Goal: Task Accomplishment & Management: Manage account settings

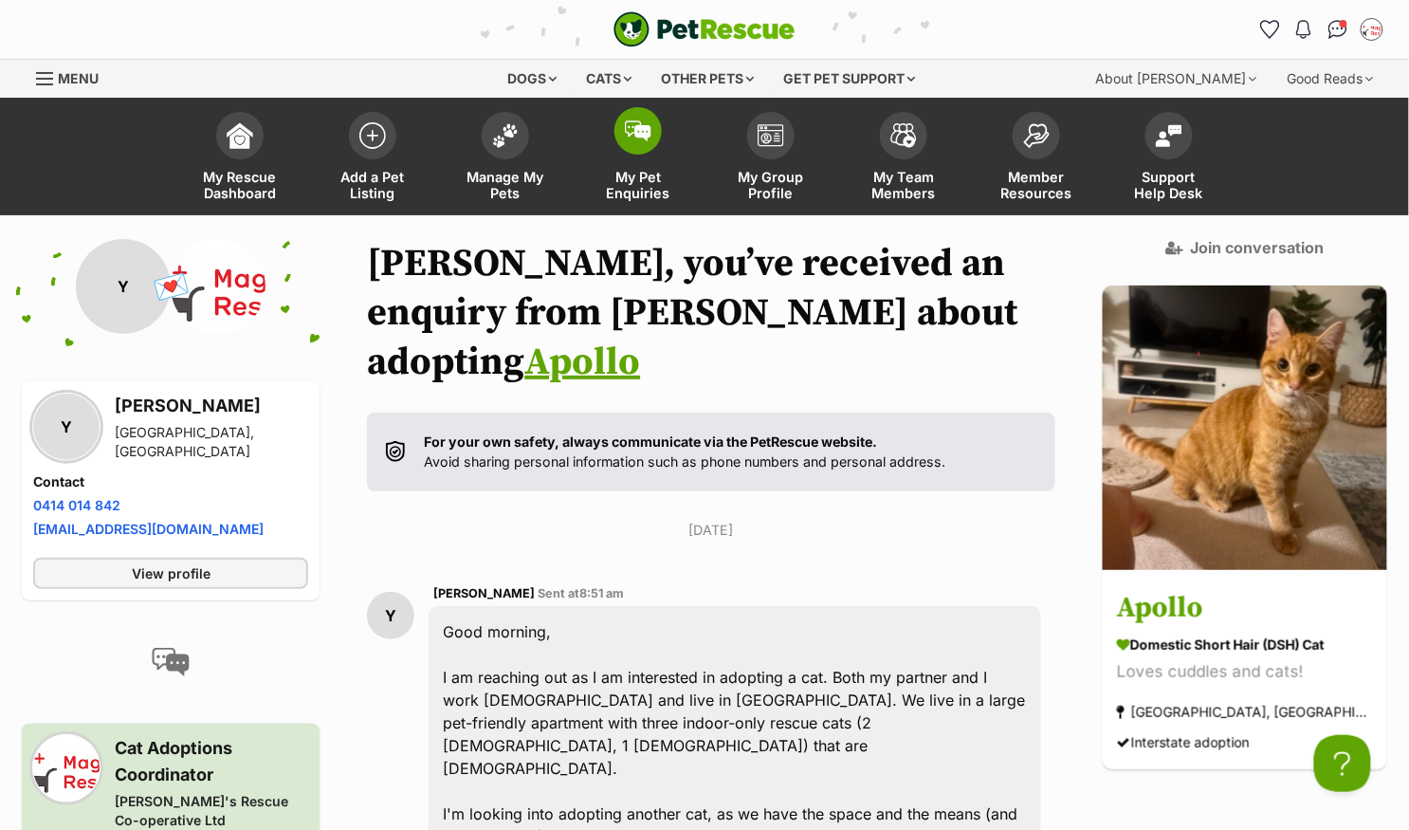
click at [636, 129] on img at bounding box center [638, 130] width 27 height 21
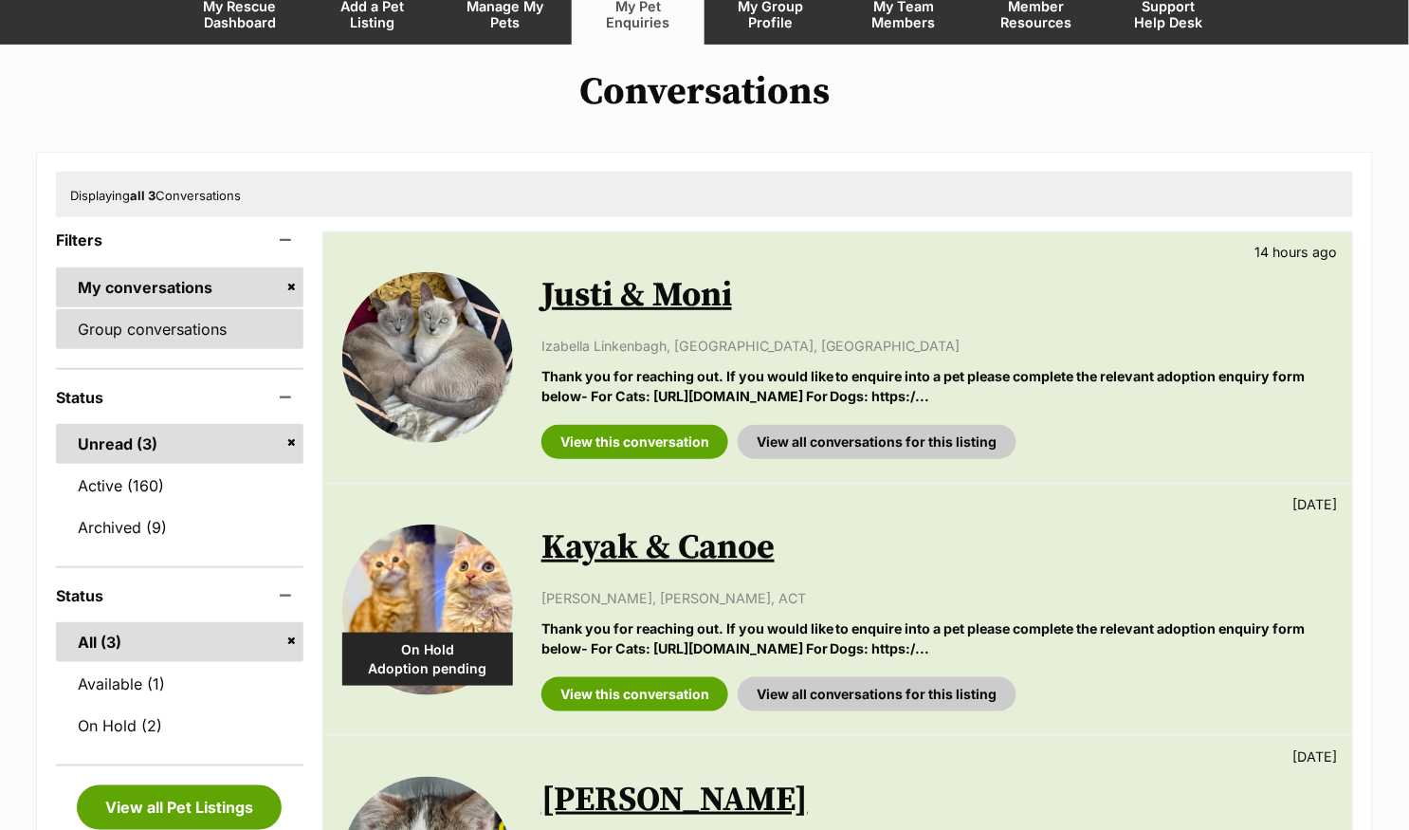
click at [190, 334] on link "Group conversations" at bounding box center [179, 329] width 247 height 40
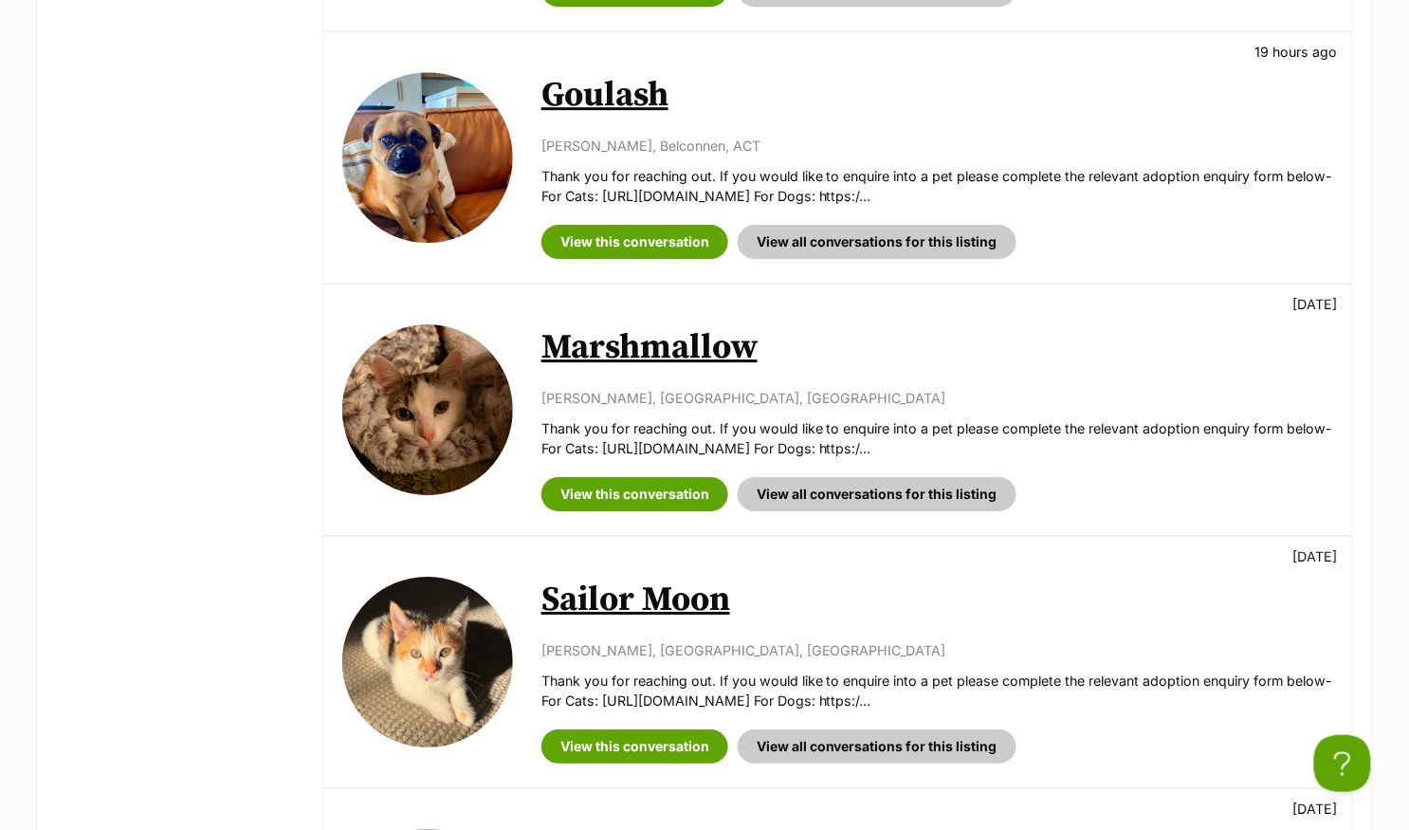
scroll to position [1657, 0]
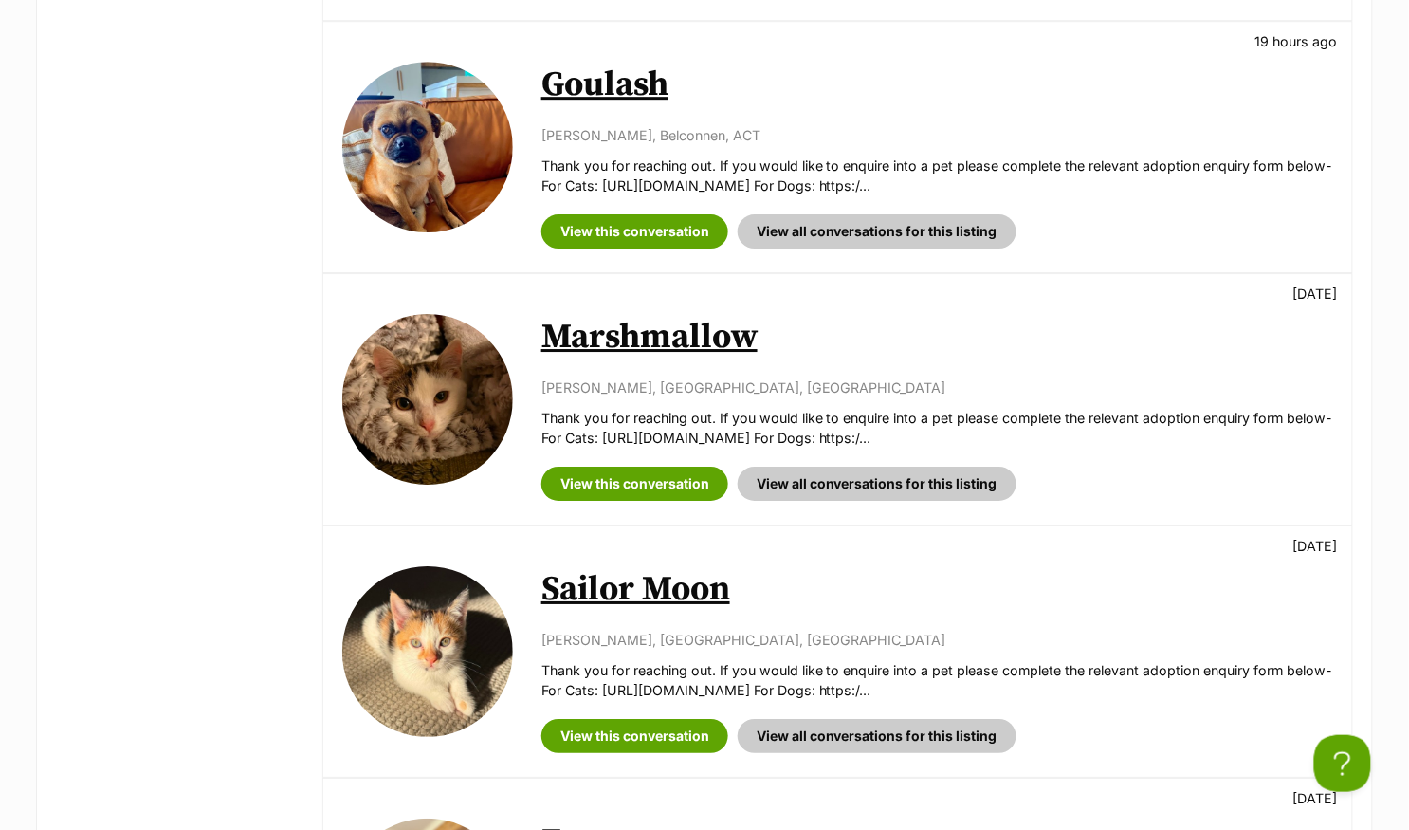
click at [634, 334] on link "Marshmallow" at bounding box center [649, 337] width 216 height 43
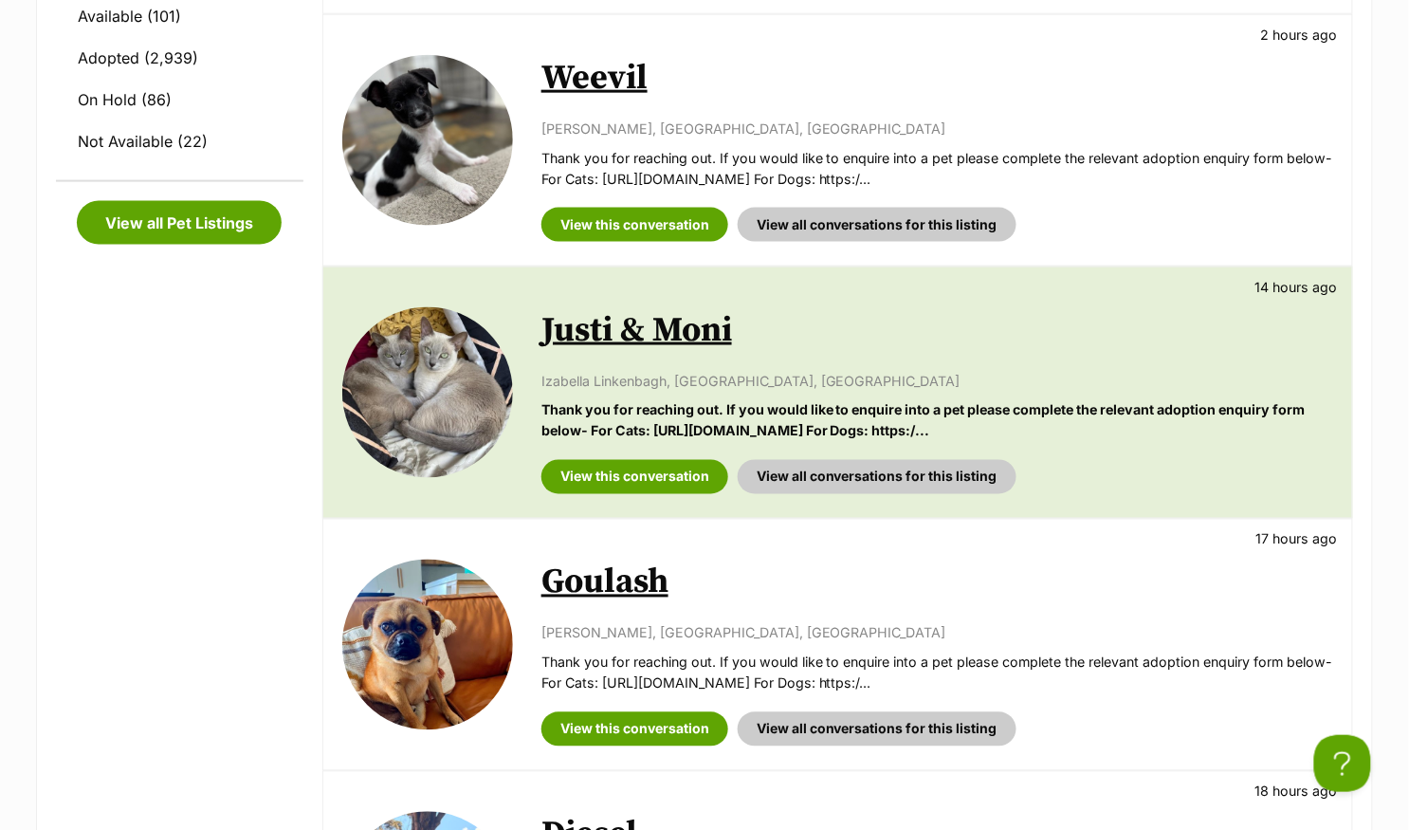
scroll to position [562, 0]
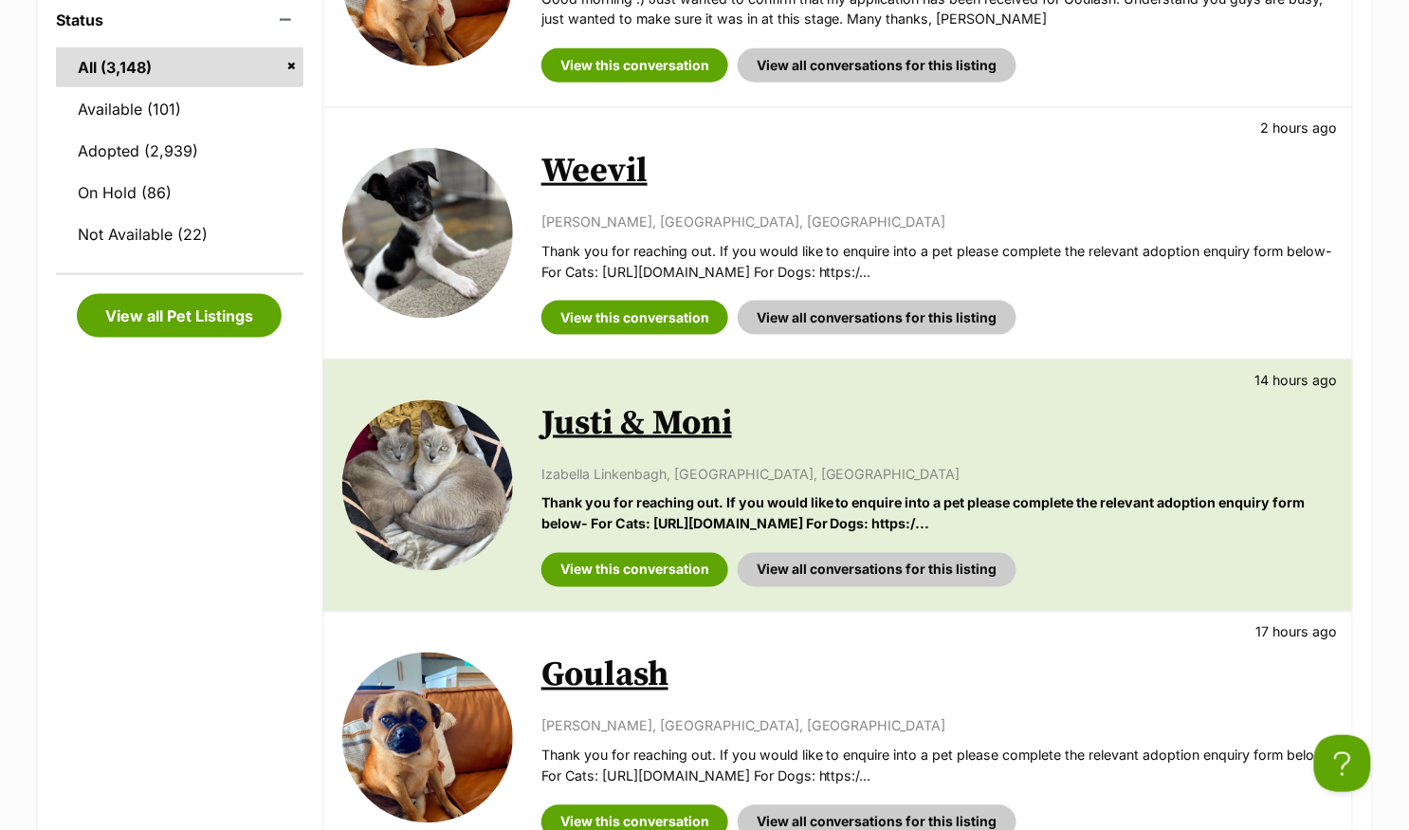
click at [651, 413] on link "Justi & Moni" at bounding box center [636, 423] width 191 height 43
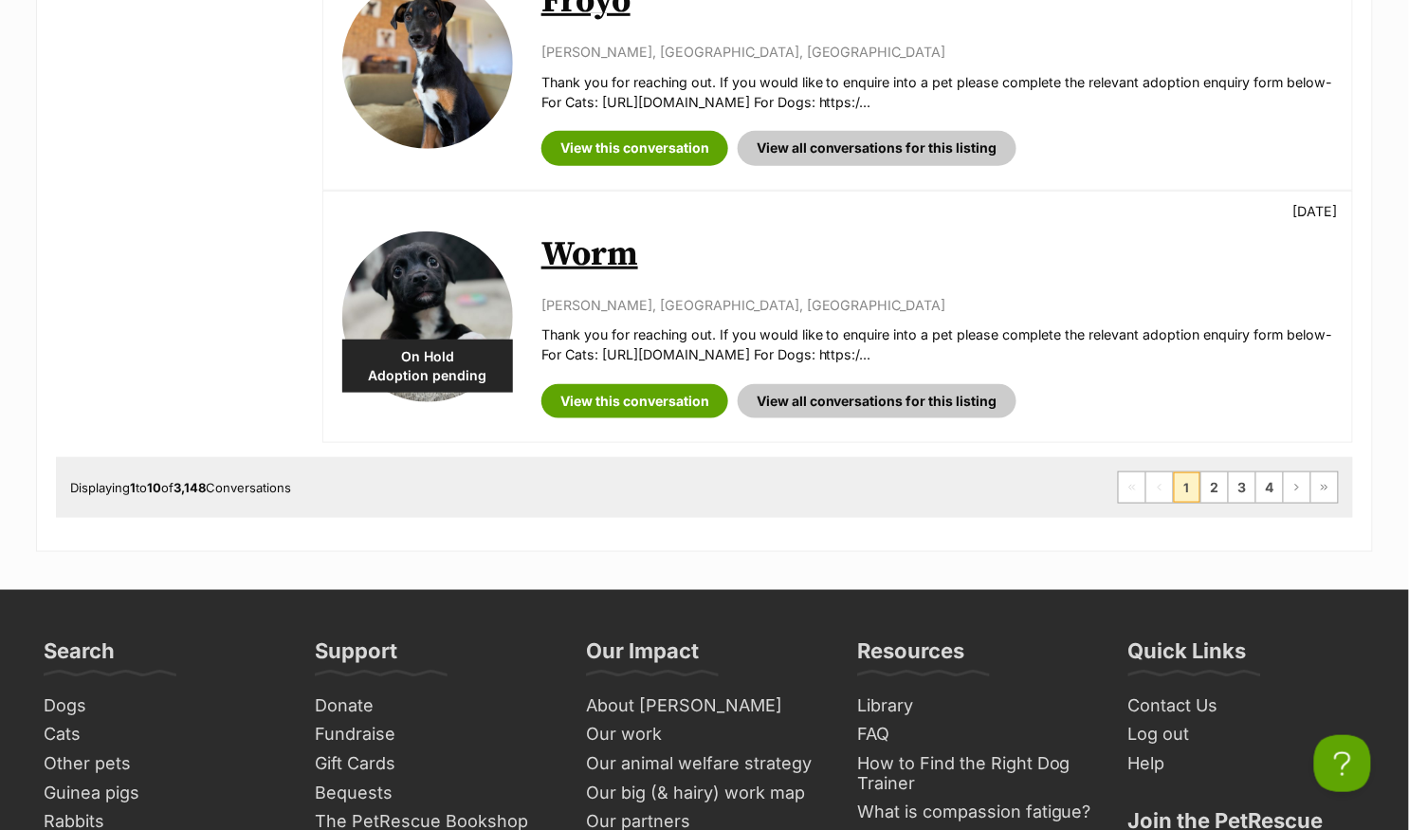
scroll to position [2501, 0]
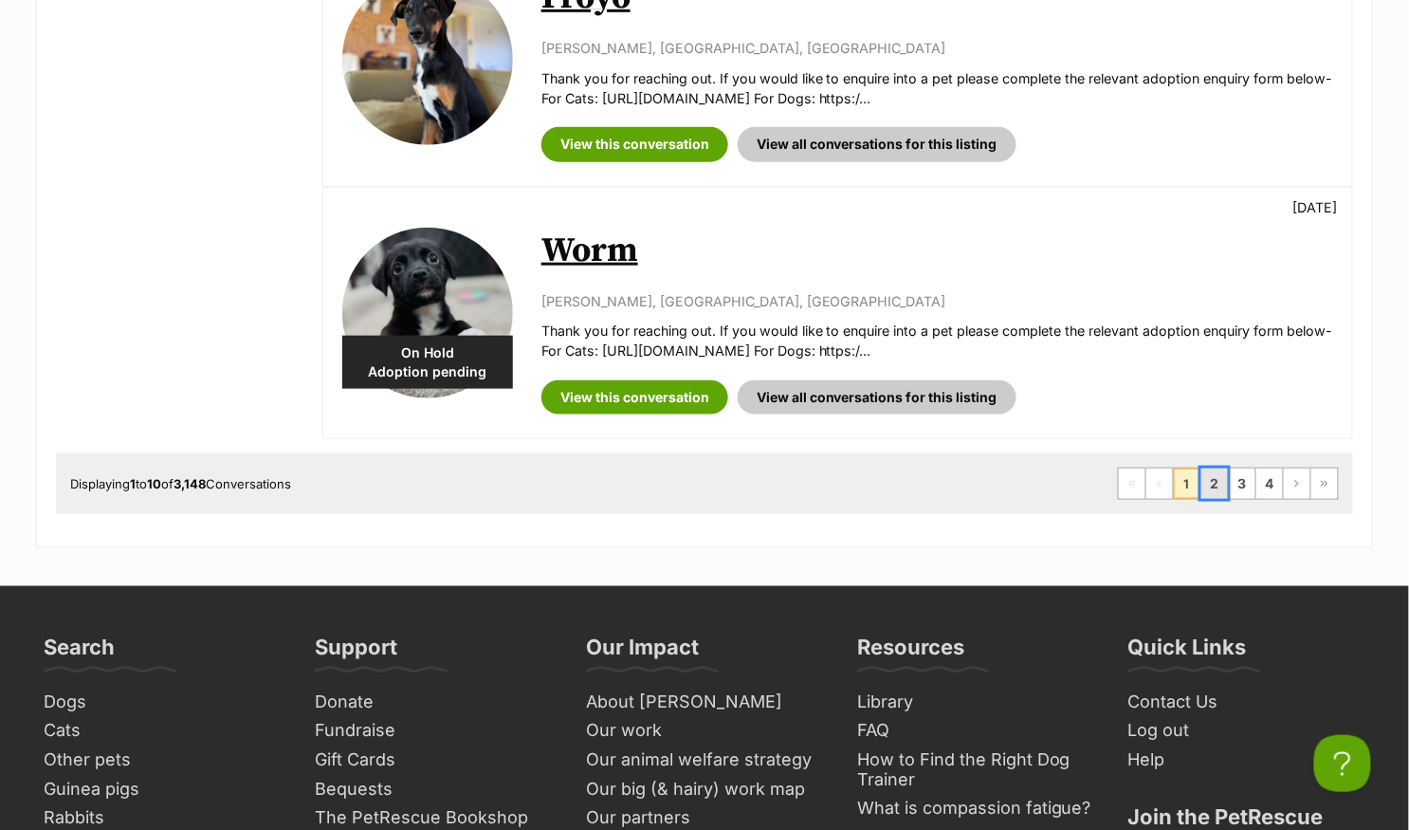
click at [1214, 468] on link "2" at bounding box center [1214, 483] width 27 height 30
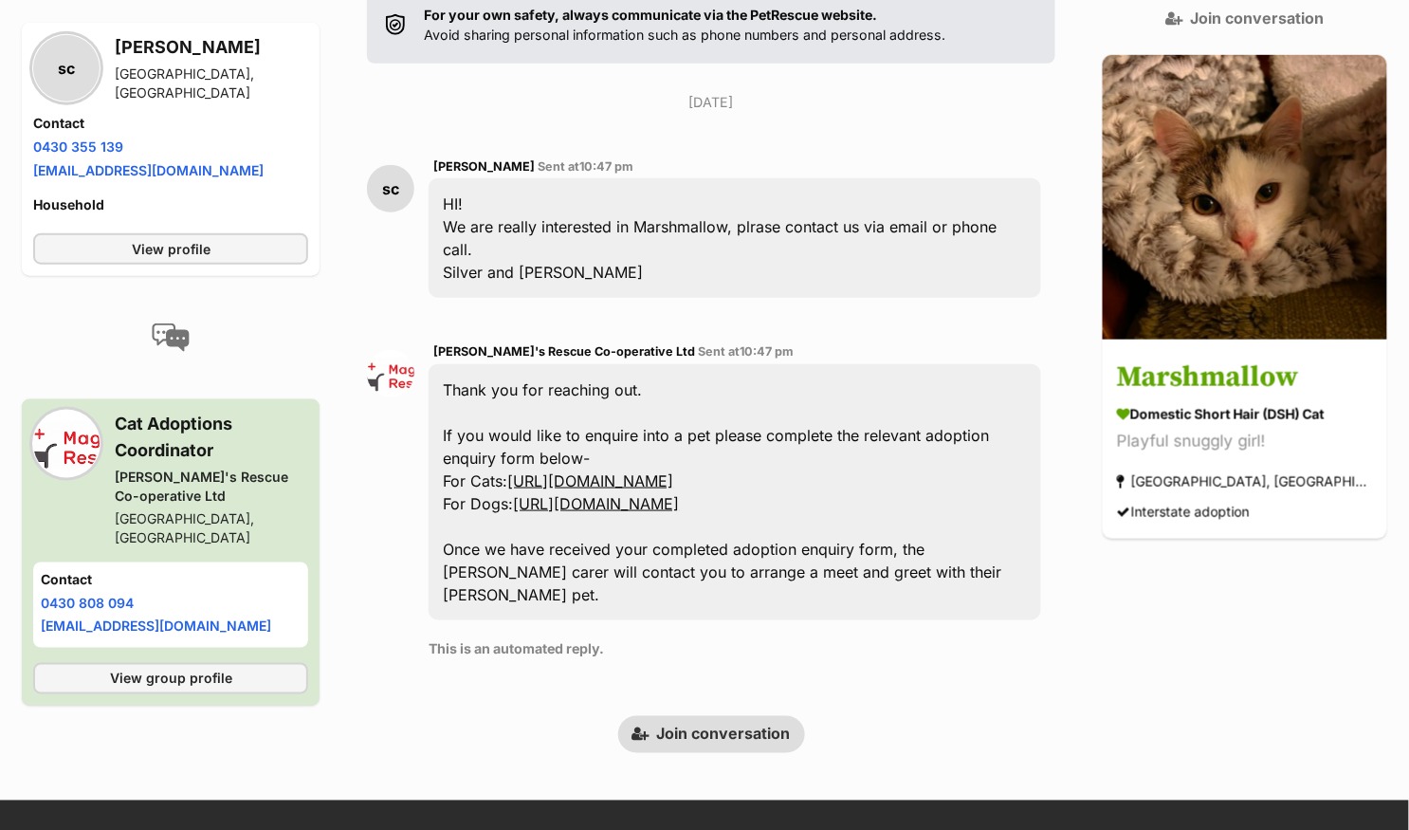
scroll to position [434, 0]
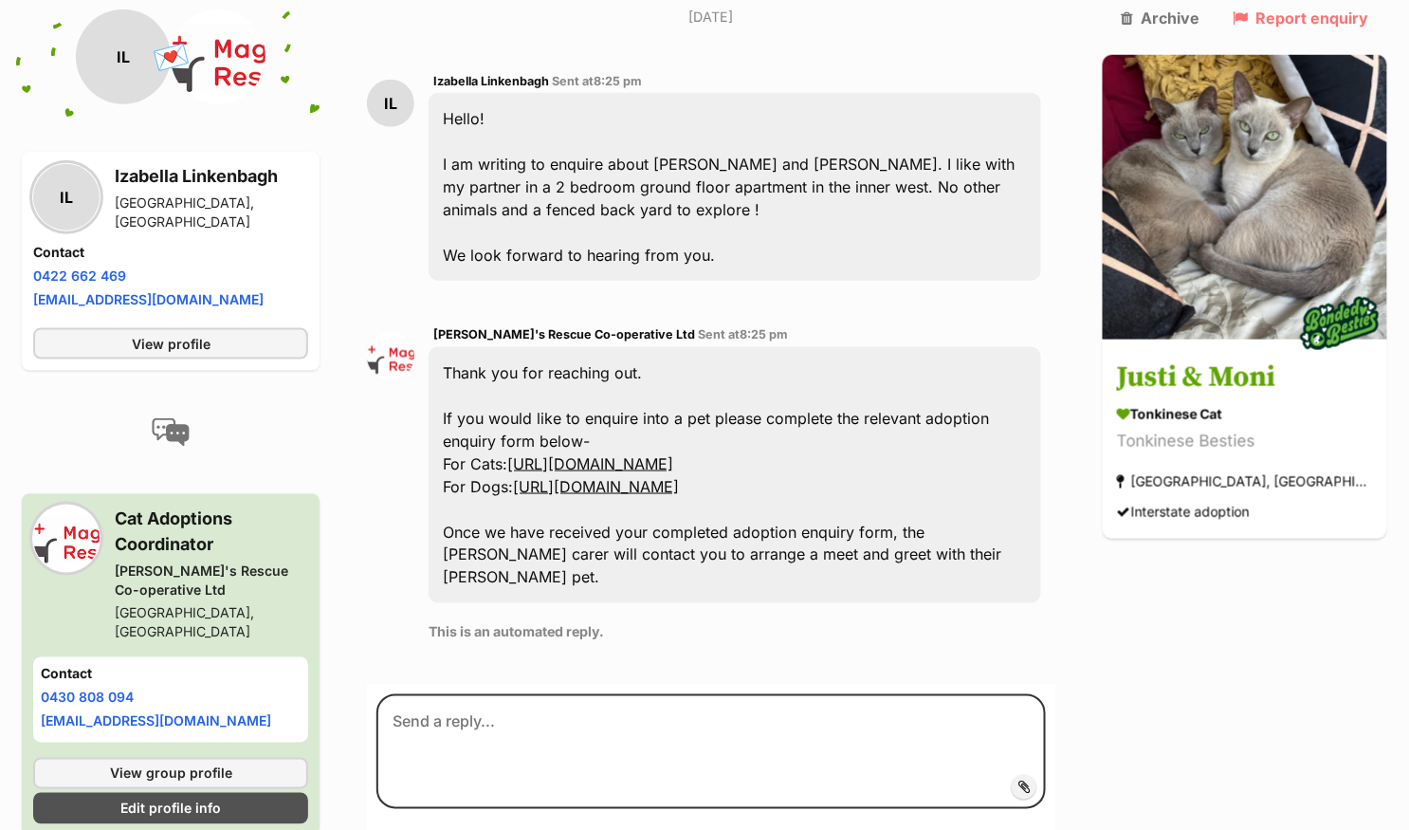
scroll to position [526, 0]
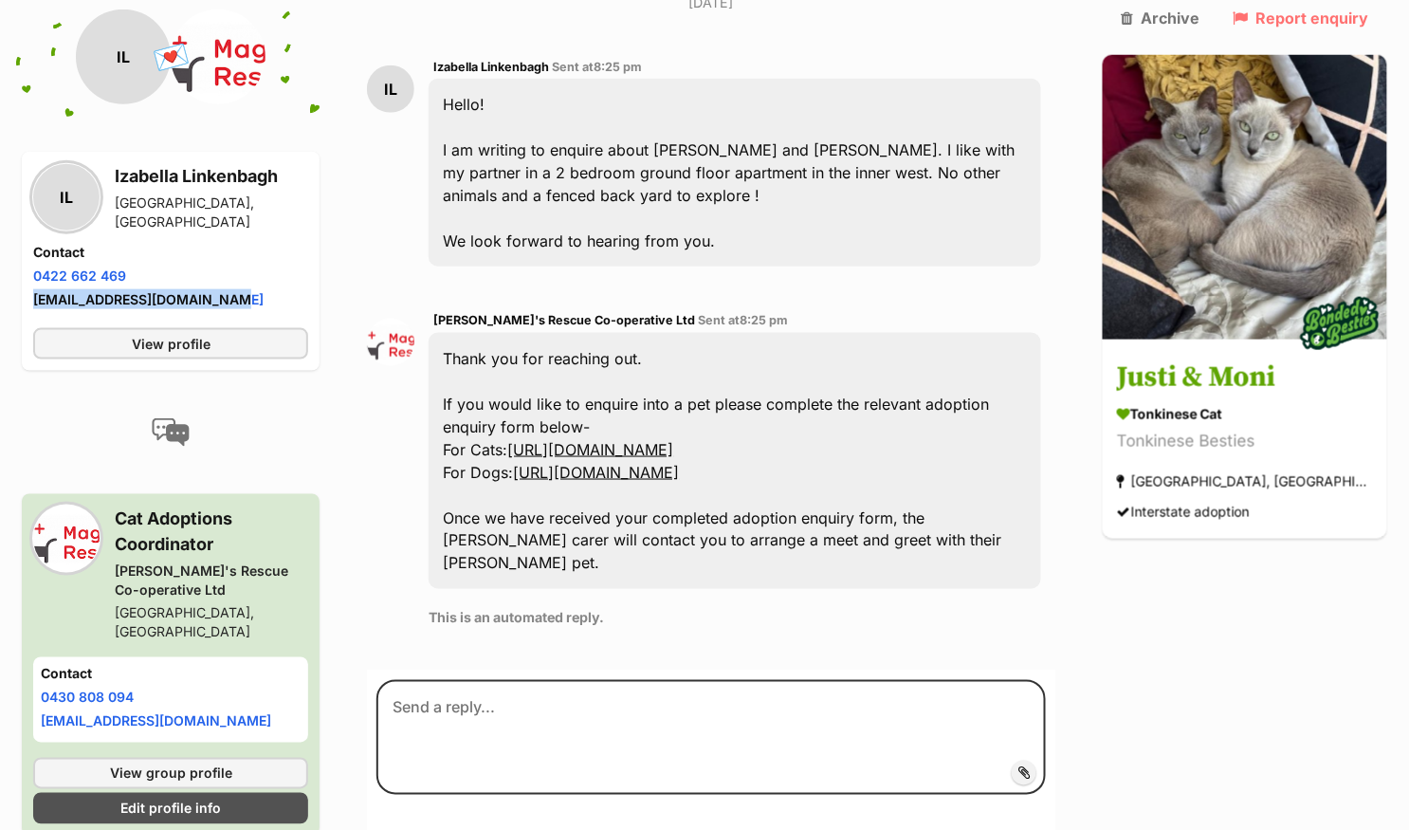
click at [673, 440] on link "https://form.jotform.co/92940837256870" at bounding box center [590, 449] width 166 height 19
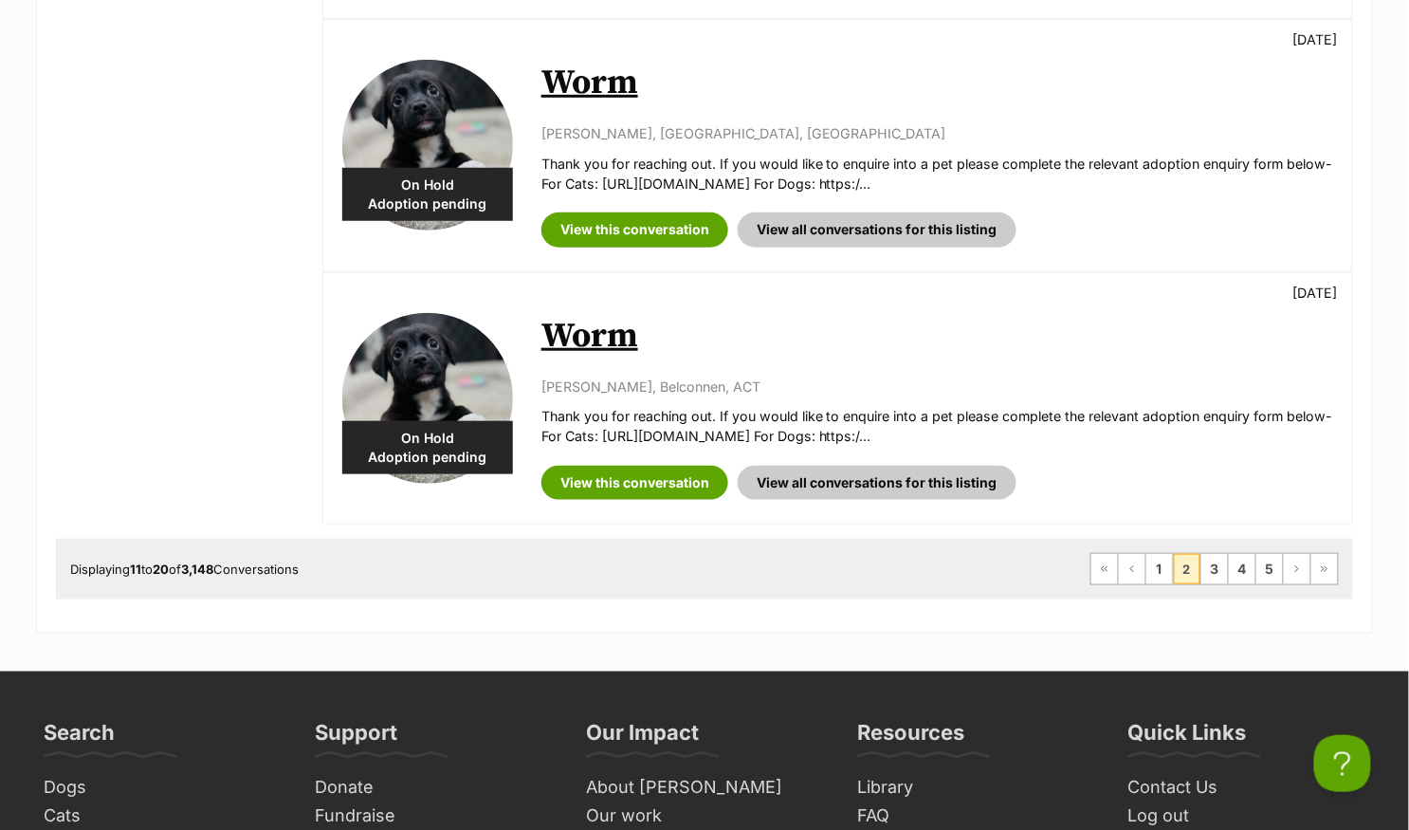
scroll to position [2535, 0]
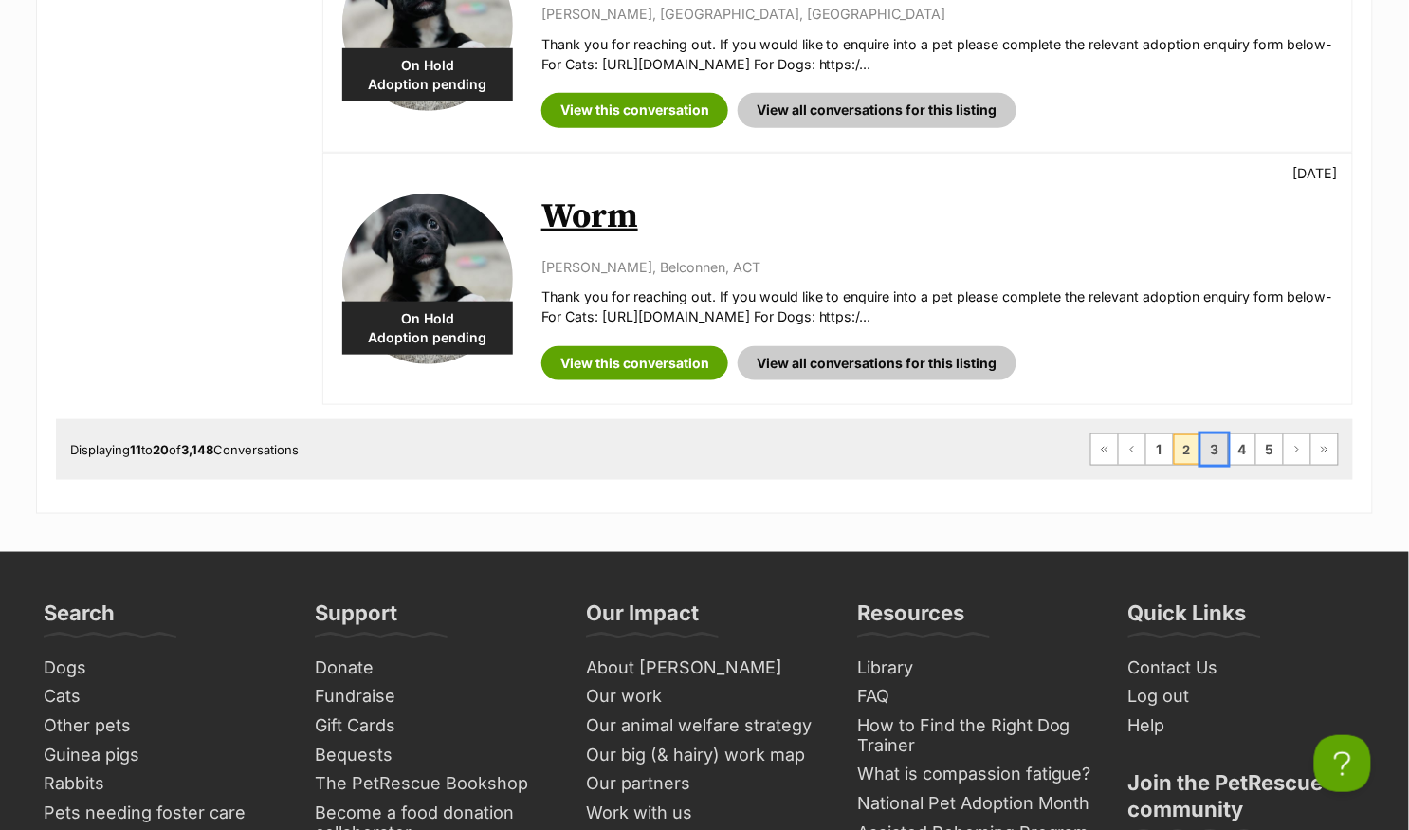
click at [1223, 443] on link "3" at bounding box center [1214, 449] width 27 height 30
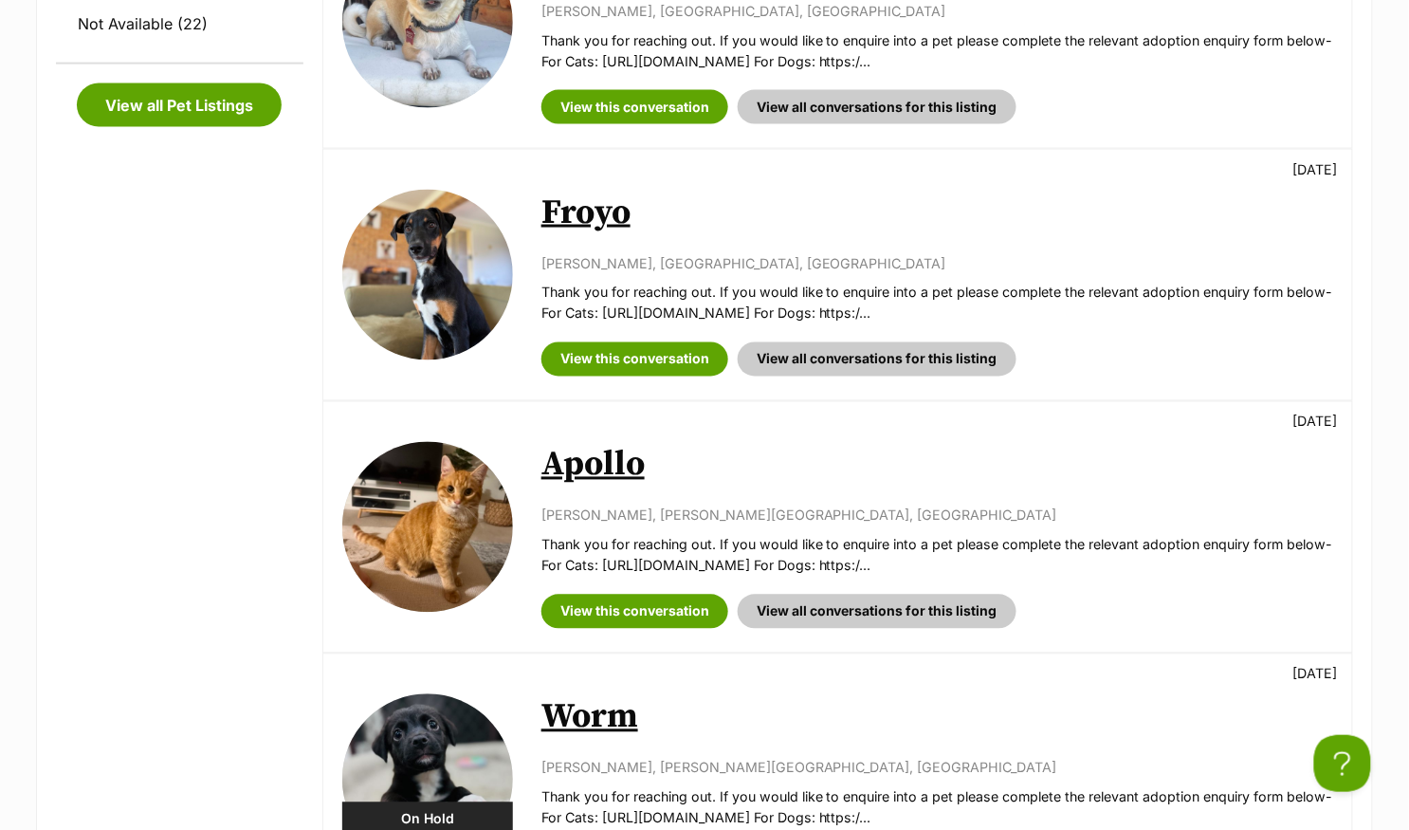
scroll to position [778, 0]
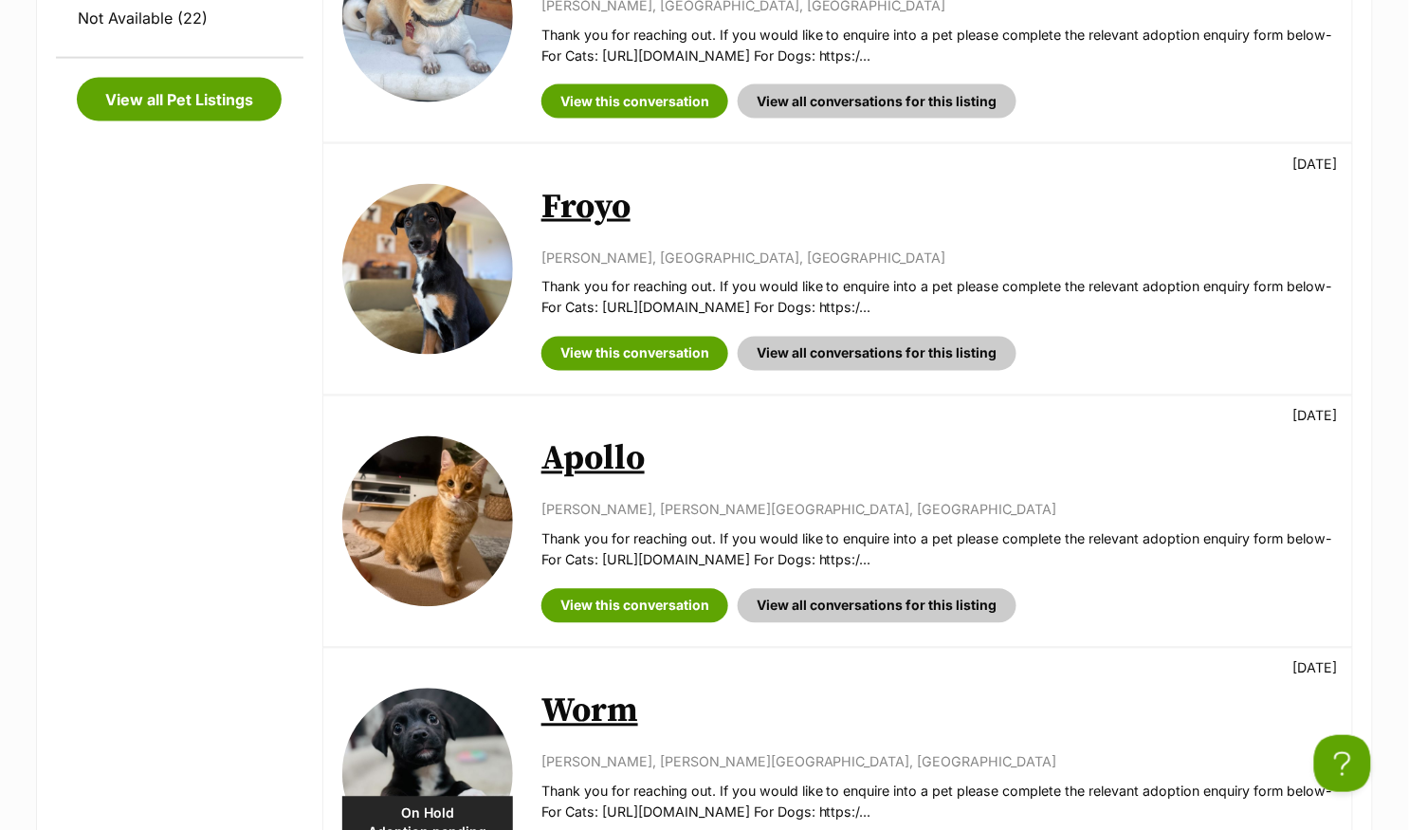
click at [610, 440] on link "Apollo" at bounding box center [592, 459] width 103 height 43
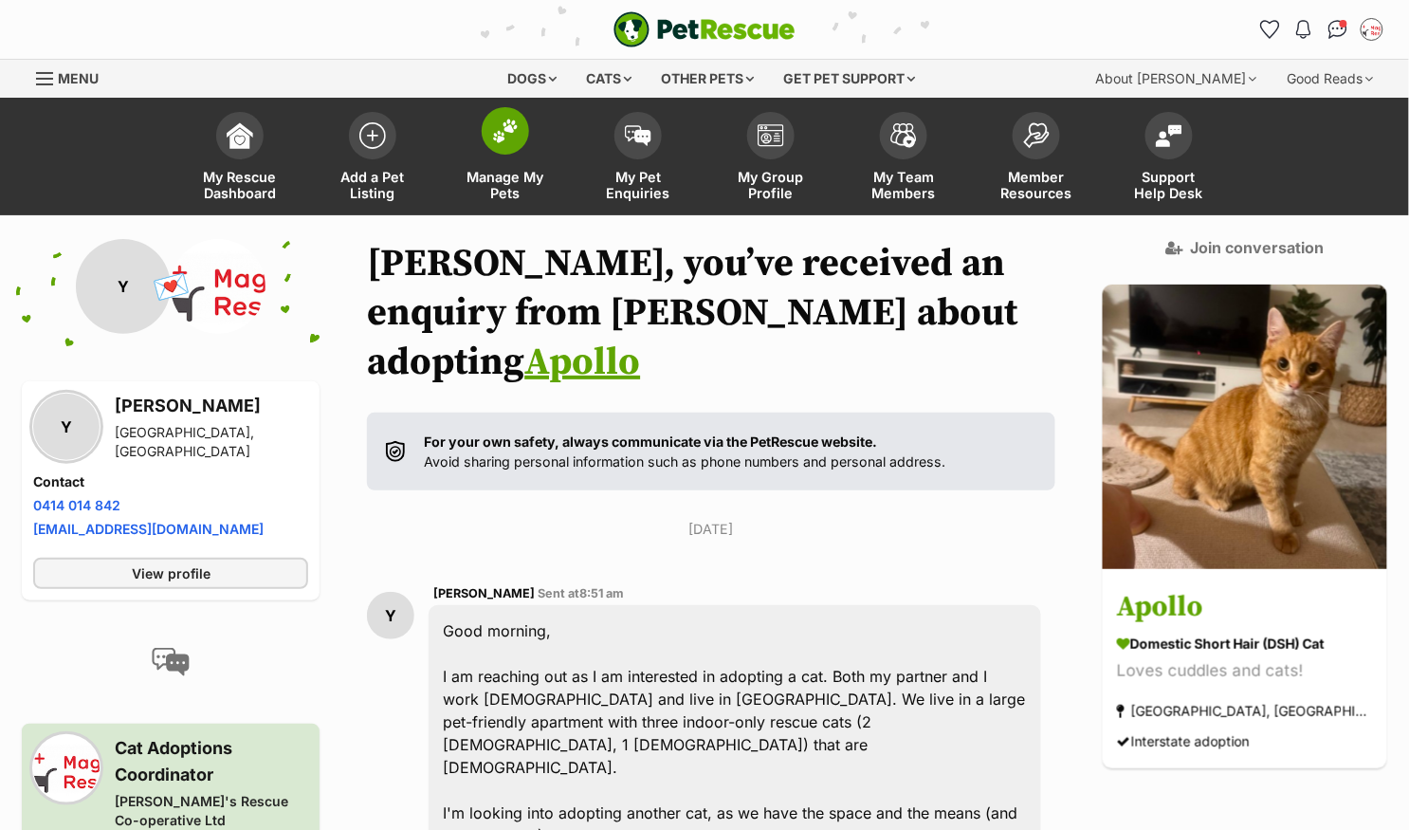
click at [517, 134] on img at bounding box center [505, 131] width 27 height 25
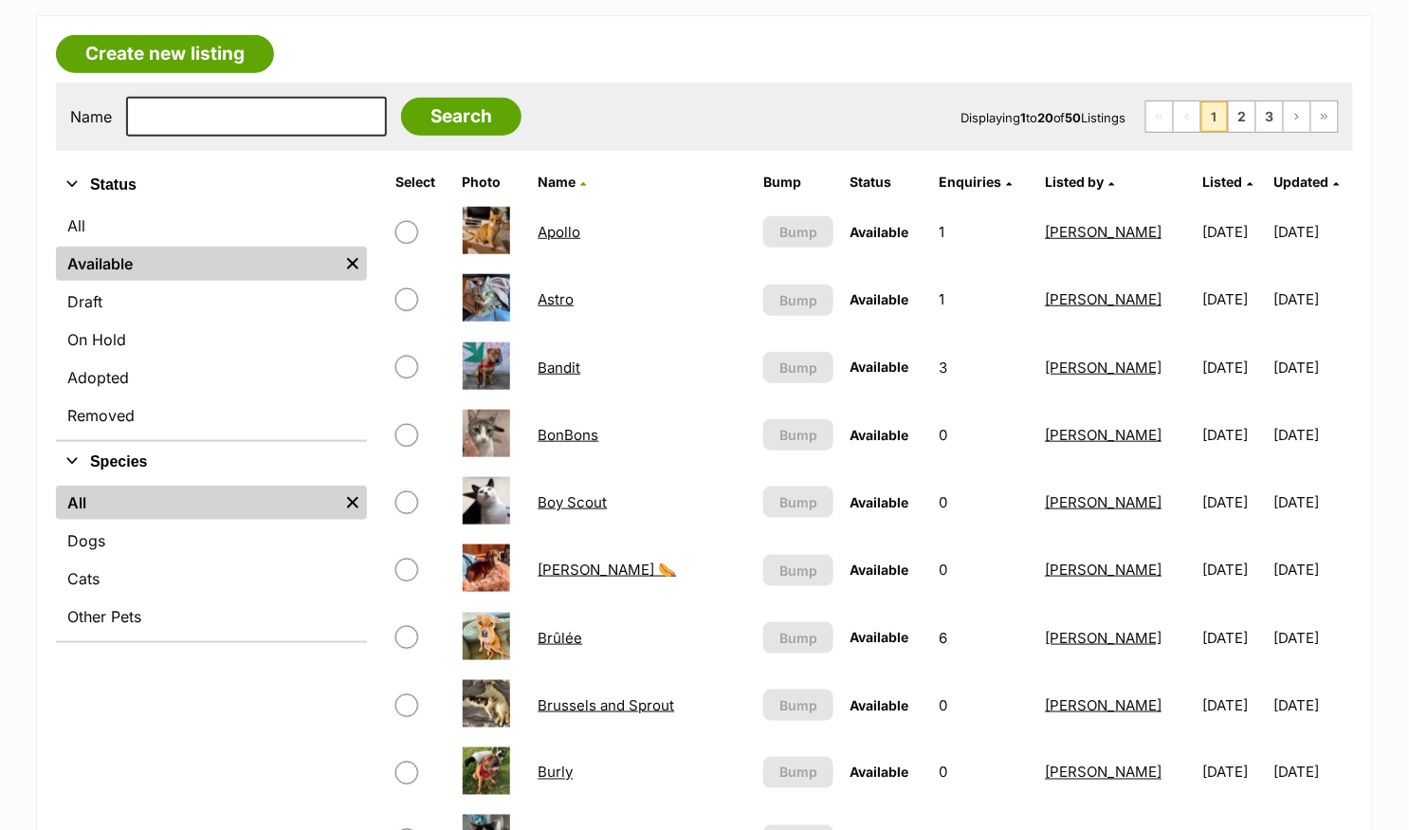
scroll to position [493, 0]
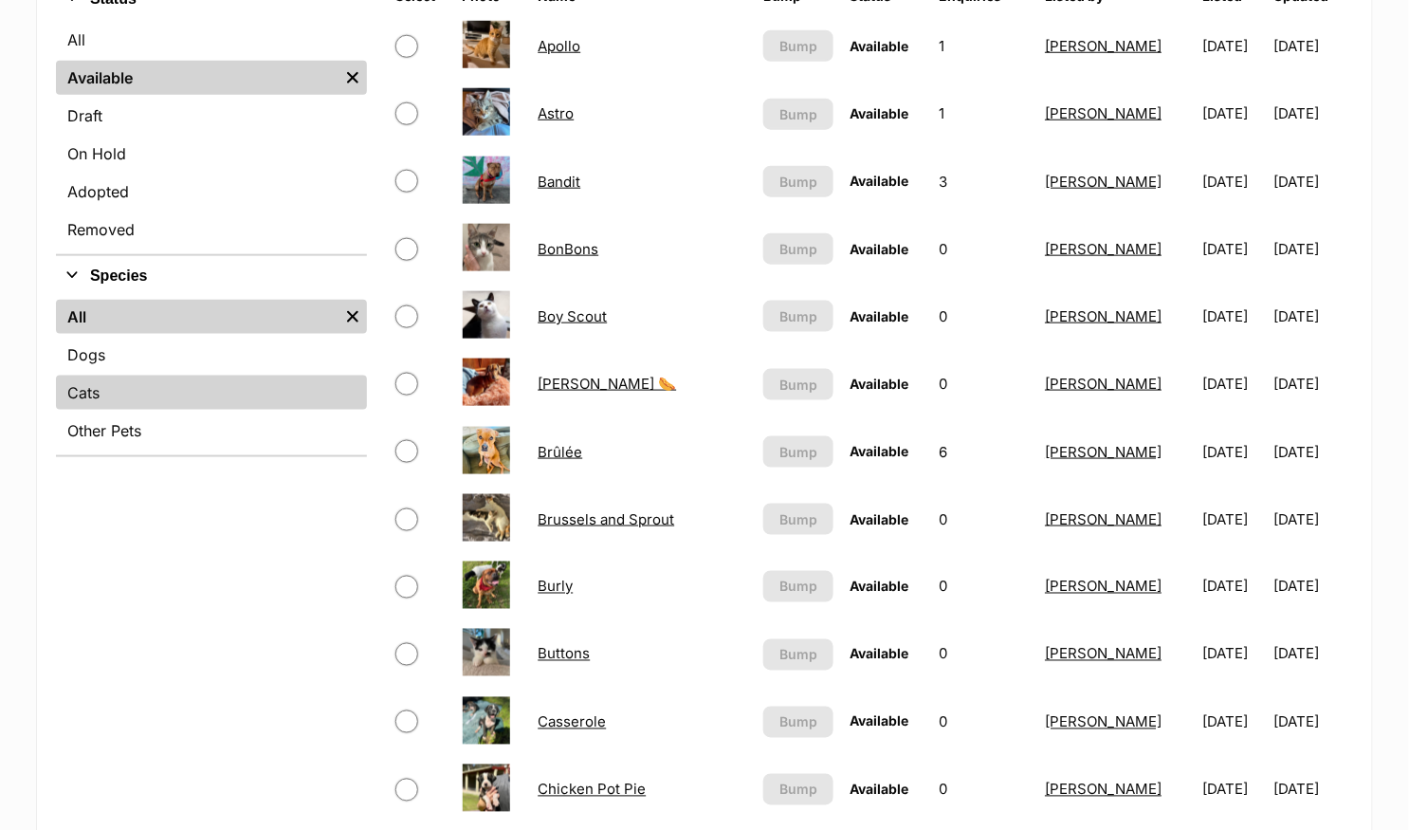
click at [197, 398] on link "Cats" at bounding box center [211, 392] width 311 height 34
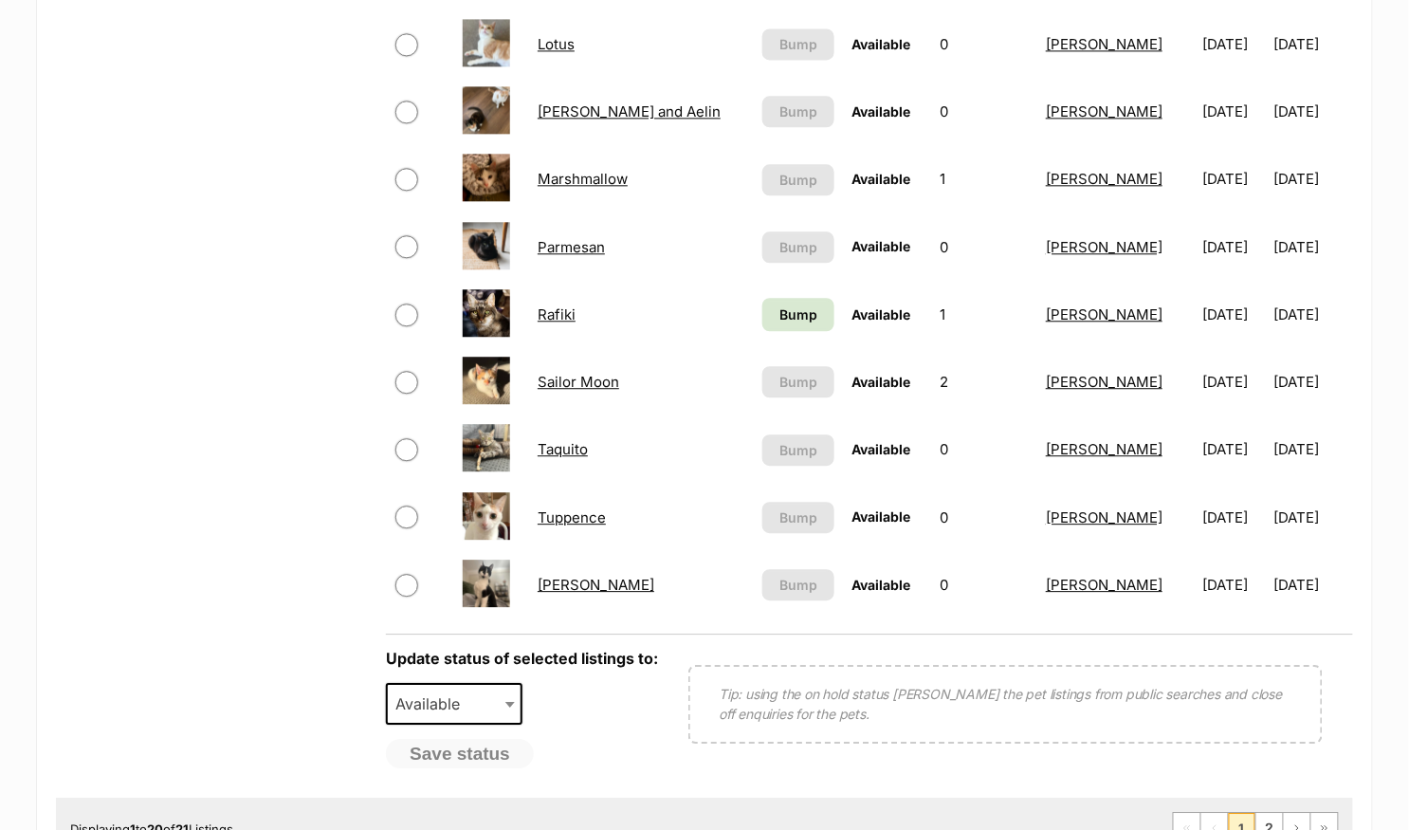
scroll to position [1255, 0]
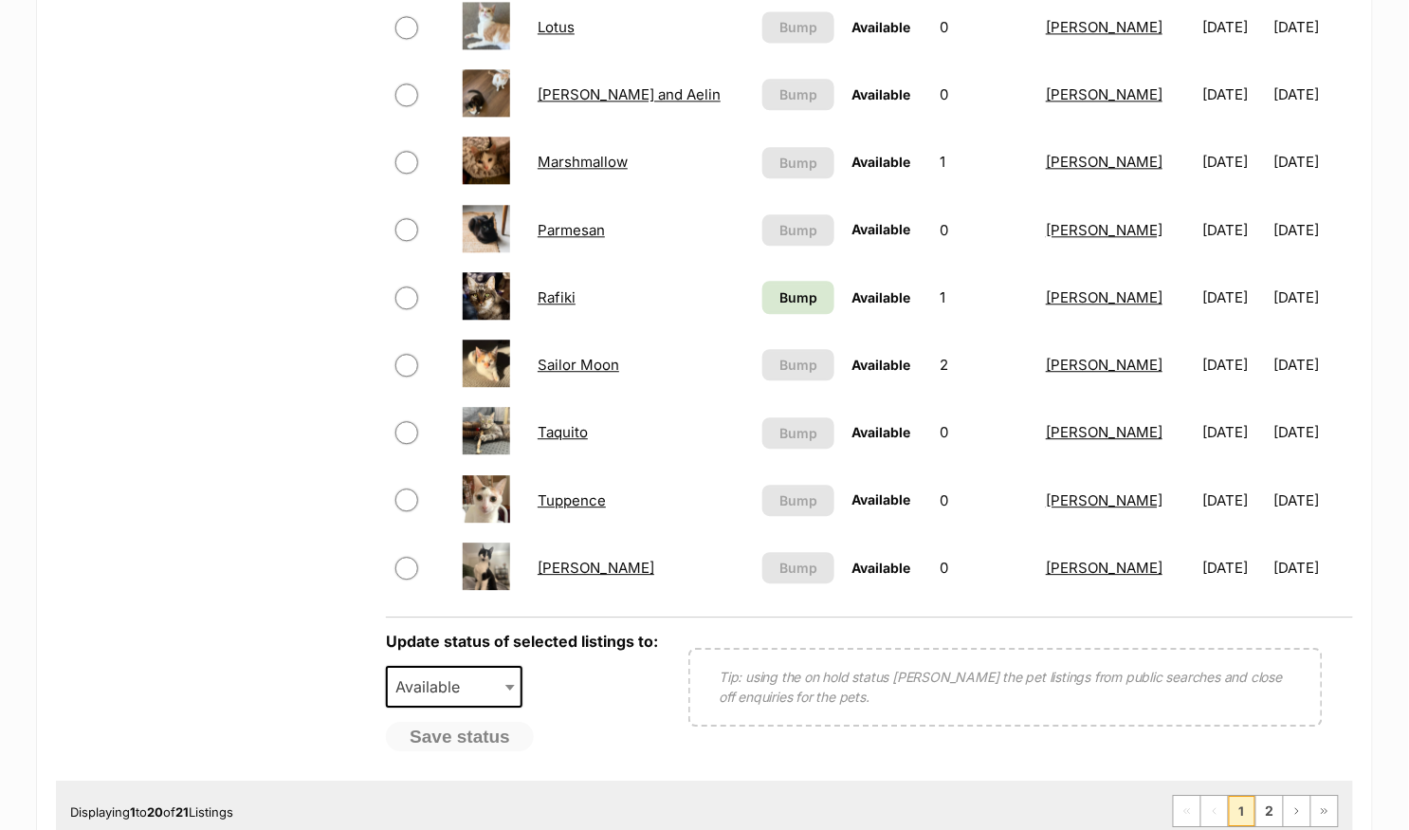
click at [595, 496] on link "Tuppence" at bounding box center [572, 500] width 68 height 18
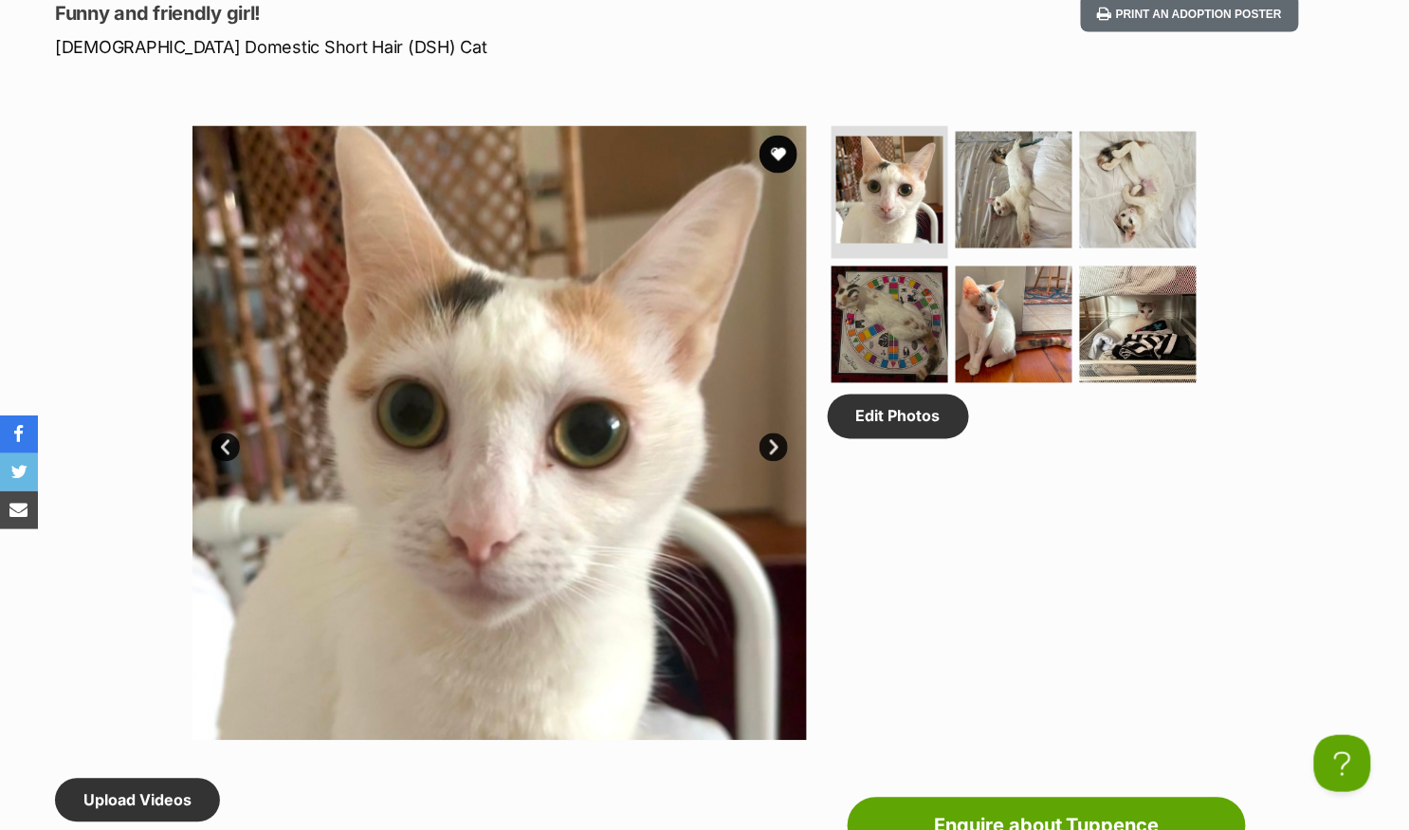
click at [769, 440] on link "Next" at bounding box center [773, 447] width 28 height 28
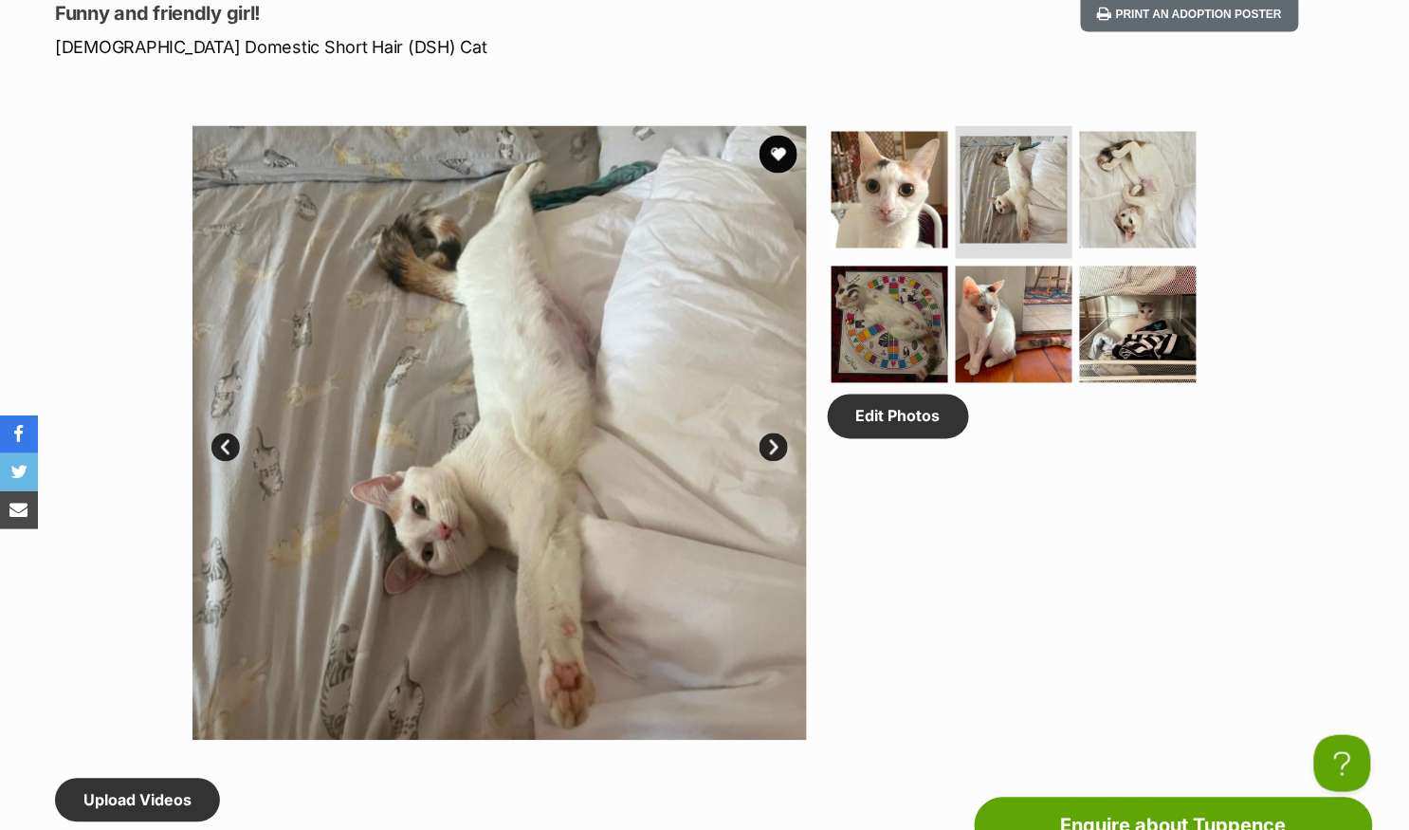
click at [769, 440] on link "Next" at bounding box center [773, 447] width 28 height 28
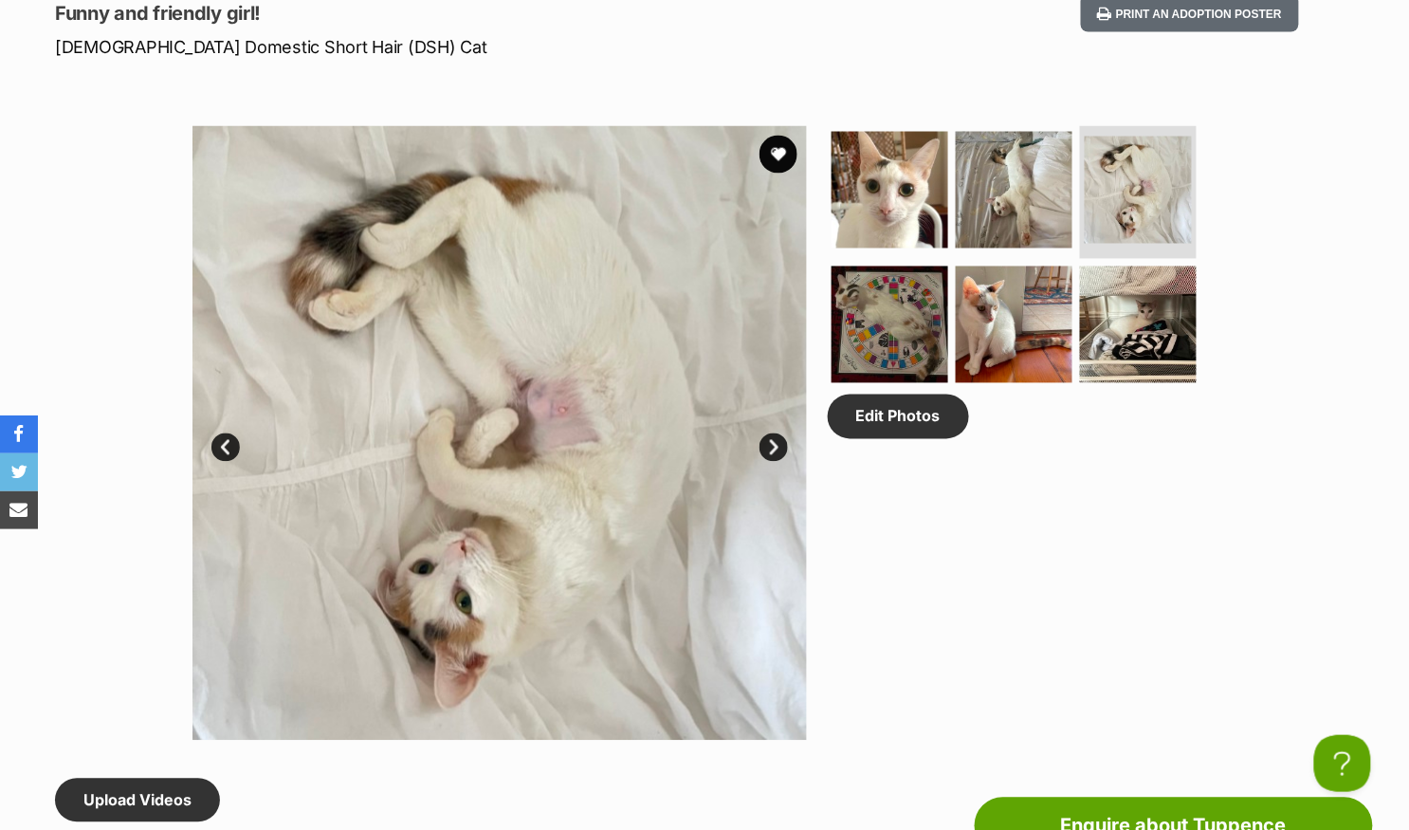
click at [769, 440] on link "Next" at bounding box center [773, 447] width 28 height 28
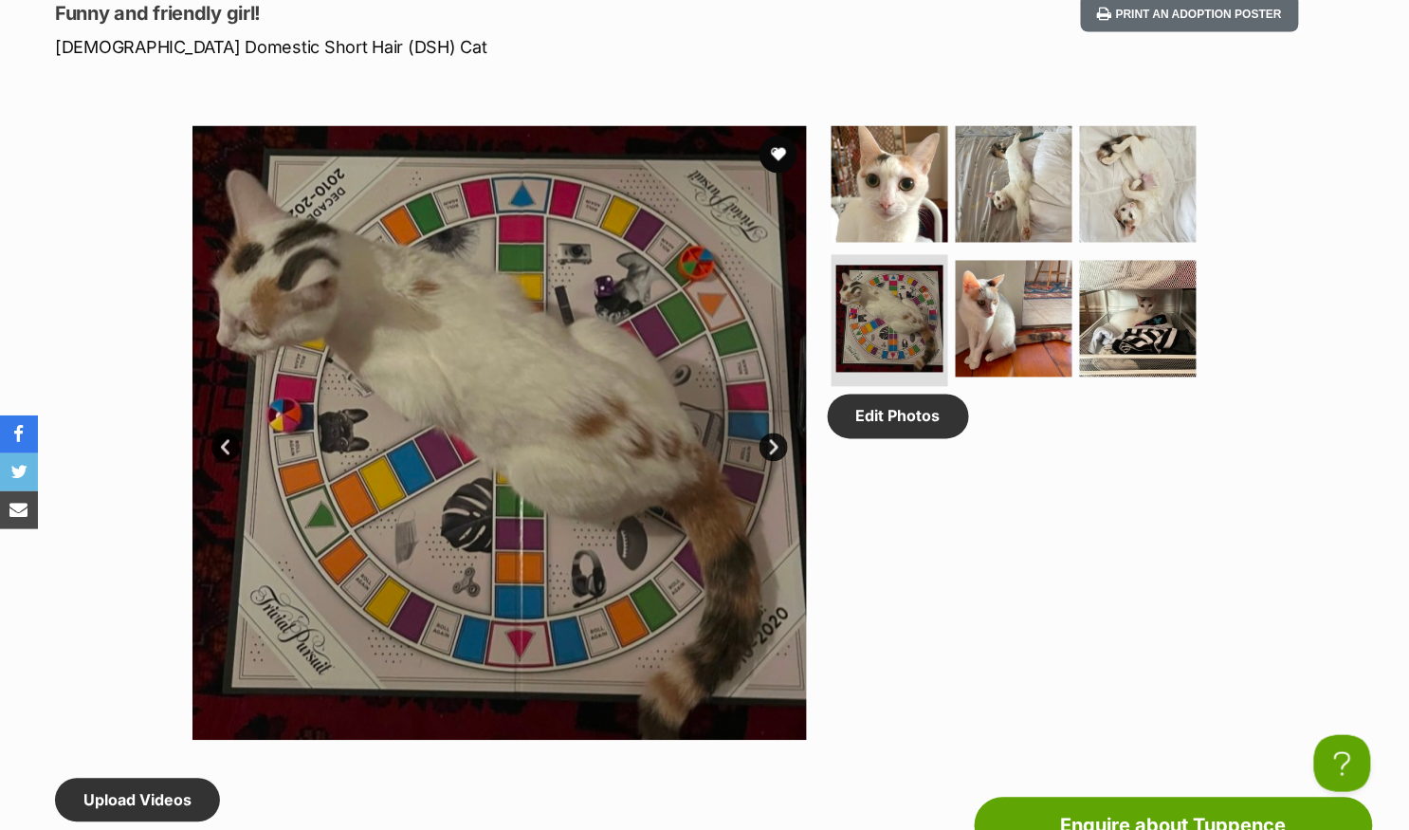
click at [769, 440] on link "Next" at bounding box center [773, 447] width 28 height 28
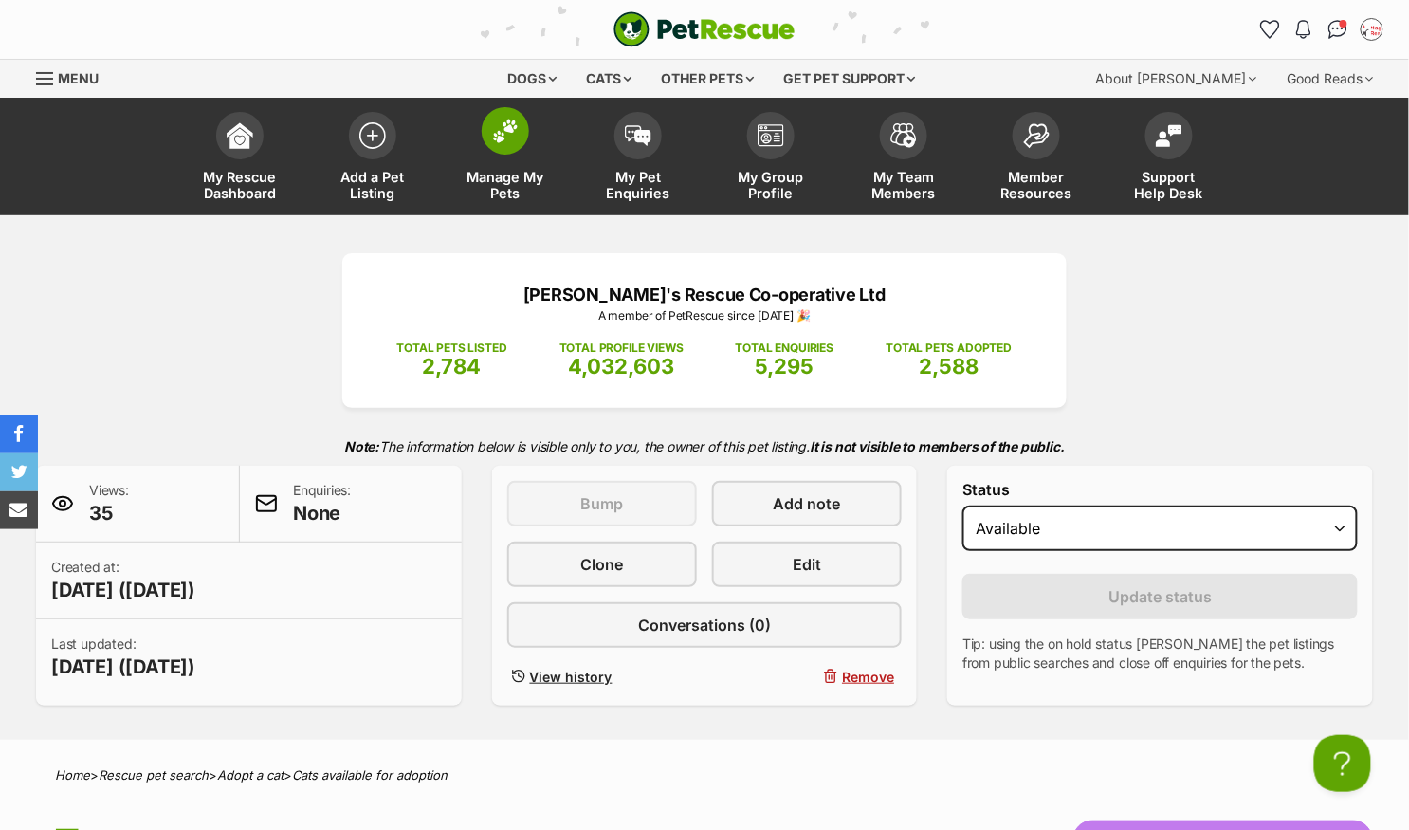
click at [505, 135] on img at bounding box center [505, 131] width 27 height 25
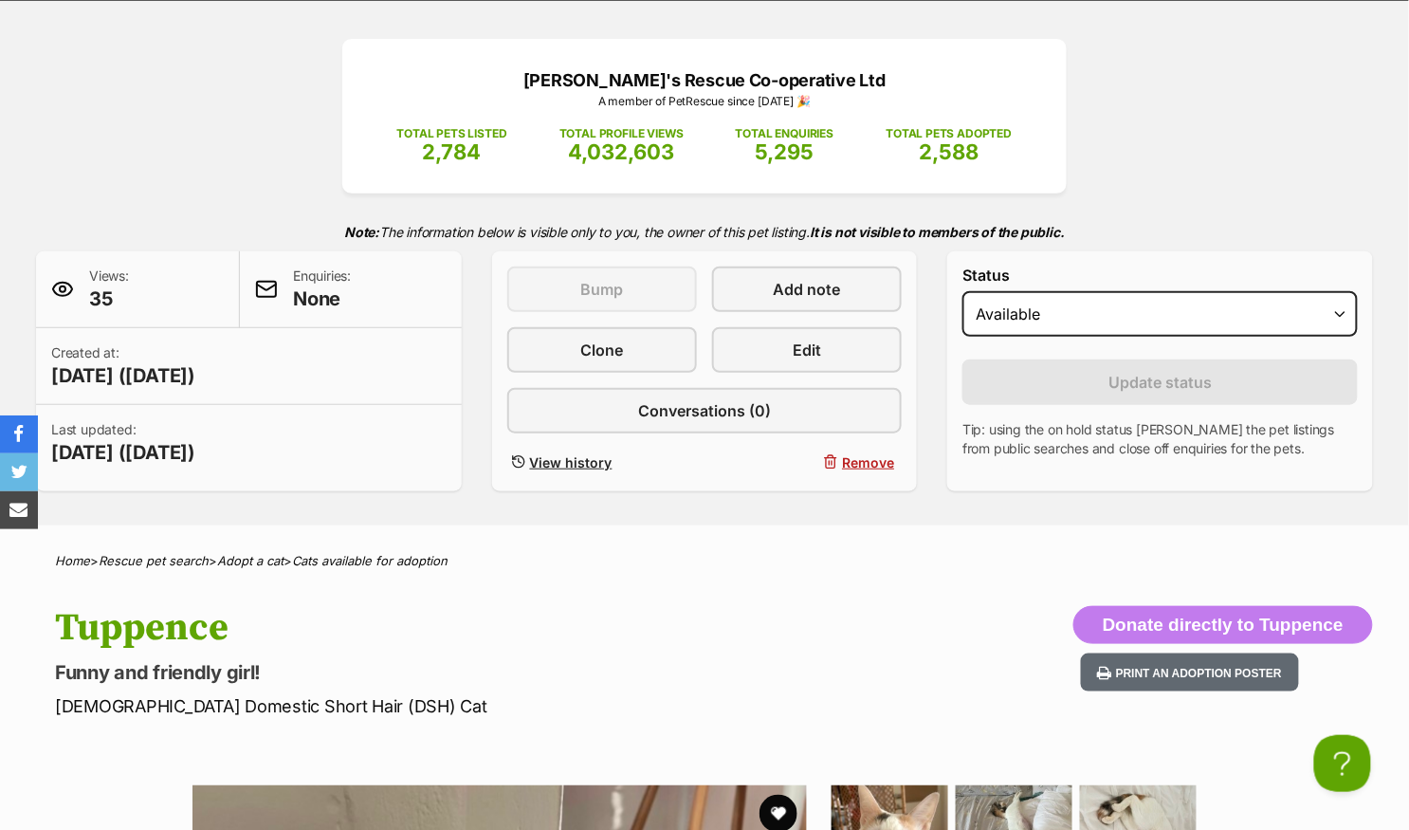
scroll to position [278, 0]
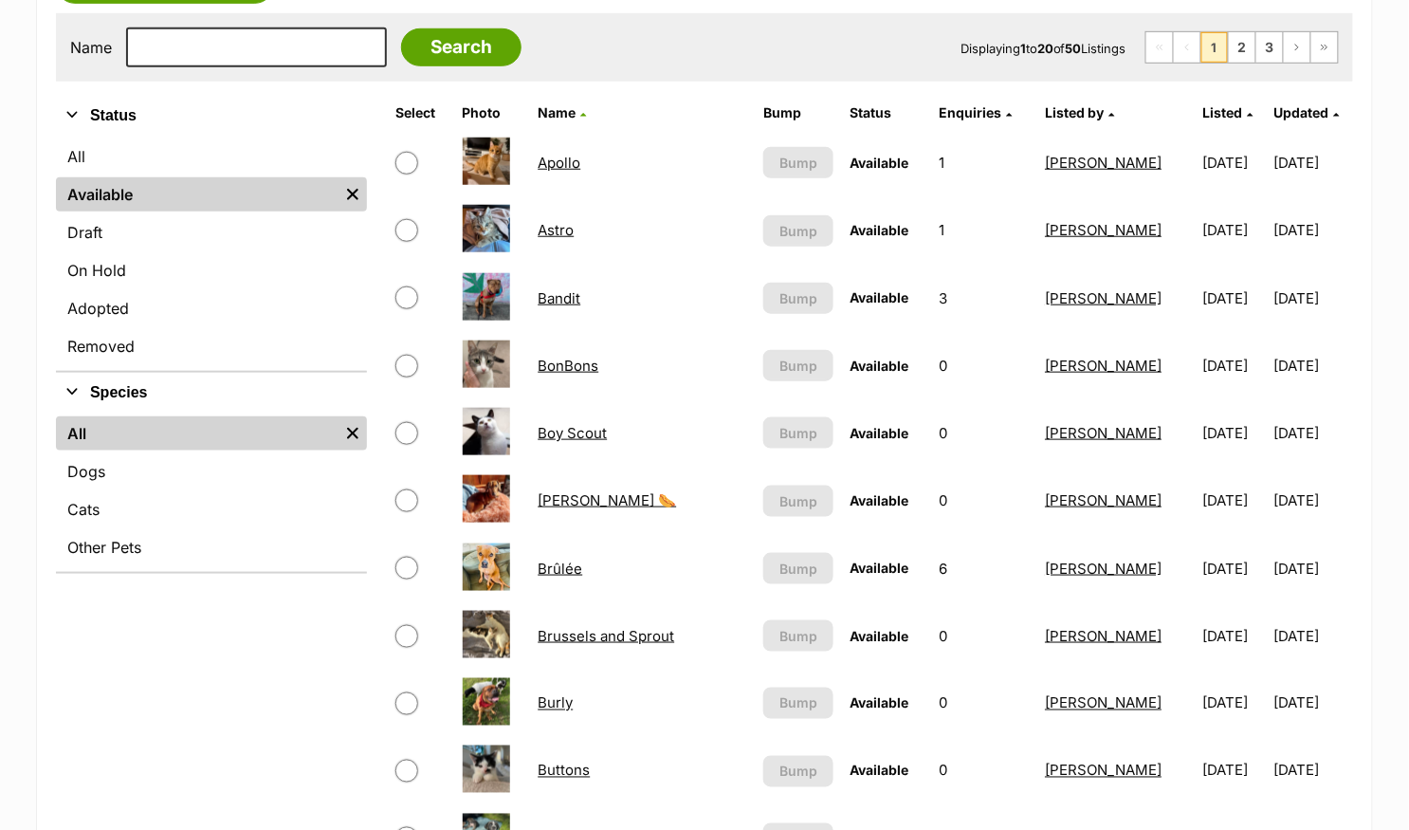
scroll to position [588, 0]
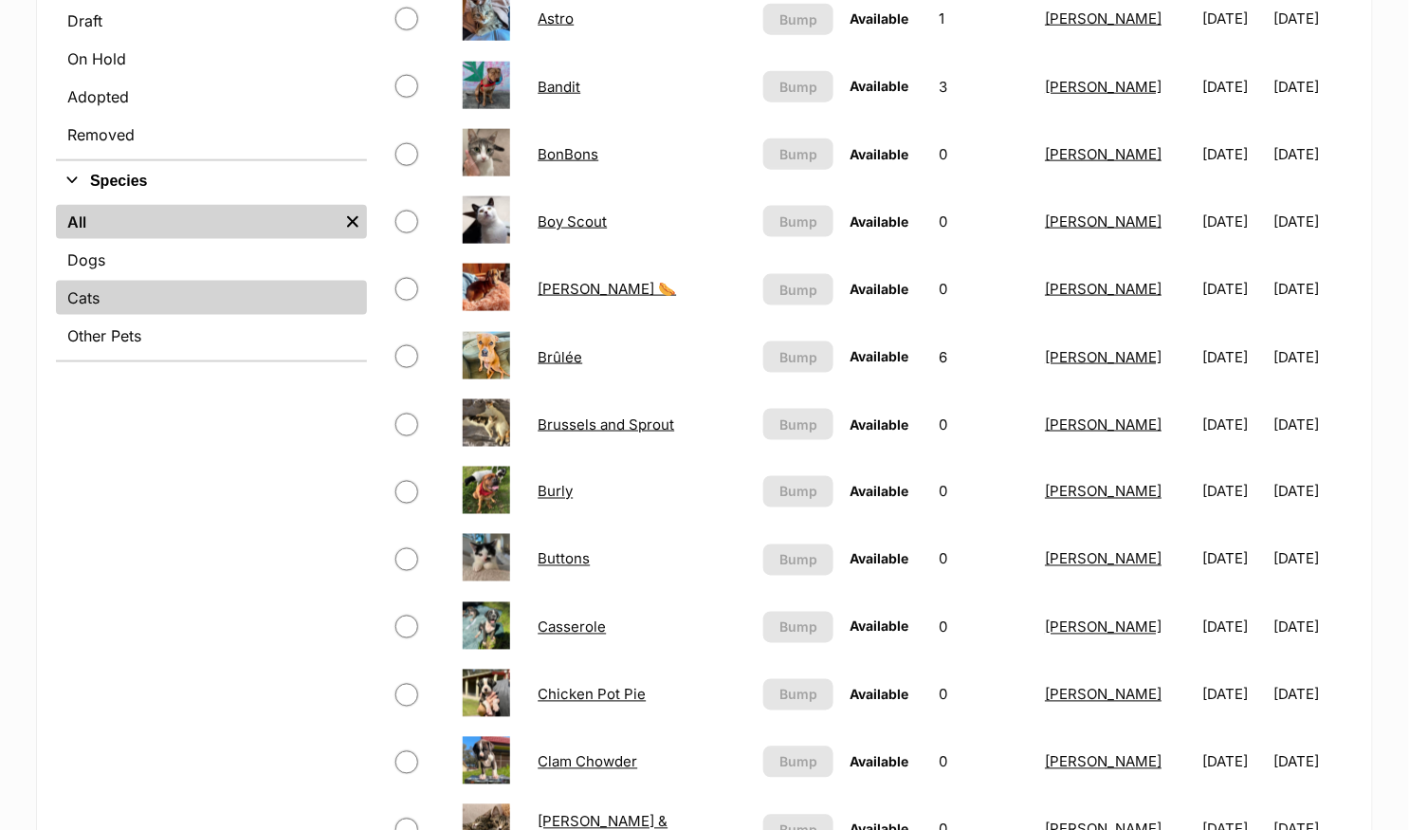
click at [211, 299] on link "Cats" at bounding box center [211, 298] width 311 height 34
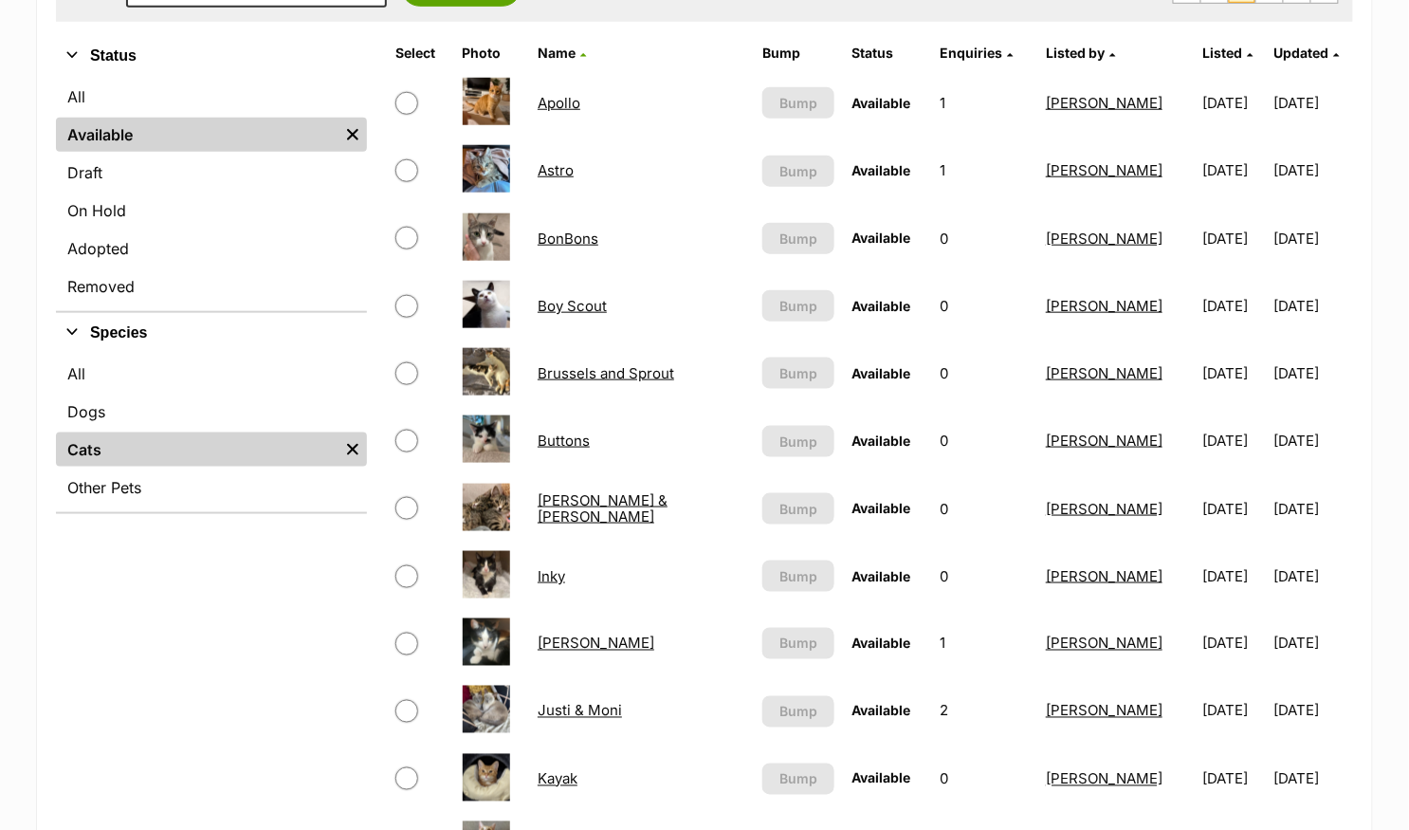
scroll to position [471, 0]
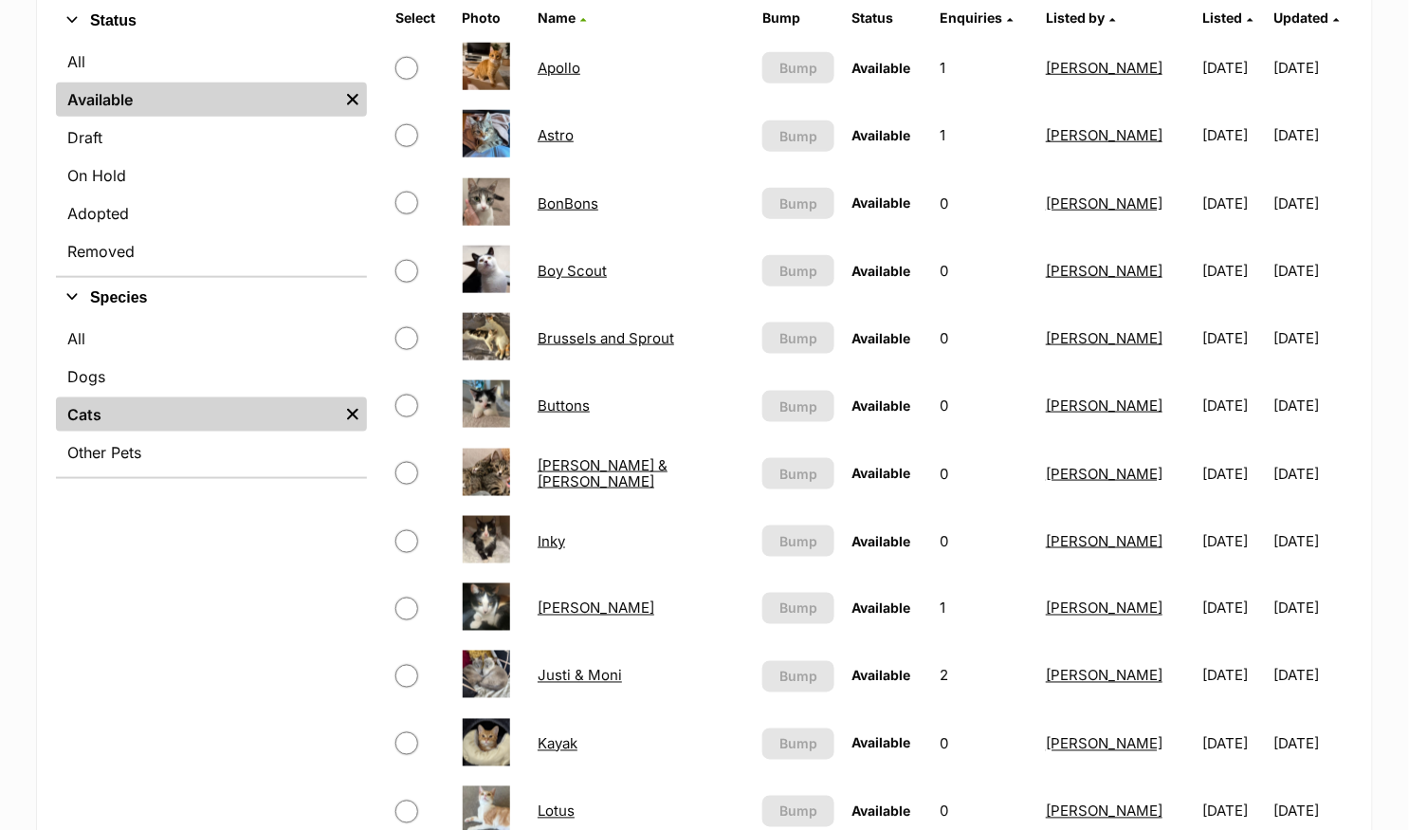
click at [589, 262] on link "Boy Scout" at bounding box center [572, 271] width 69 height 18
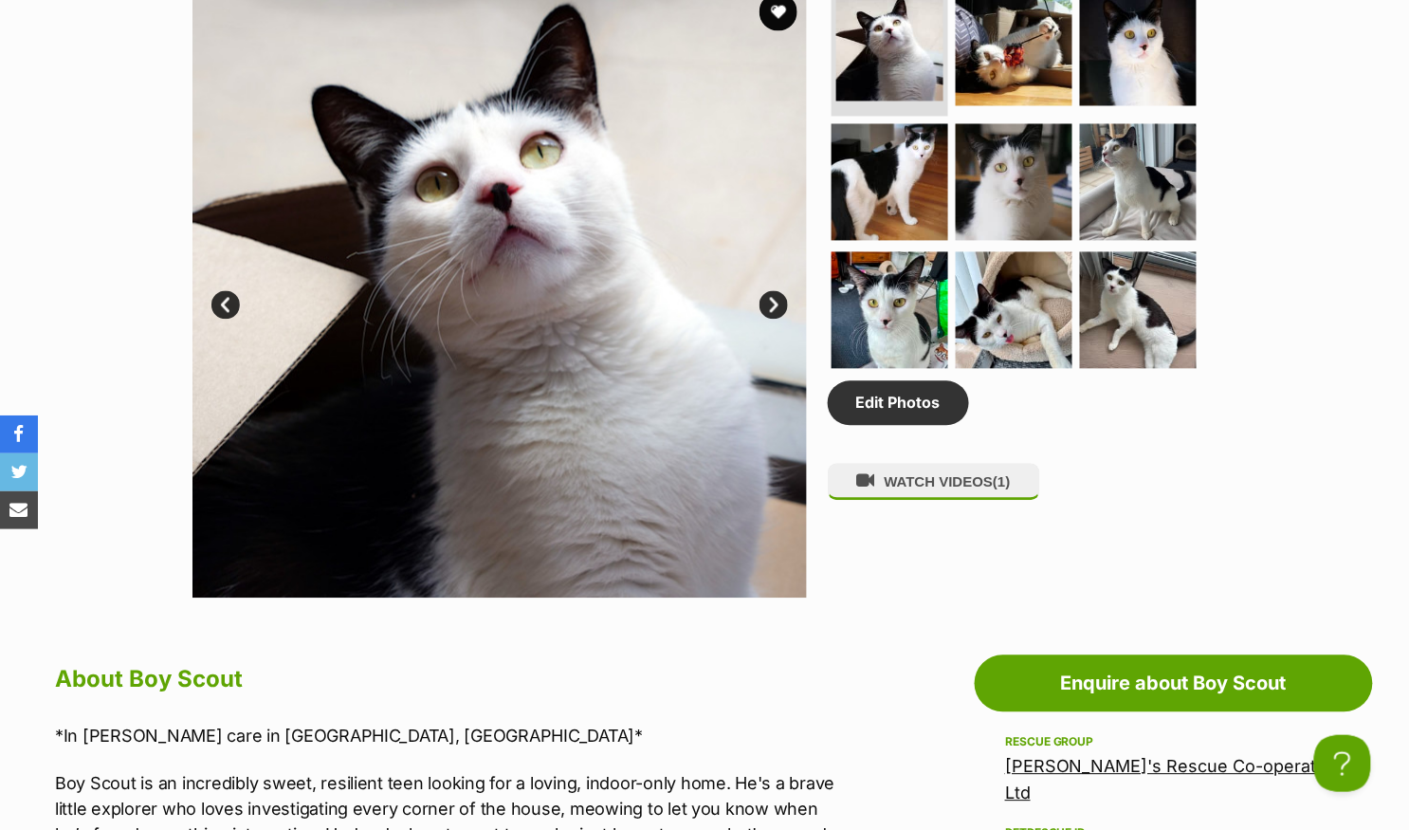
scroll to position [882, 0]
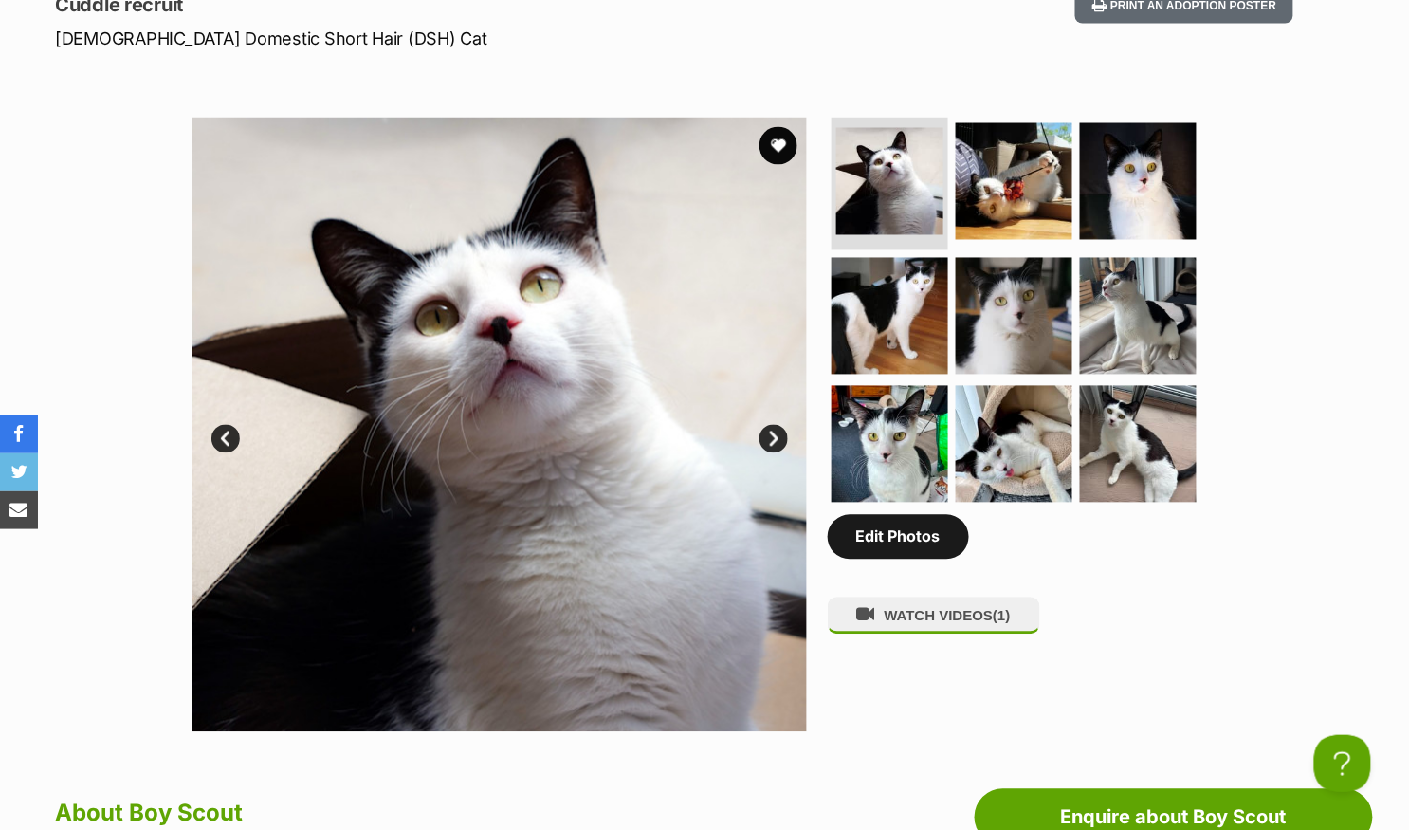
click at [900, 541] on link "Edit Photos" at bounding box center [898, 537] width 141 height 44
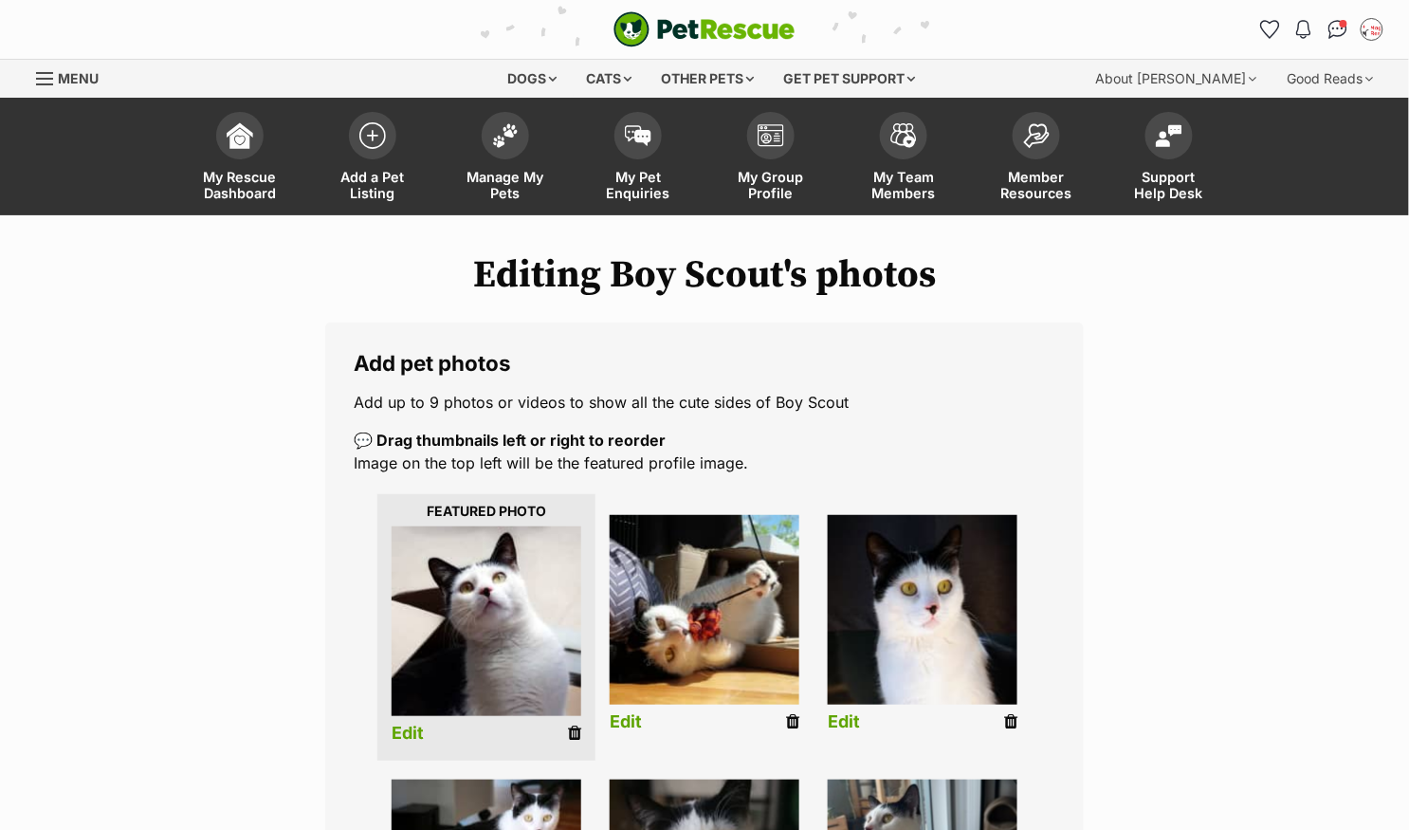
scroll to position [817, 0]
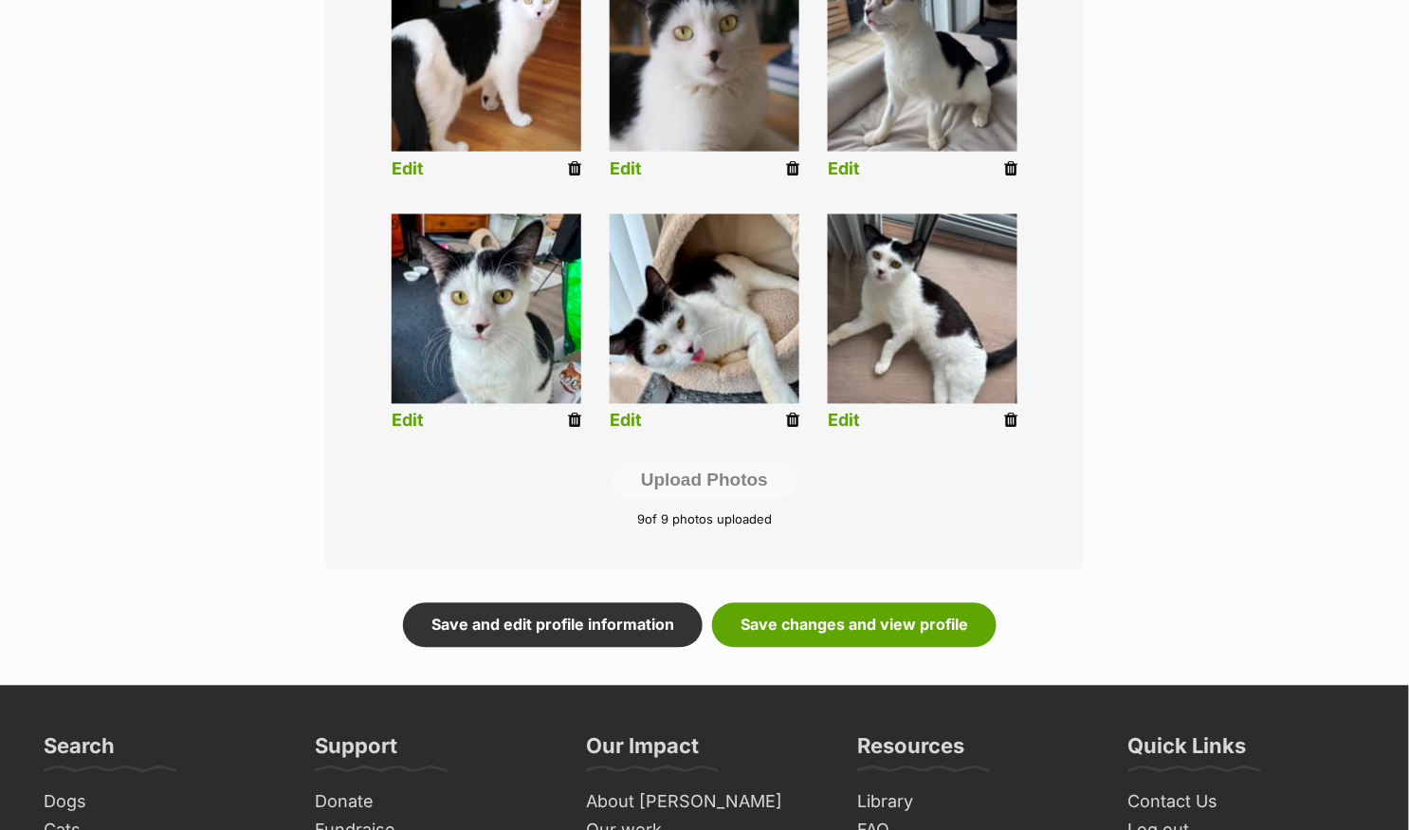
click at [573, 418] on icon at bounding box center [574, 420] width 13 height 17
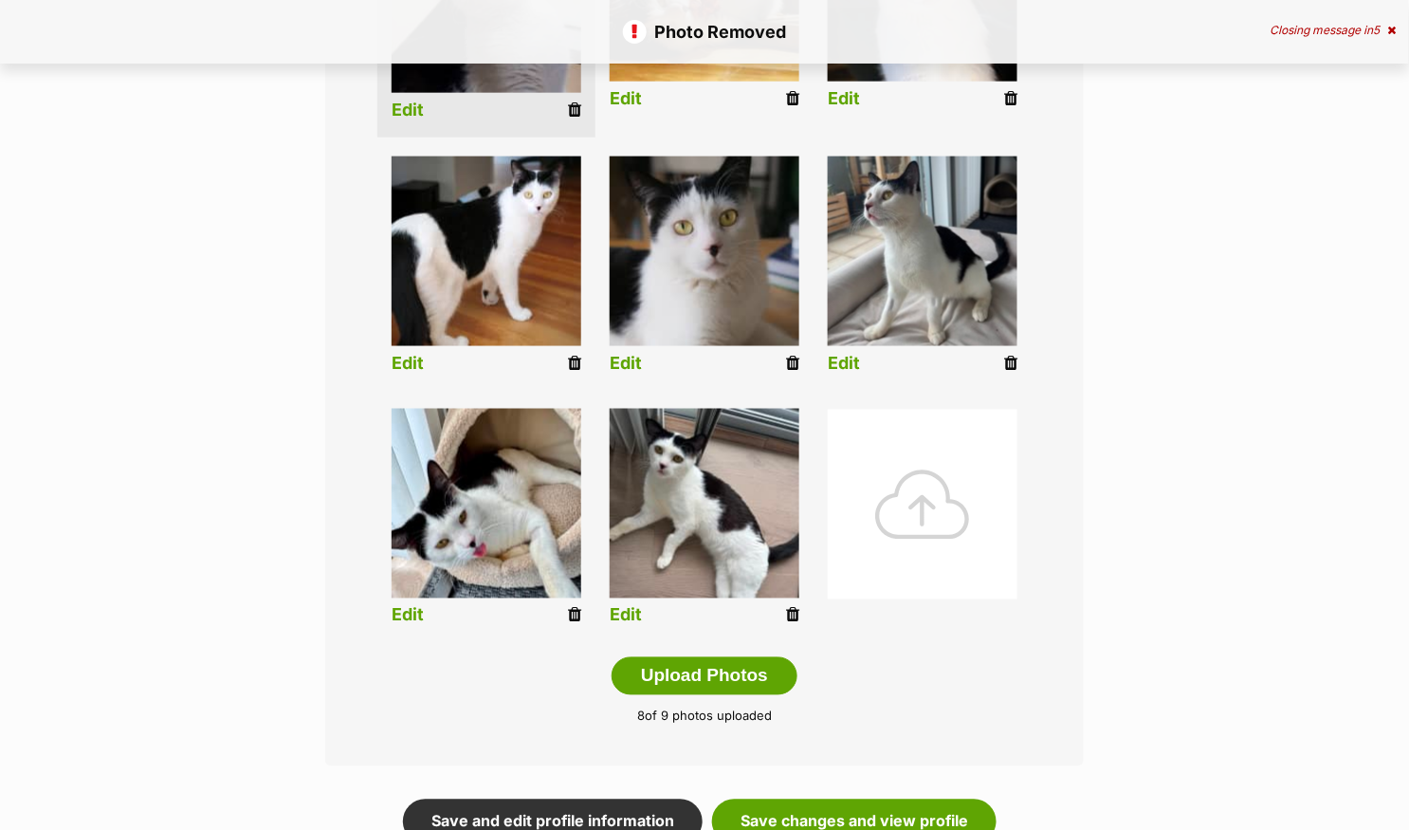
scroll to position [636, 0]
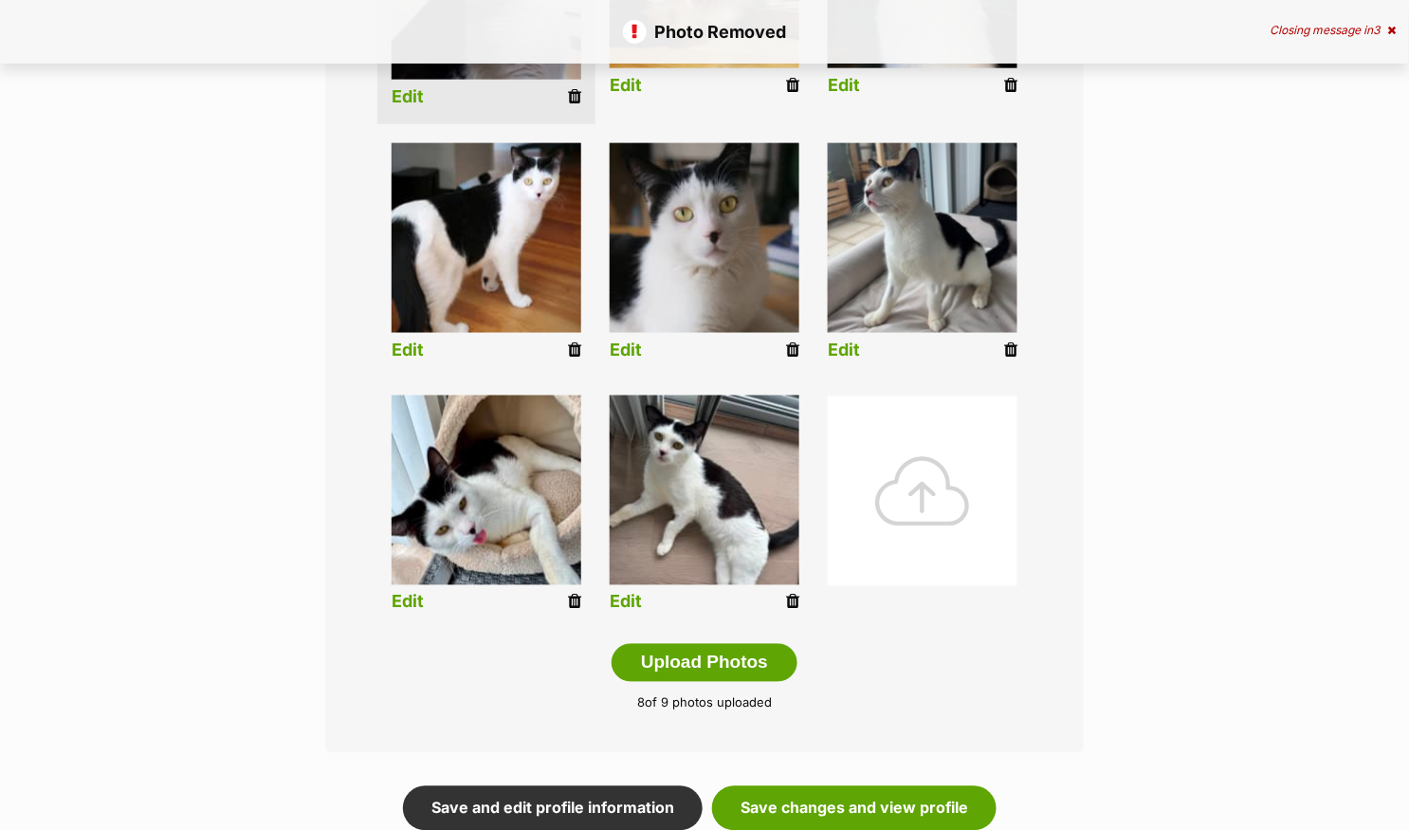
click at [792, 601] on icon at bounding box center [792, 602] width 13 height 17
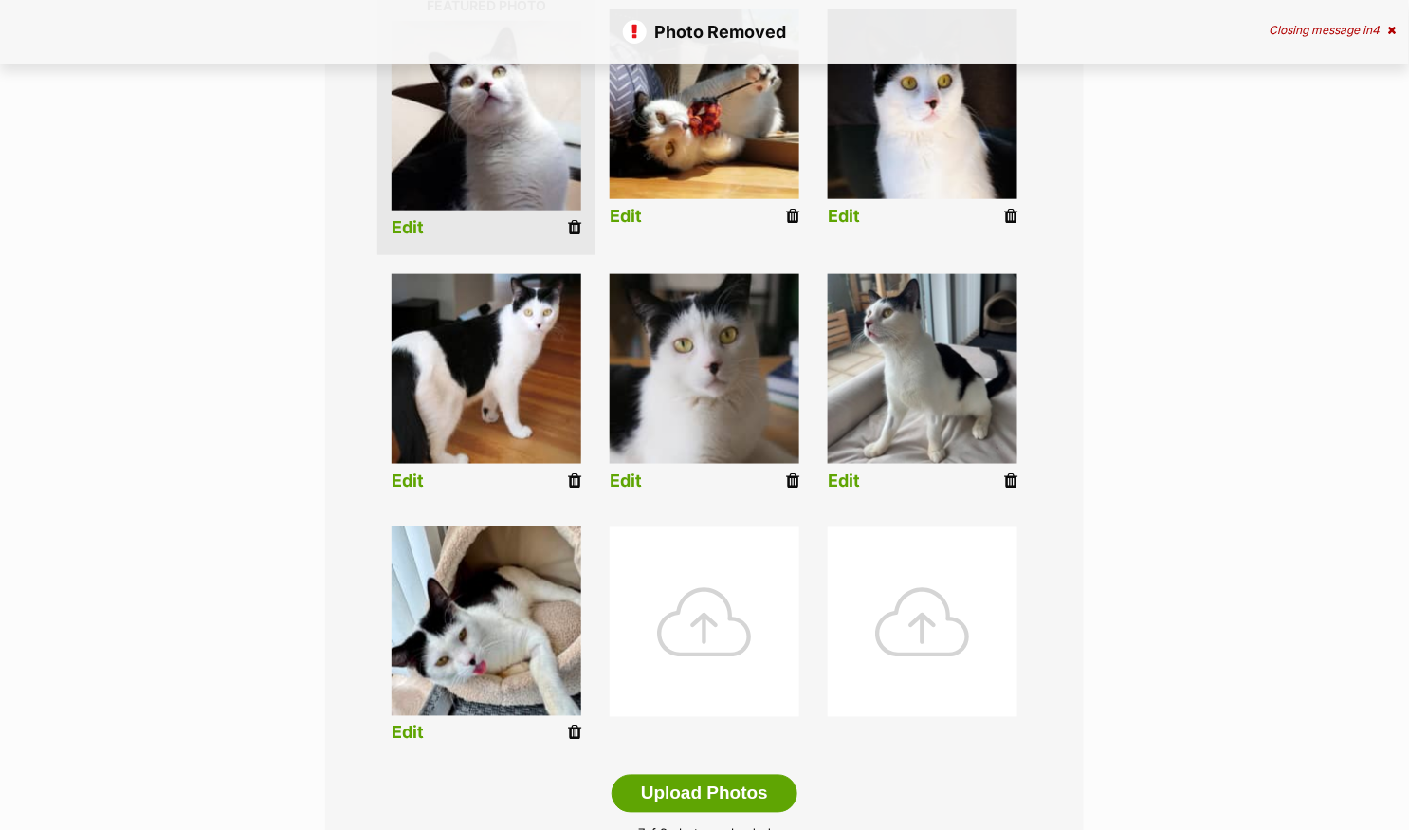
scroll to position [513, 0]
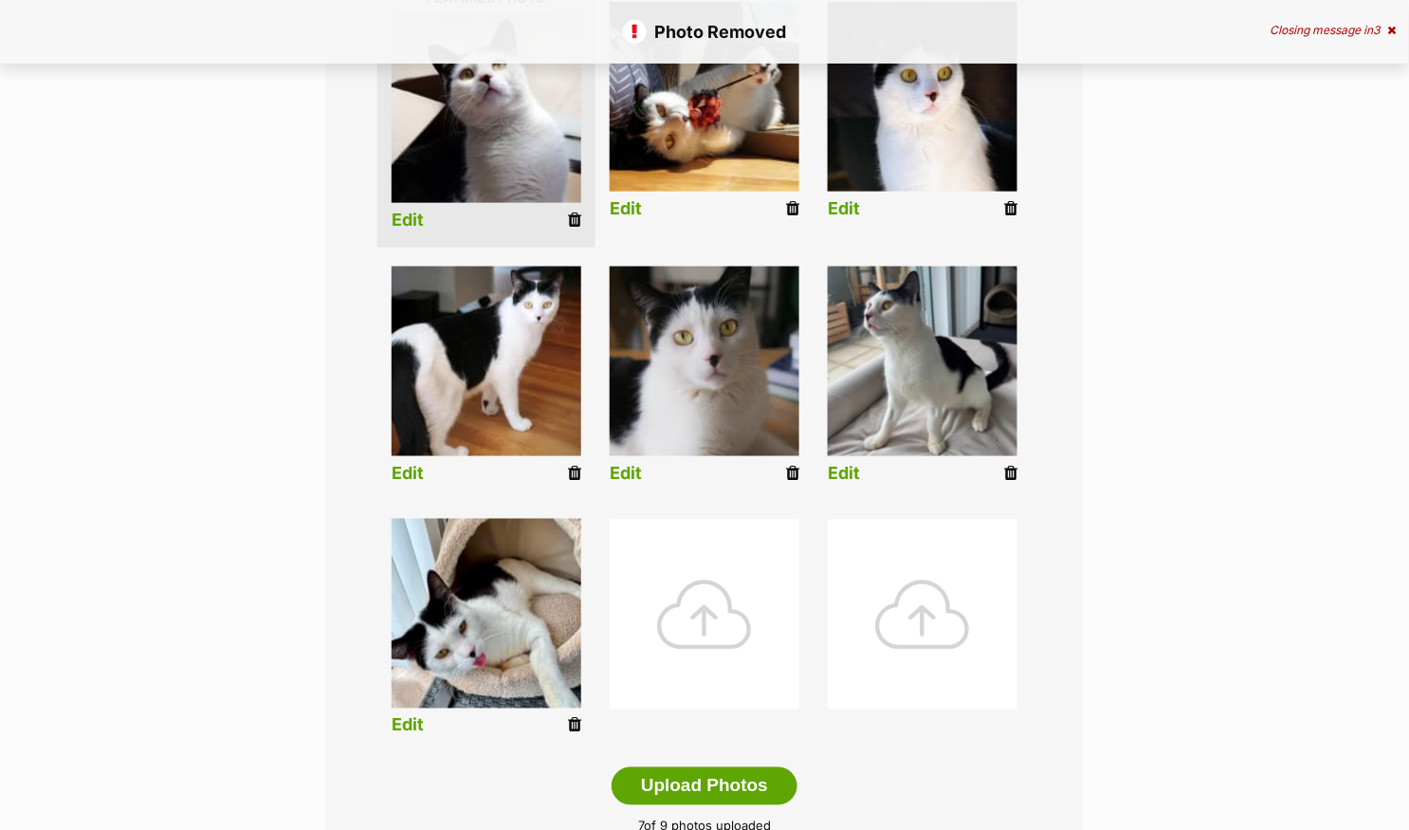
click at [717, 601] on div at bounding box center [705, 615] width 190 height 190
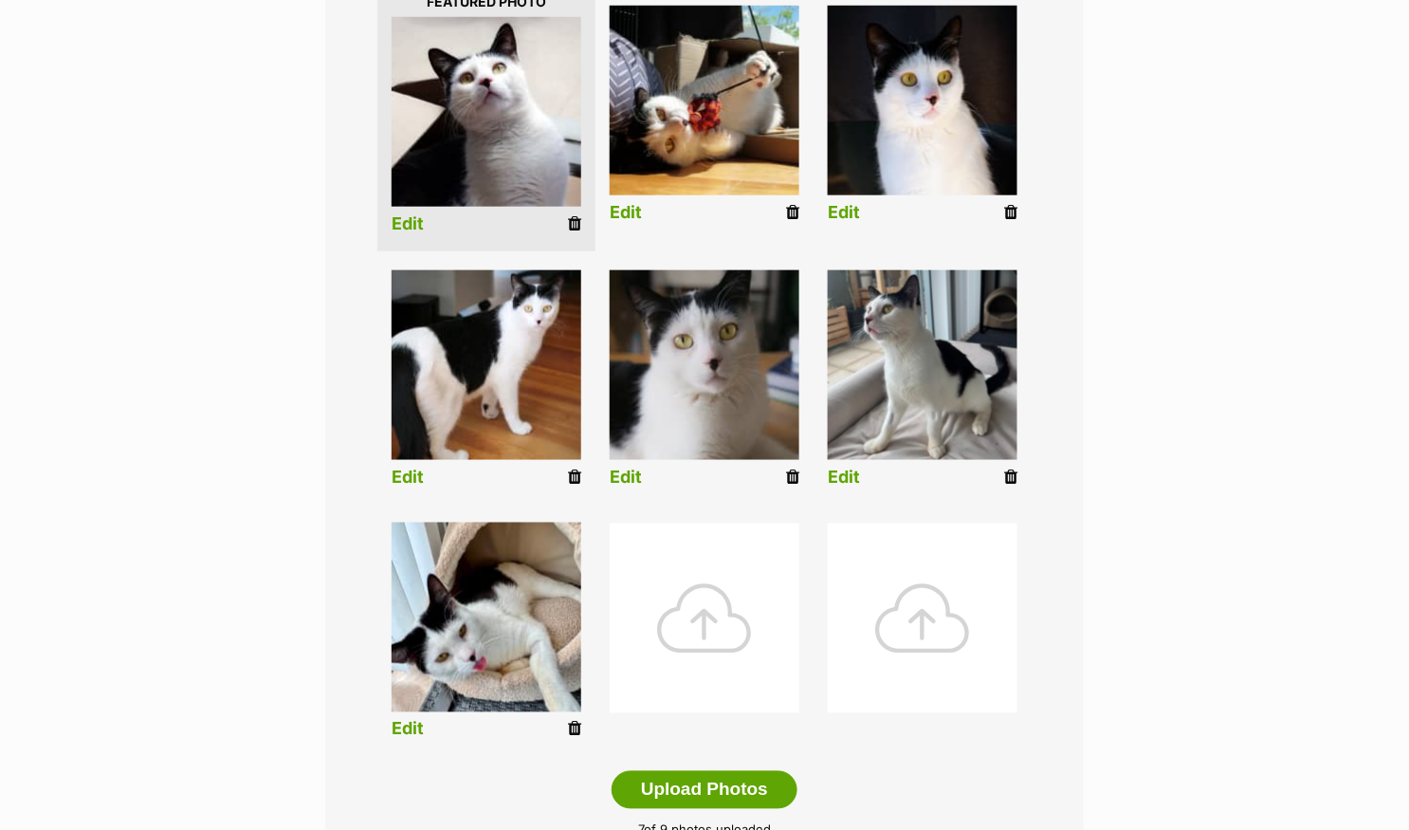
scroll to position [460, 0]
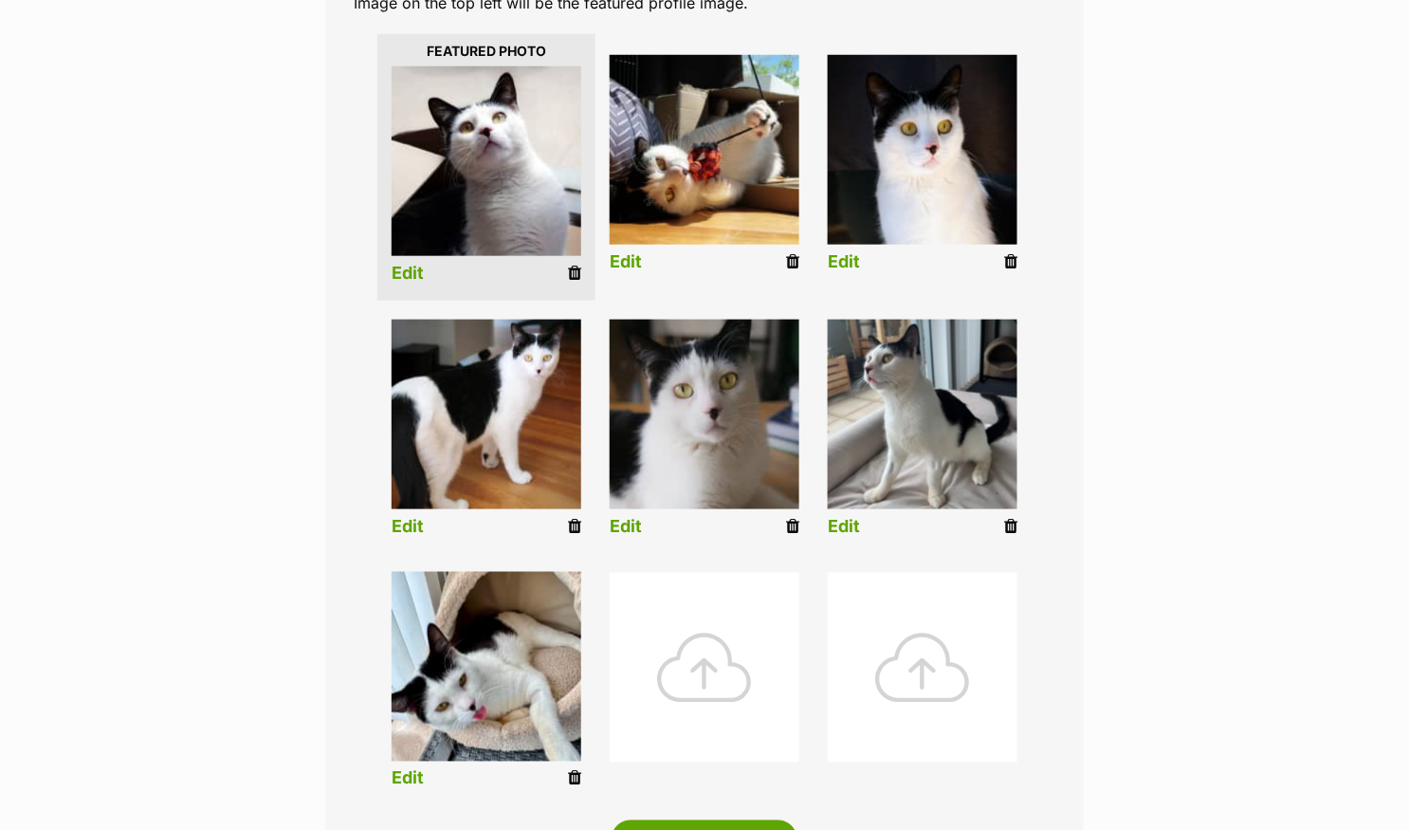
click at [723, 625] on div at bounding box center [705, 668] width 190 height 190
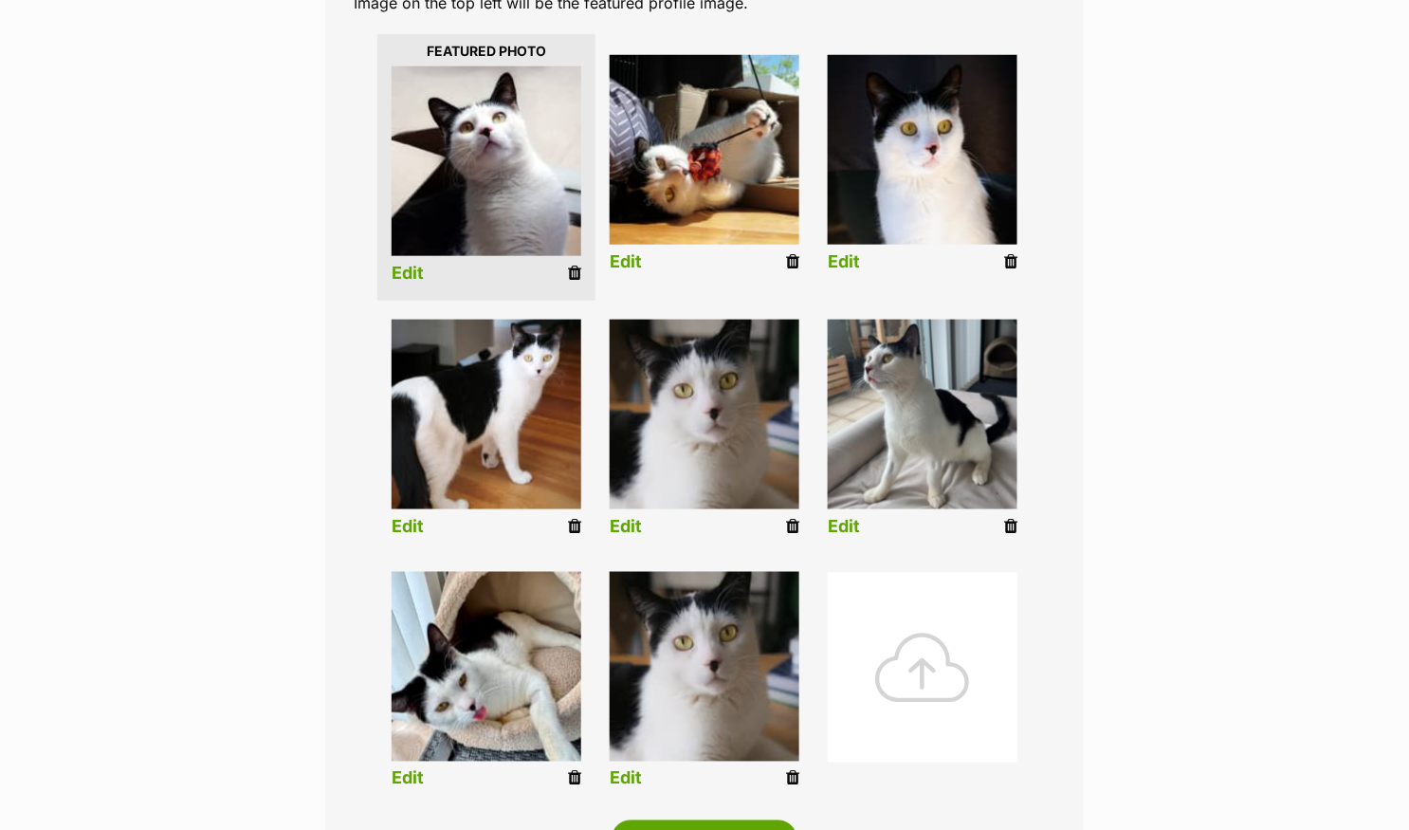
click at [796, 777] on icon at bounding box center [792, 778] width 13 height 17
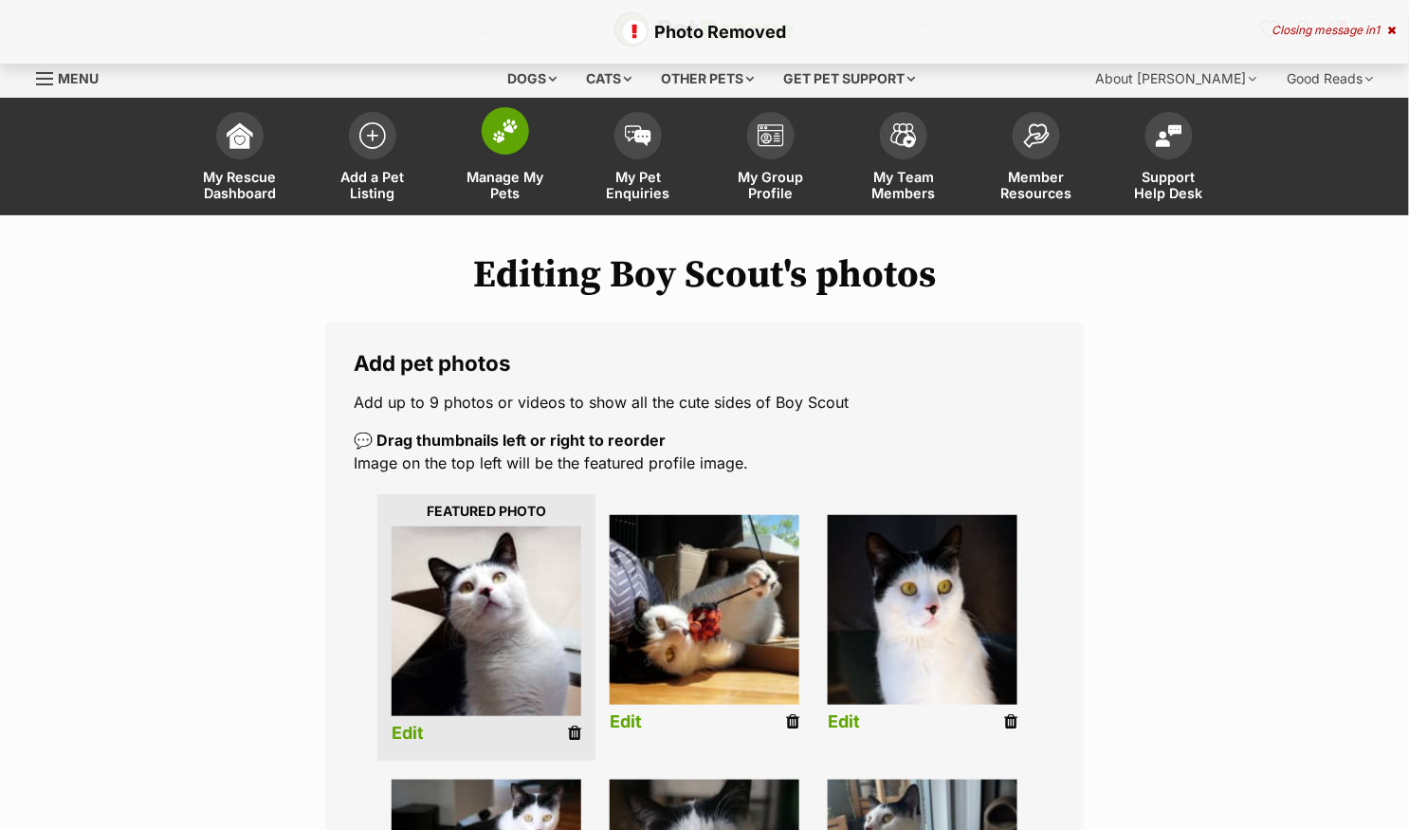
click at [504, 136] on img at bounding box center [505, 131] width 27 height 25
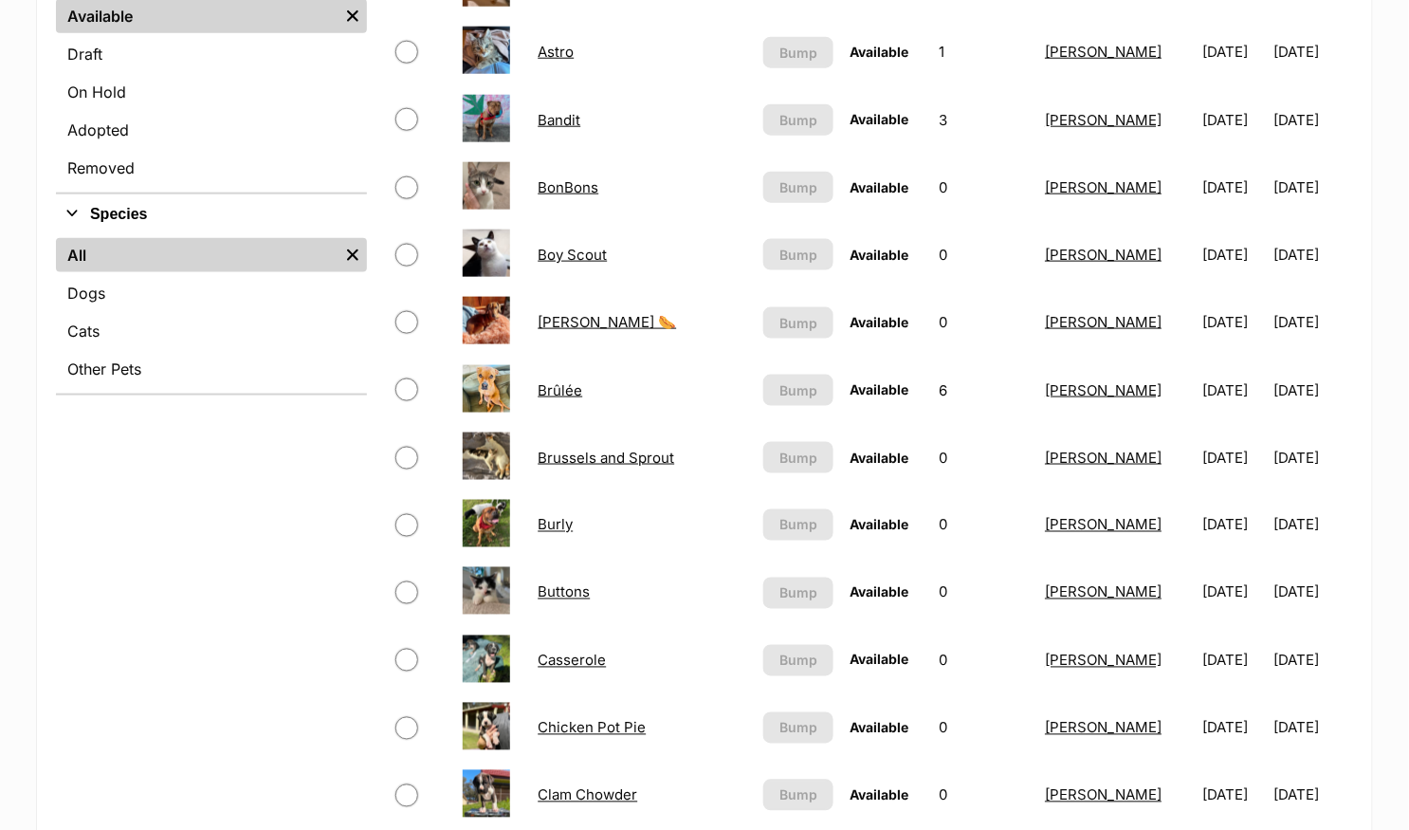
scroll to position [566, 0]
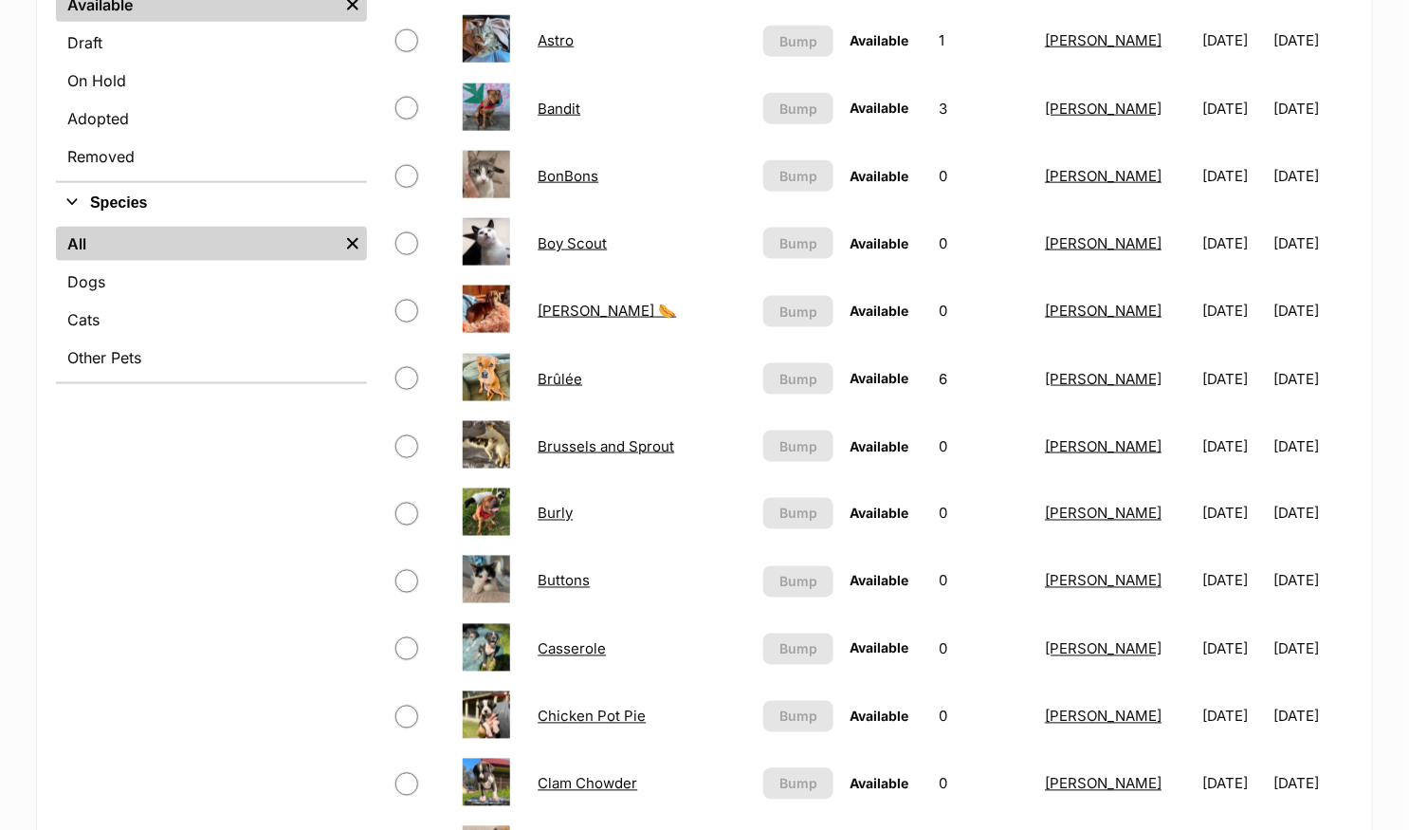
click at [578, 237] on link "Boy Scout" at bounding box center [572, 243] width 69 height 18
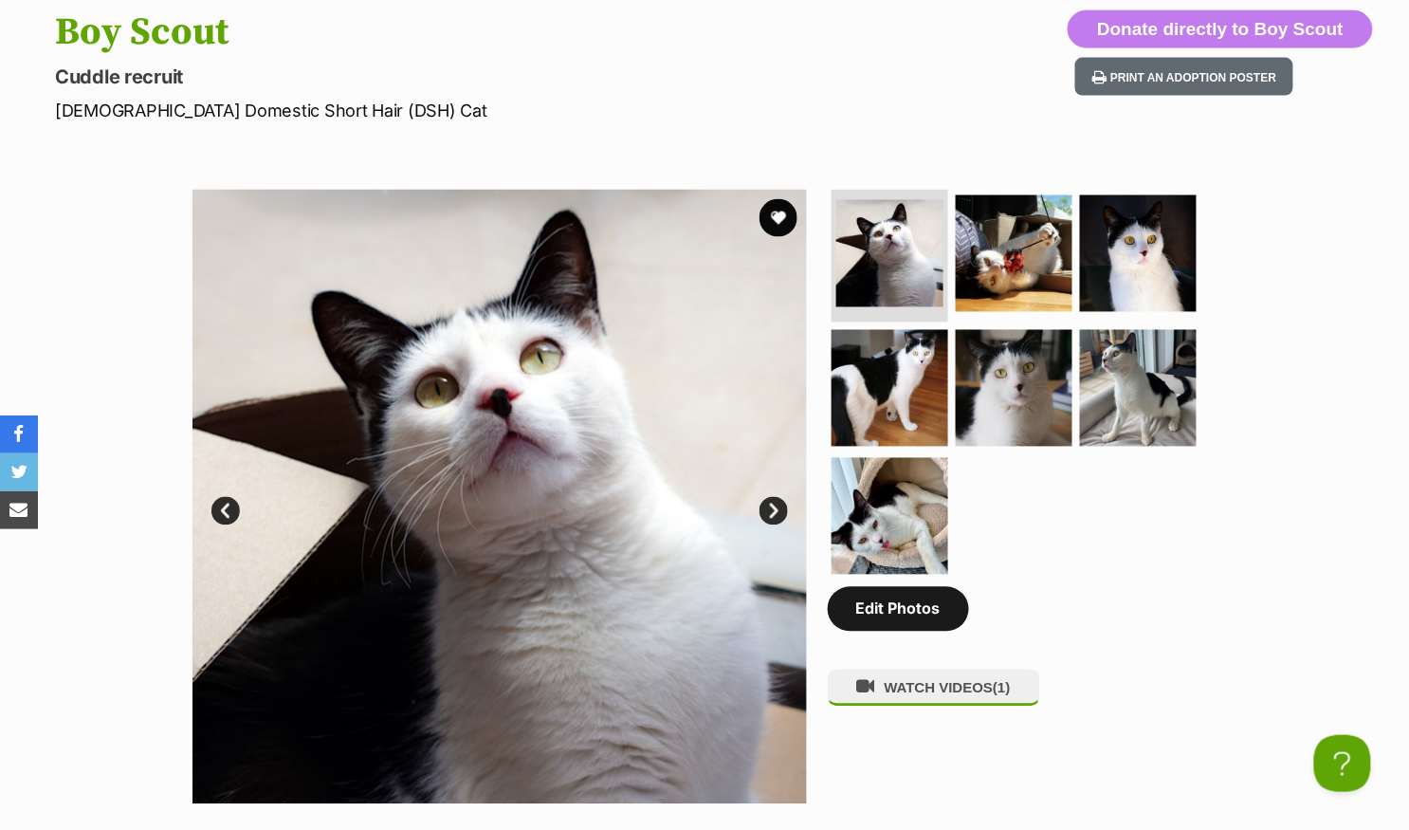
click at [872, 602] on link "Edit Photos" at bounding box center [898, 609] width 141 height 44
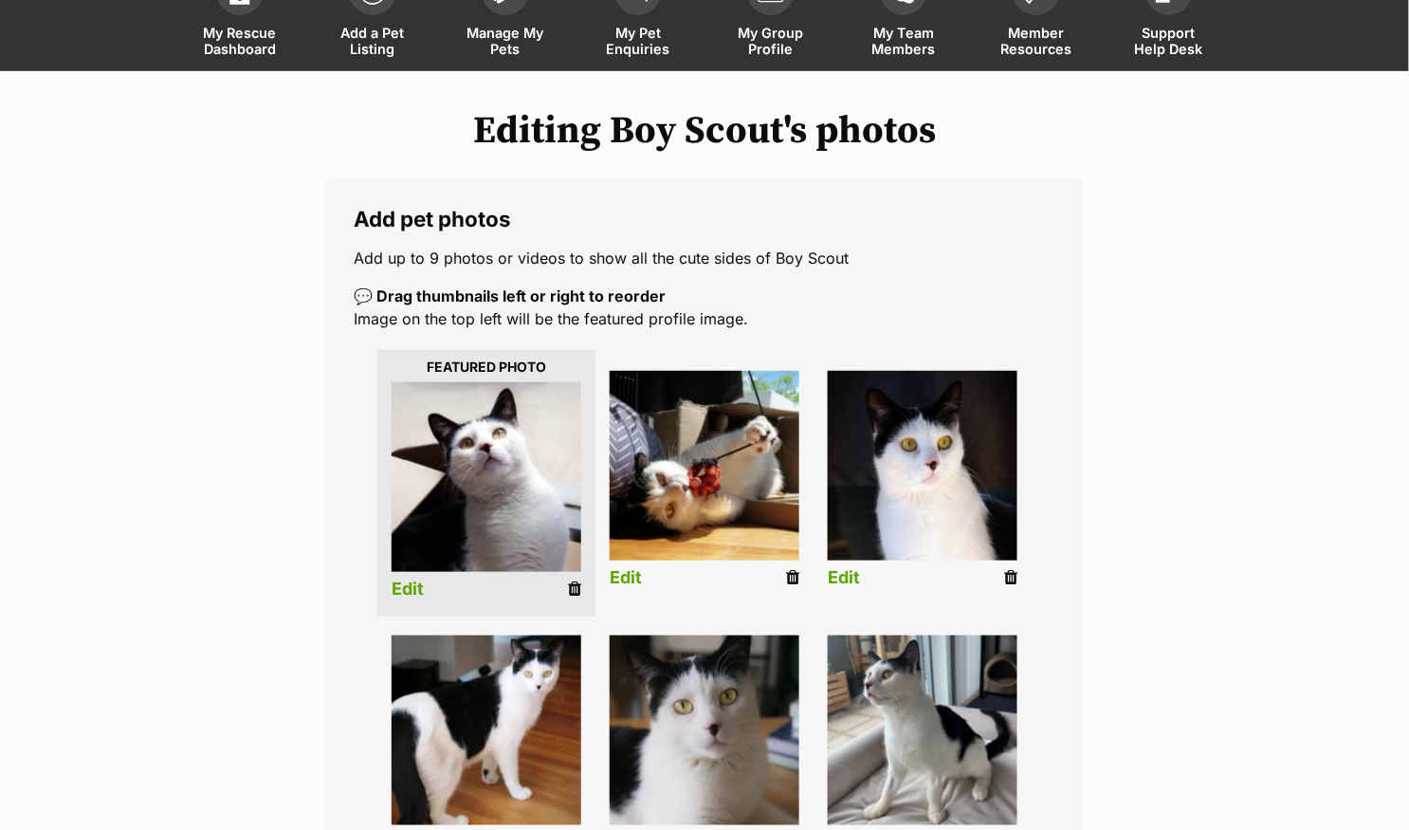
scroll to position [313, 0]
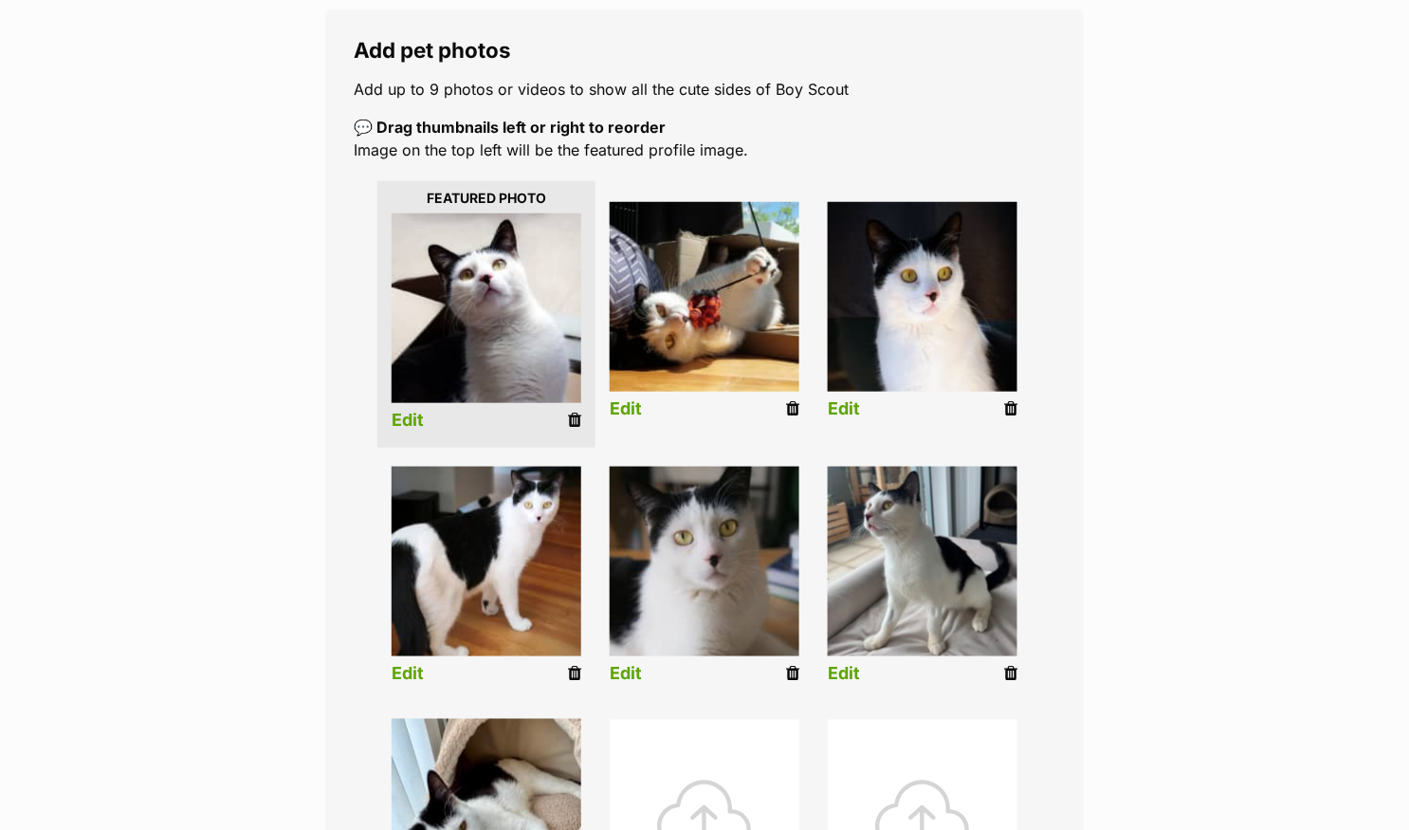
click at [531, 559] on img at bounding box center [487, 561] width 190 height 190
drag, startPoint x: 531, startPoint y: 559, endPoint x: 526, endPoint y: 323, distance: 236.1
click at [526, 323] on ul "Edit Edit Edit Edit Edit Edit Edit" at bounding box center [705, 566] width 702 height 781
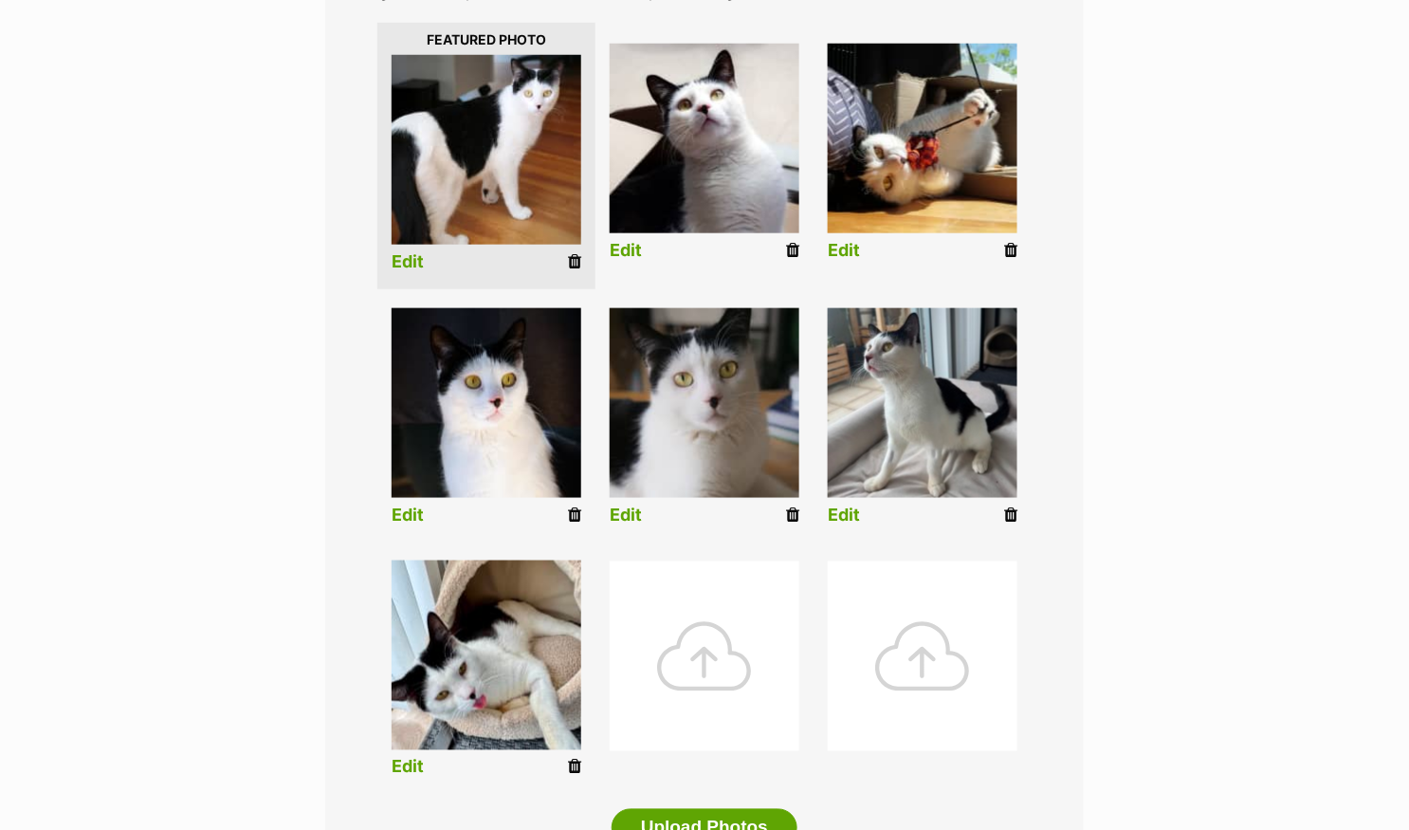
scroll to position [754, 0]
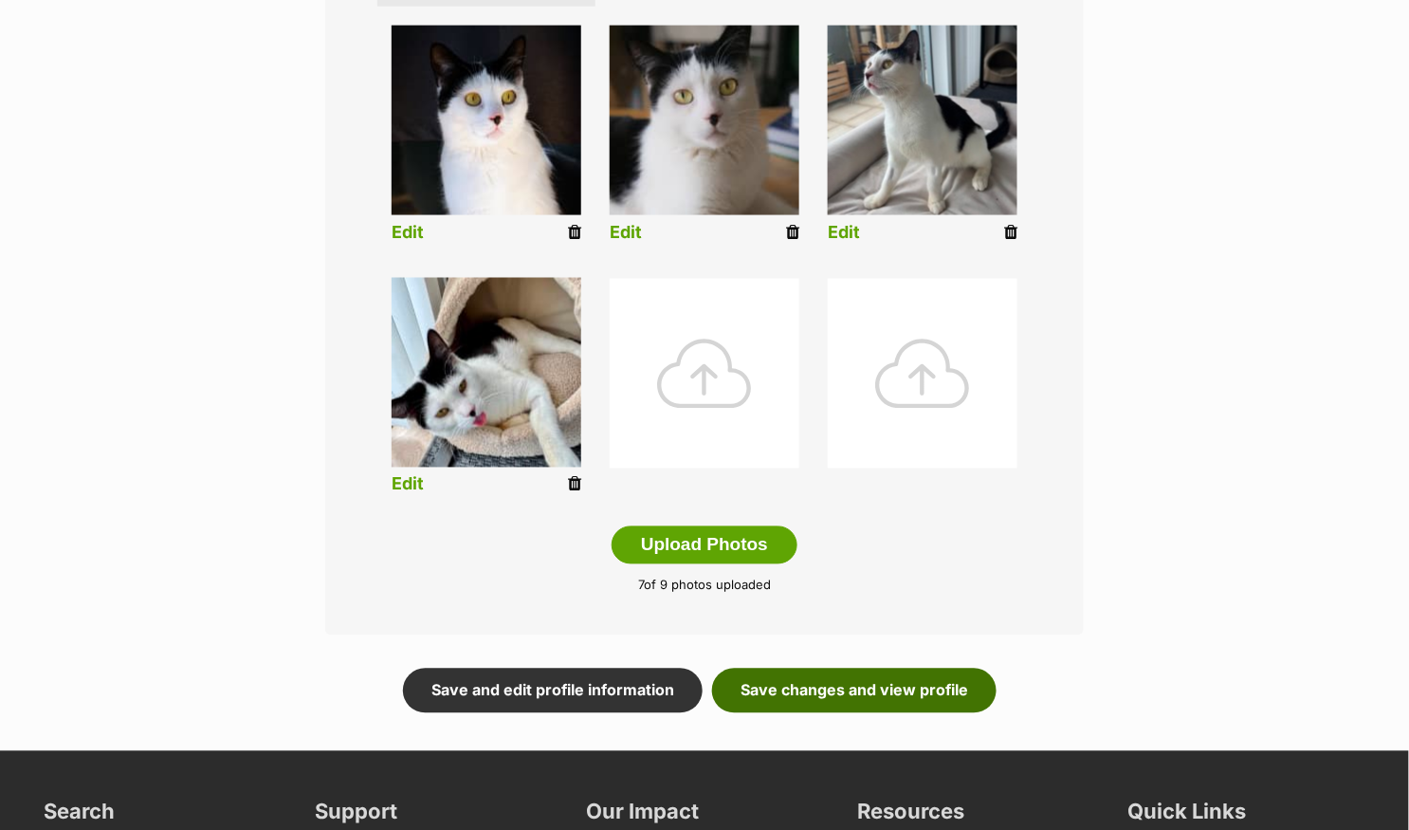
click at [825, 695] on link "Save changes and view profile" at bounding box center [854, 690] width 284 height 44
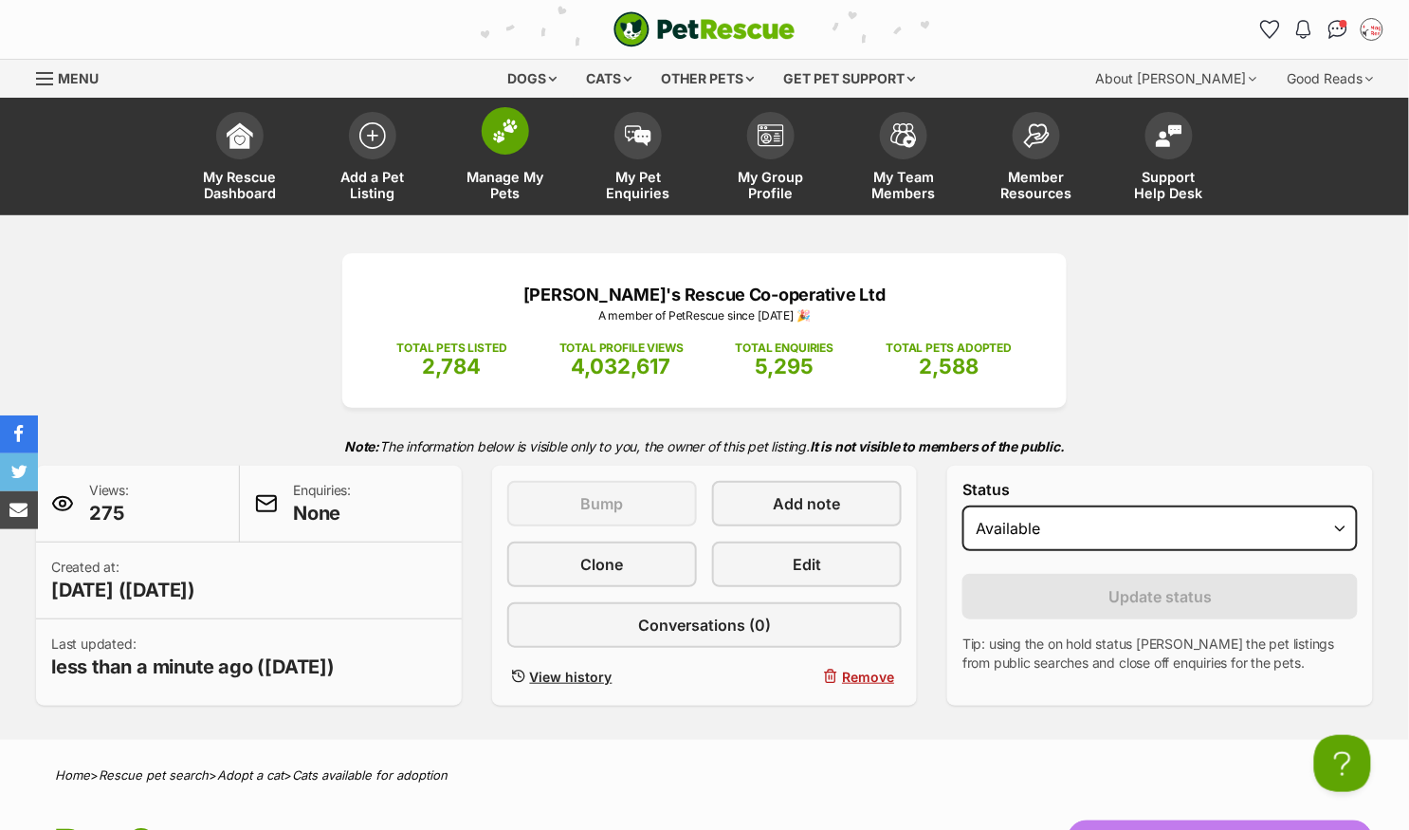
click at [510, 145] on span at bounding box center [505, 130] width 47 height 47
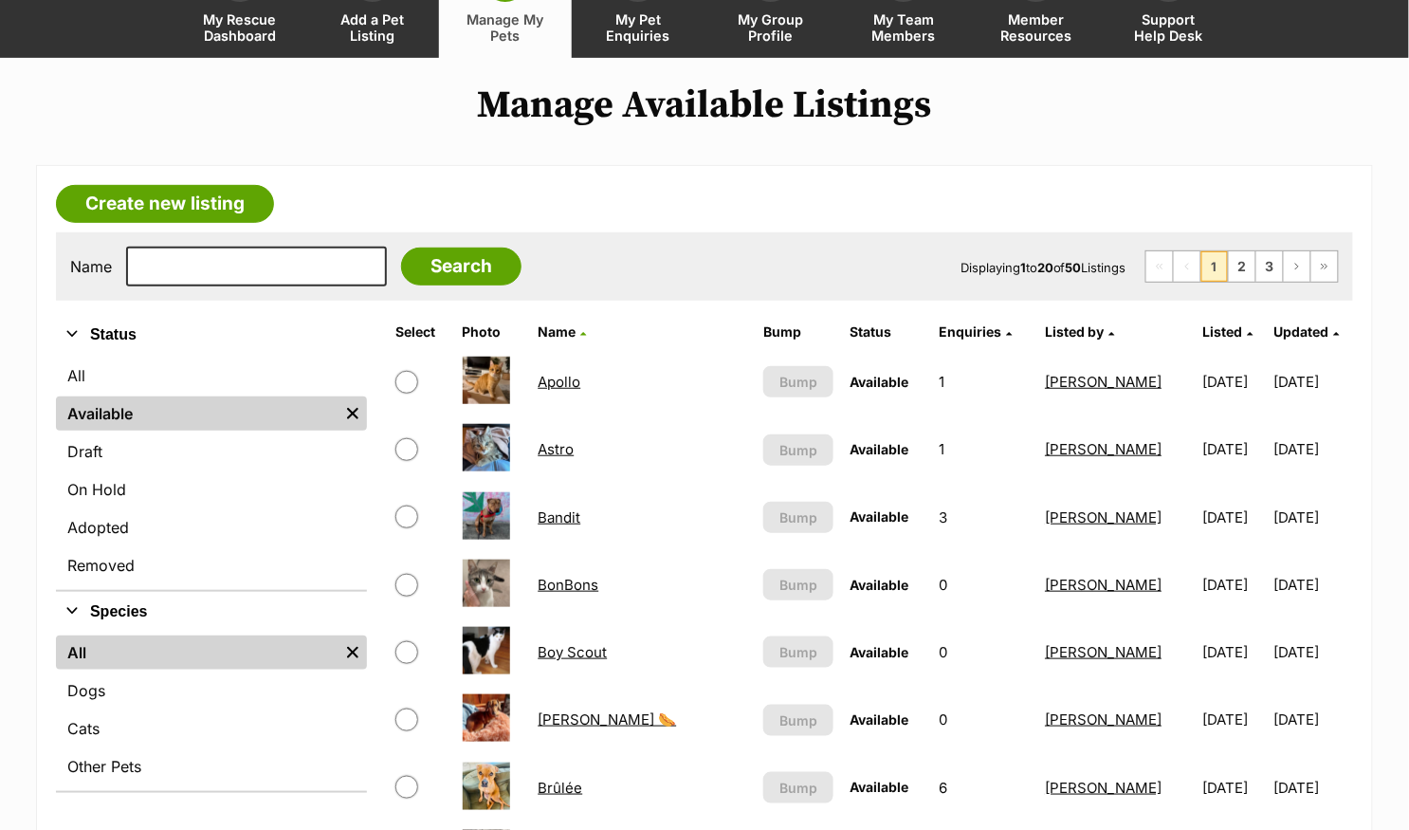
scroll to position [193, 0]
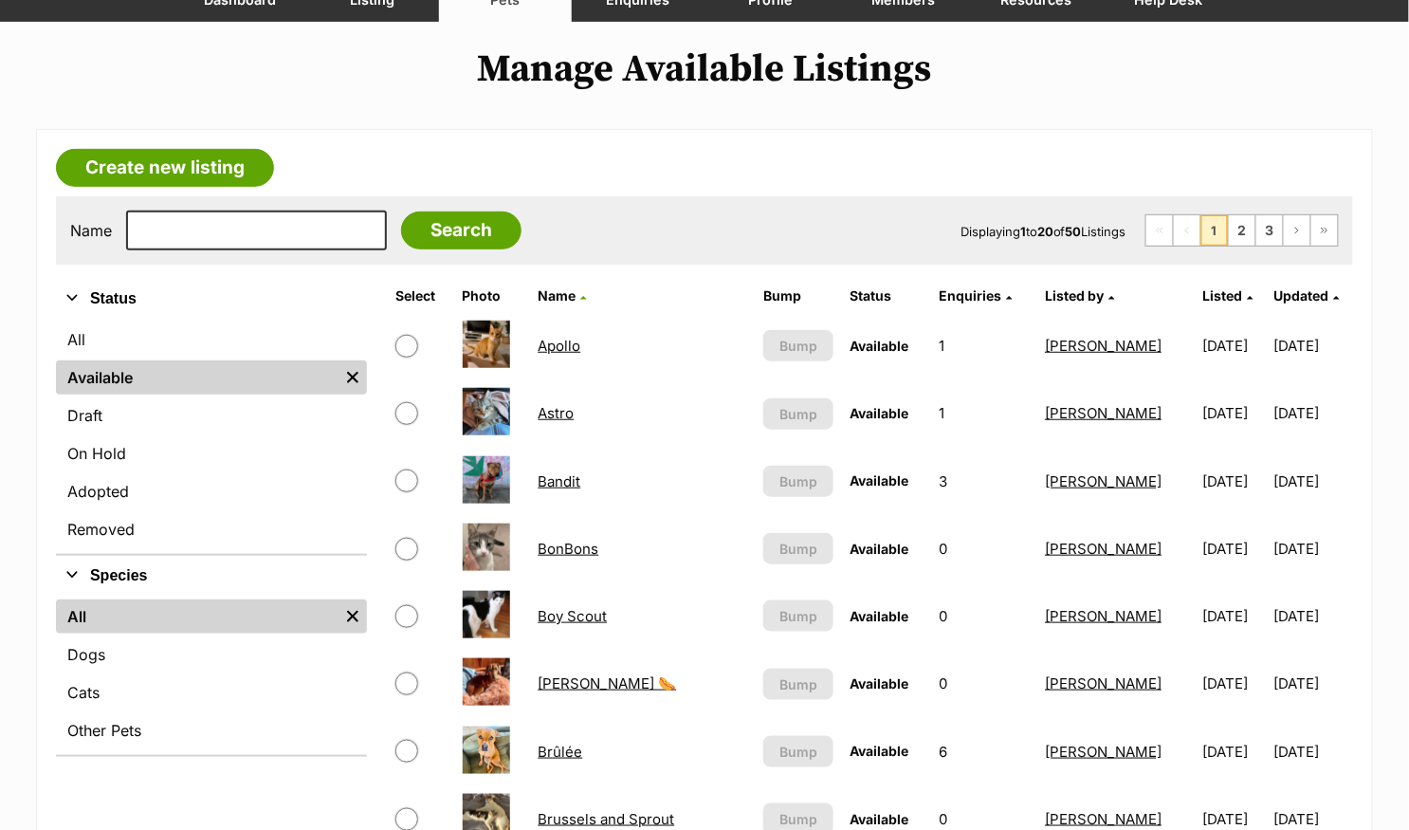
click at [570, 345] on link "Apollo" at bounding box center [559, 346] width 43 height 18
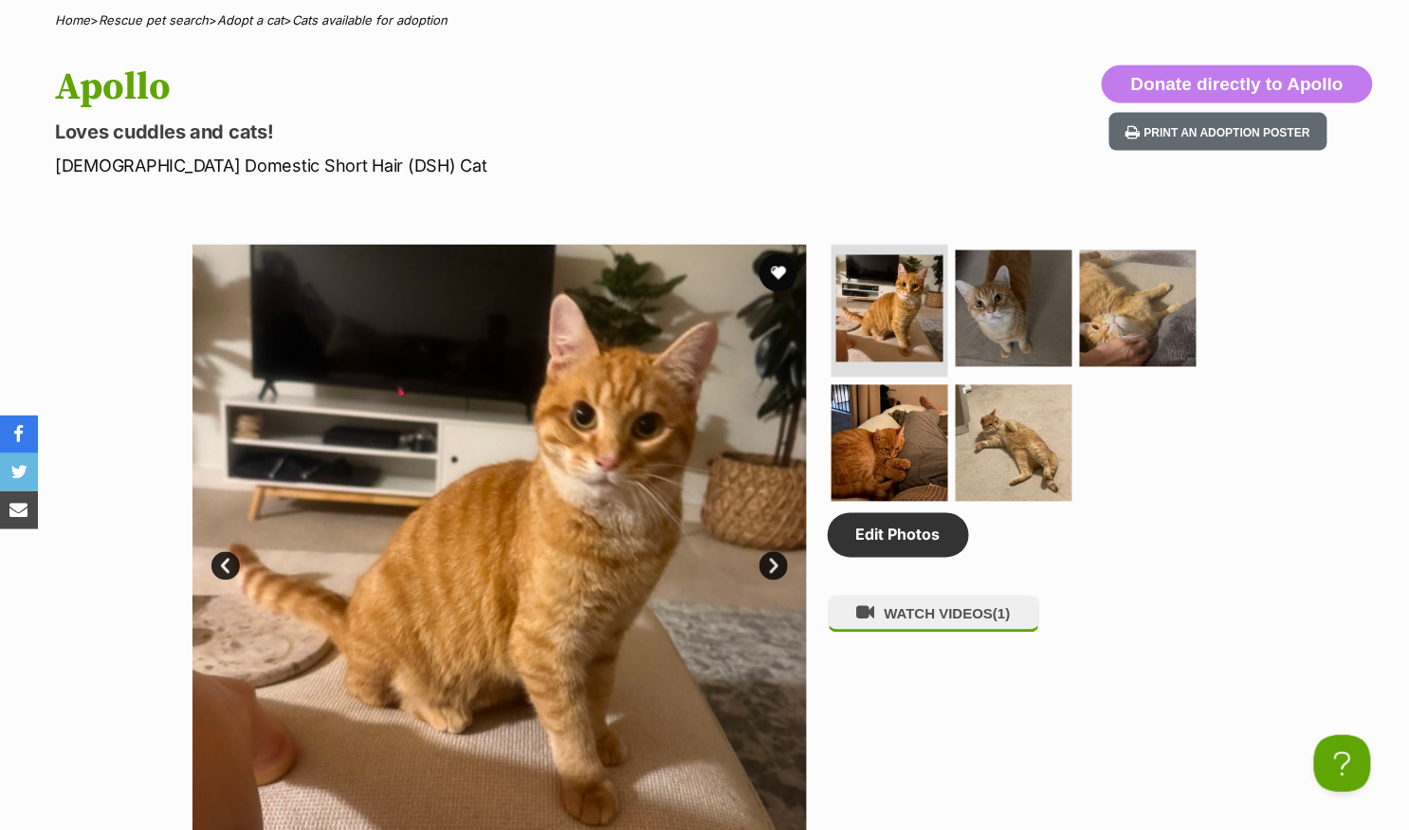
click at [773, 557] on link "Next" at bounding box center [773, 566] width 28 height 28
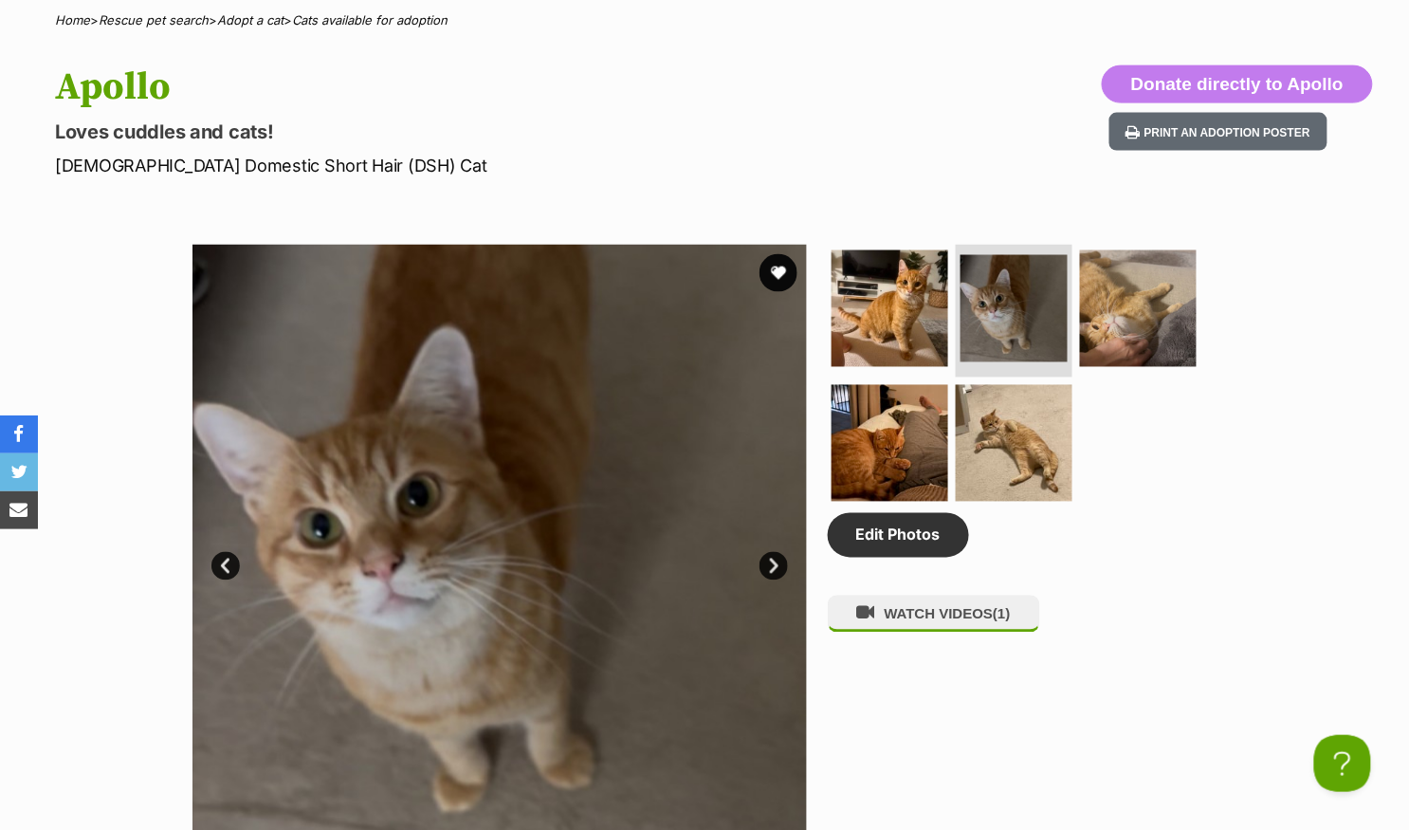
click at [773, 557] on link "Next" at bounding box center [773, 566] width 28 height 28
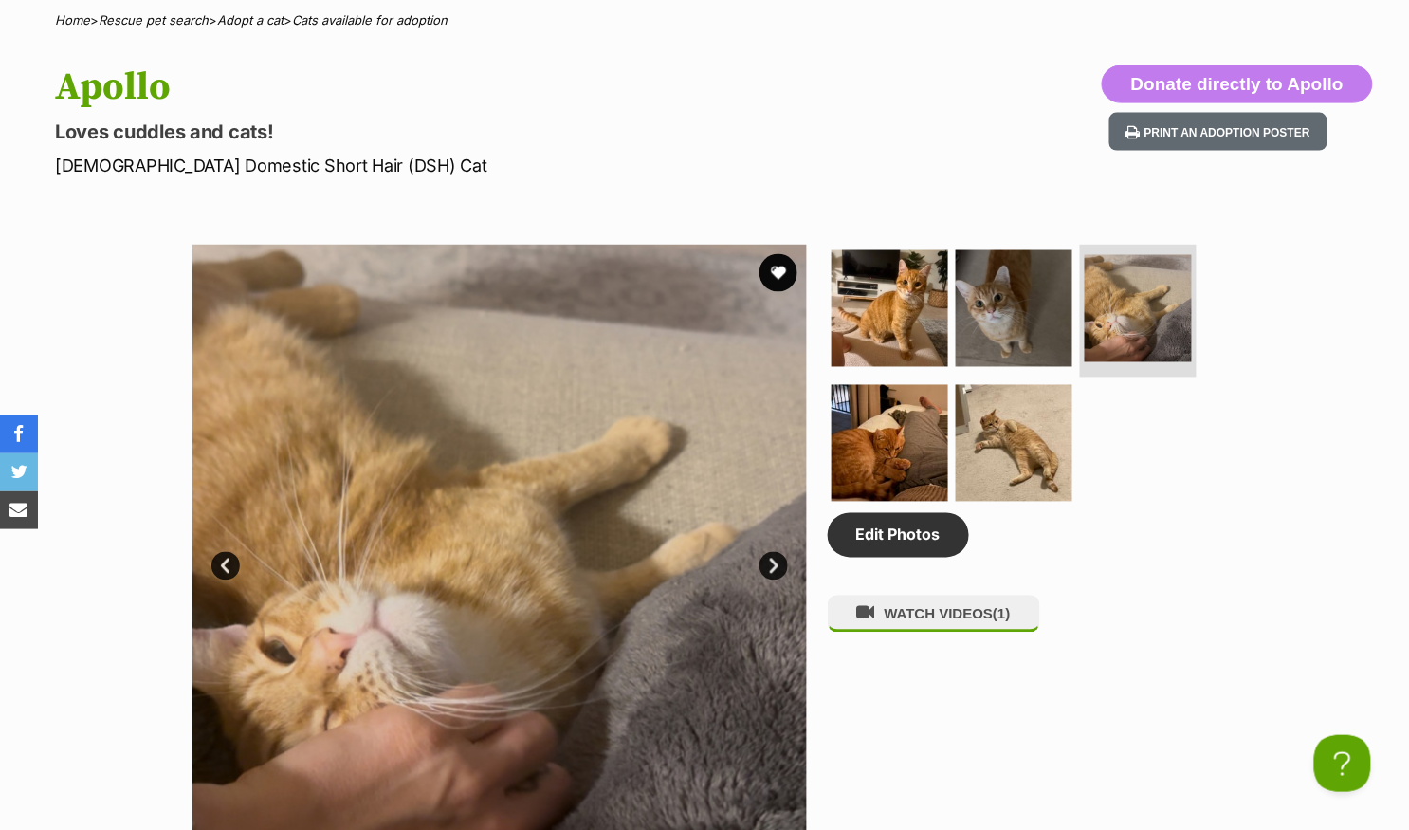
click at [773, 557] on link "Next" at bounding box center [773, 566] width 28 height 28
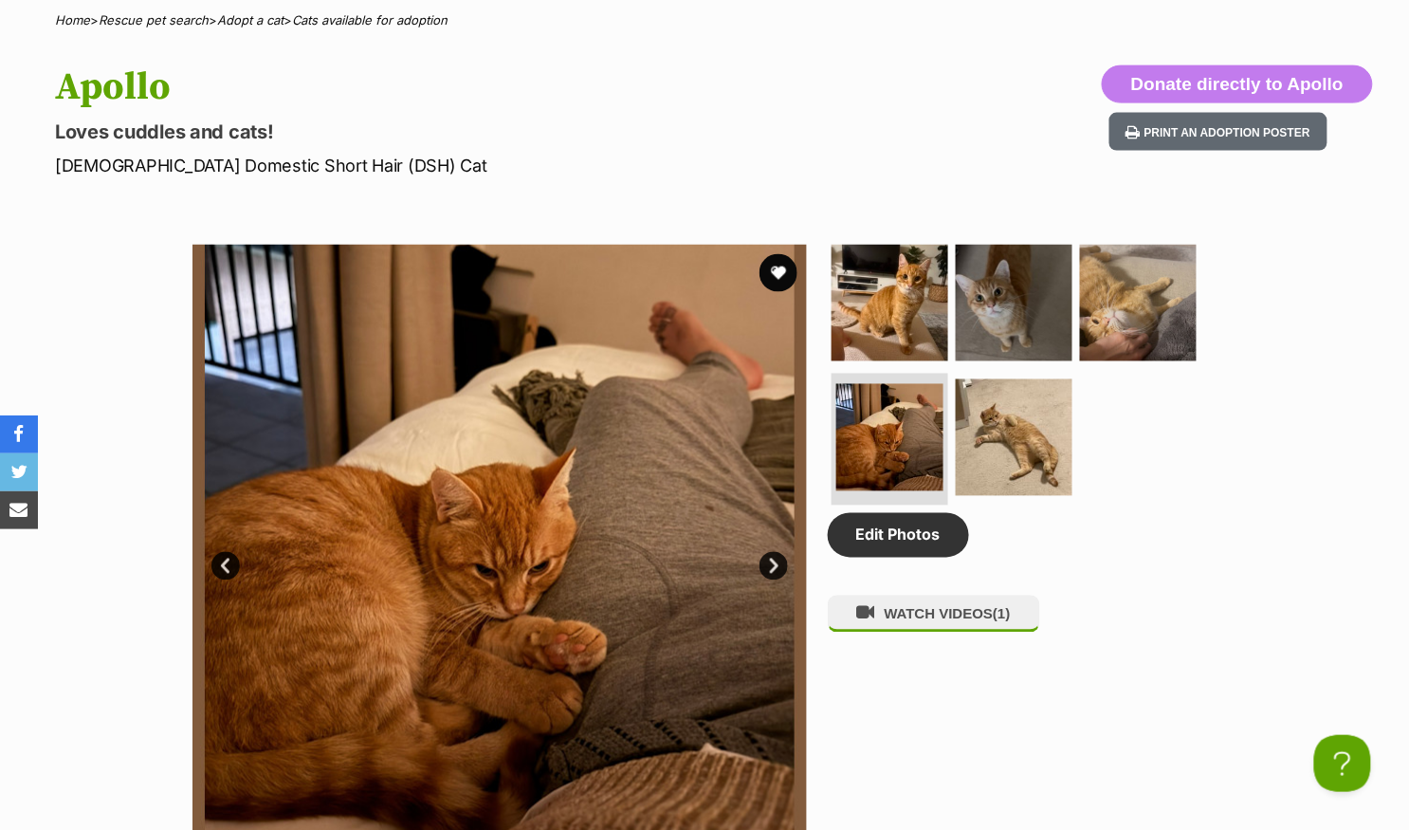
click at [773, 557] on link "Next" at bounding box center [773, 566] width 28 height 28
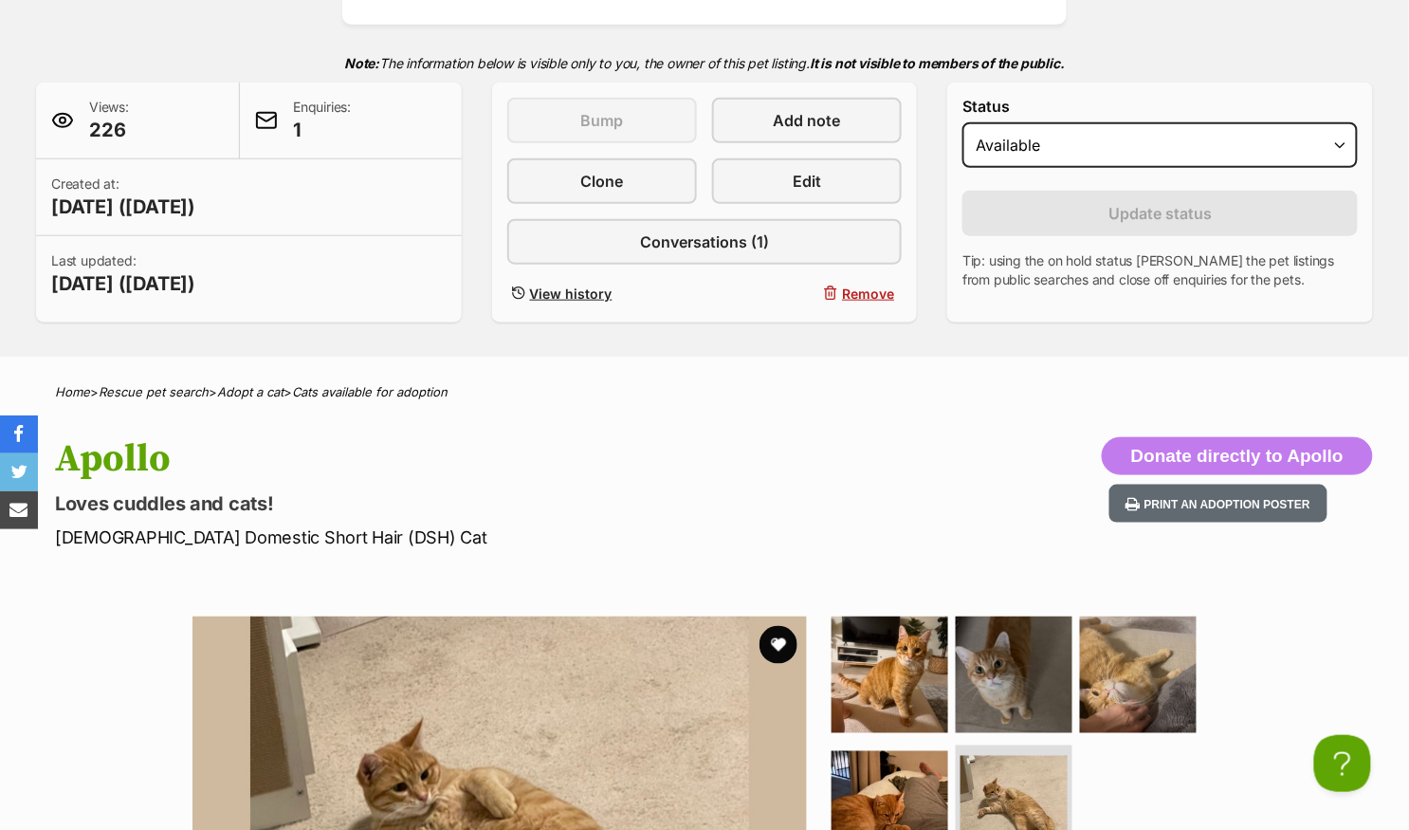
scroll to position [357, 0]
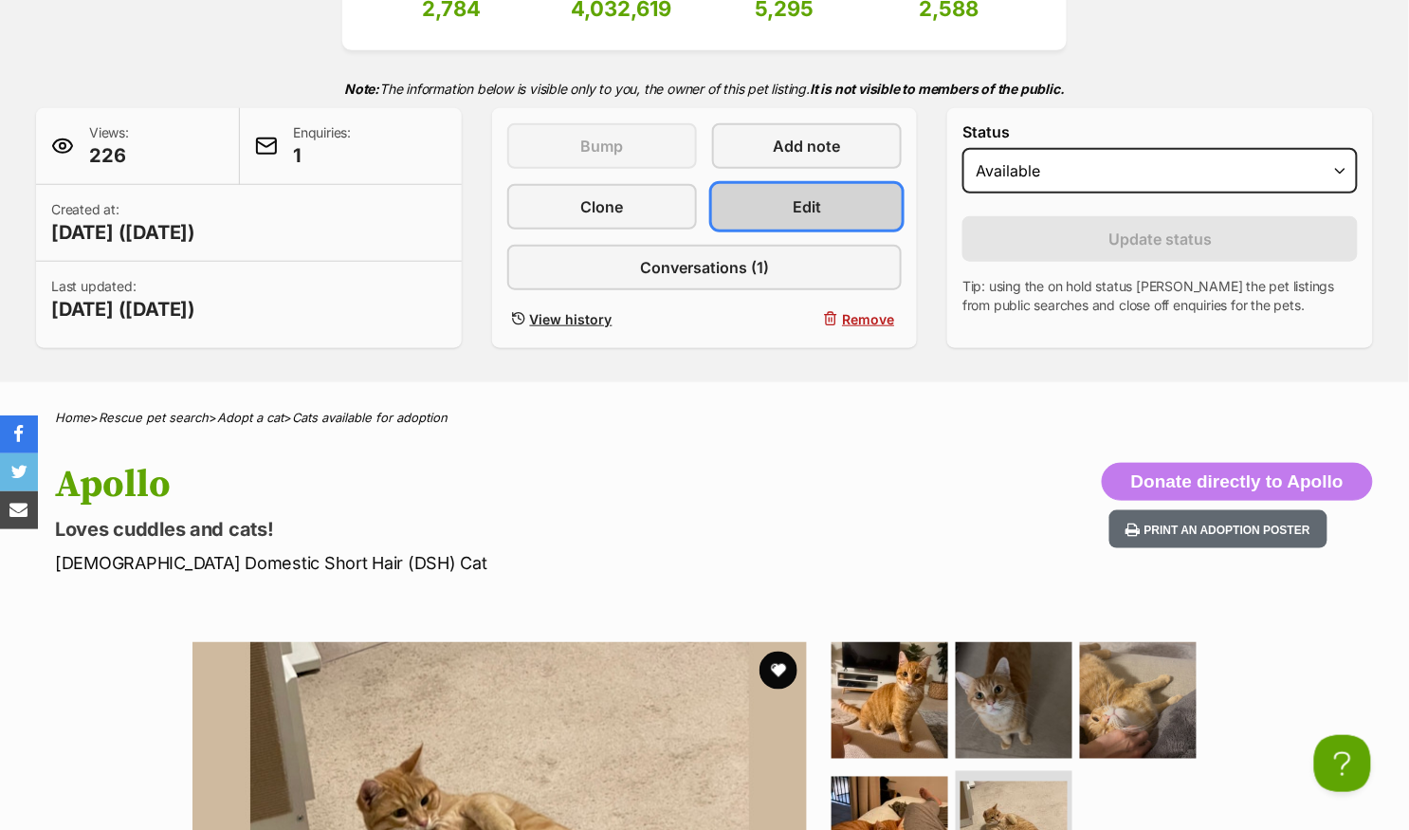
click at [781, 208] on link "Edit" at bounding box center [807, 207] width 190 height 46
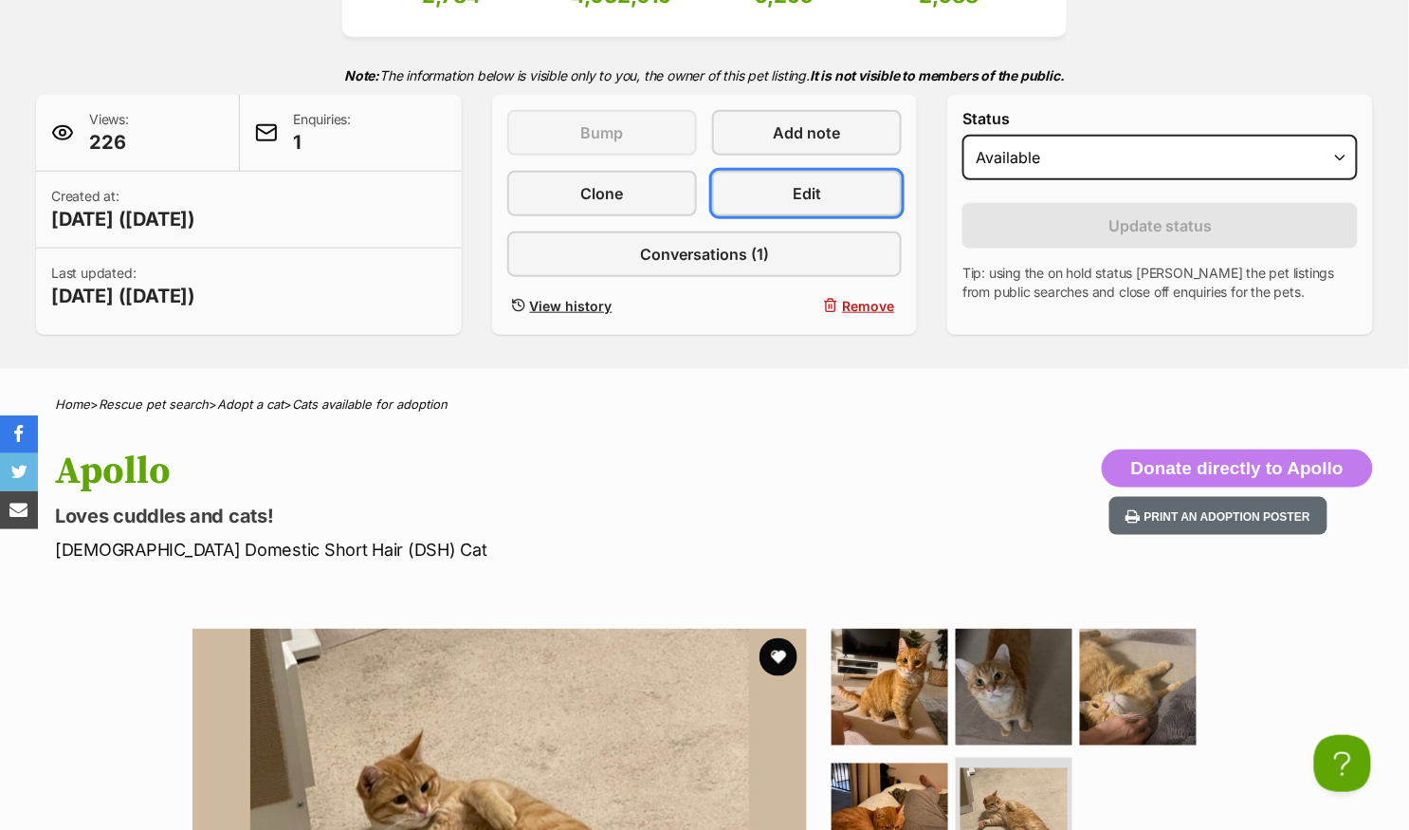
scroll to position [372, 0]
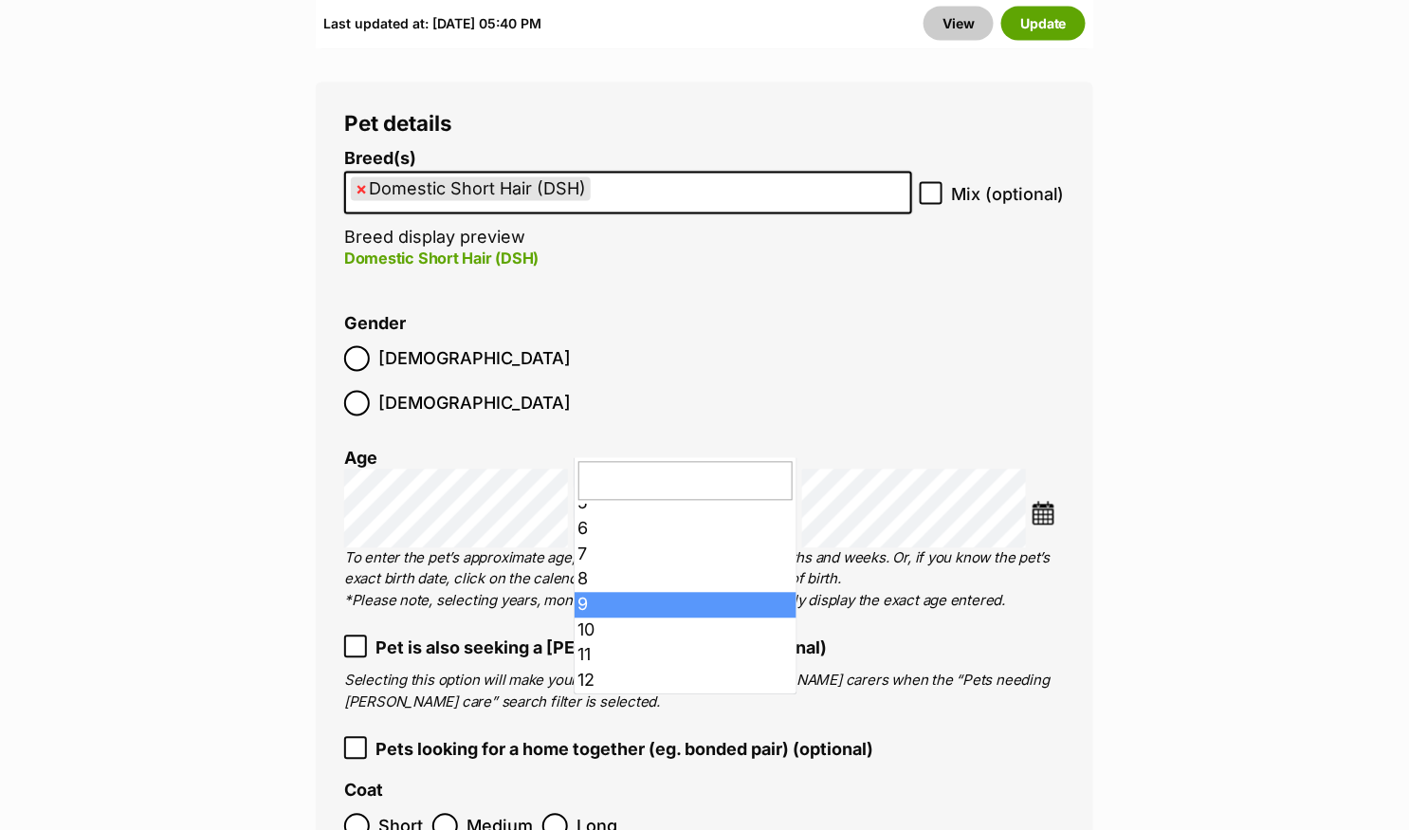
scroll to position [139, 0]
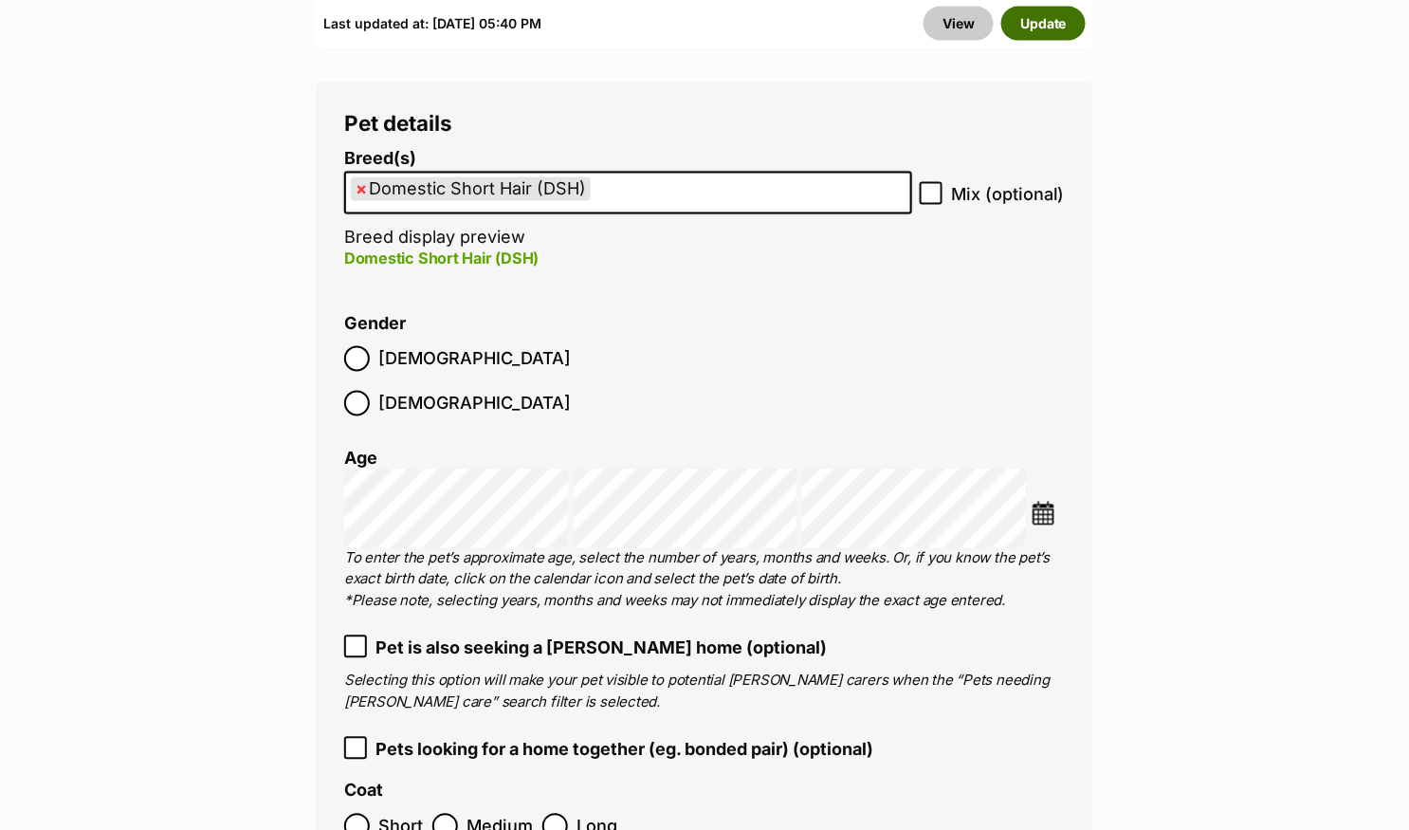
click at [1042, 30] on button "Update" at bounding box center [1043, 24] width 84 height 34
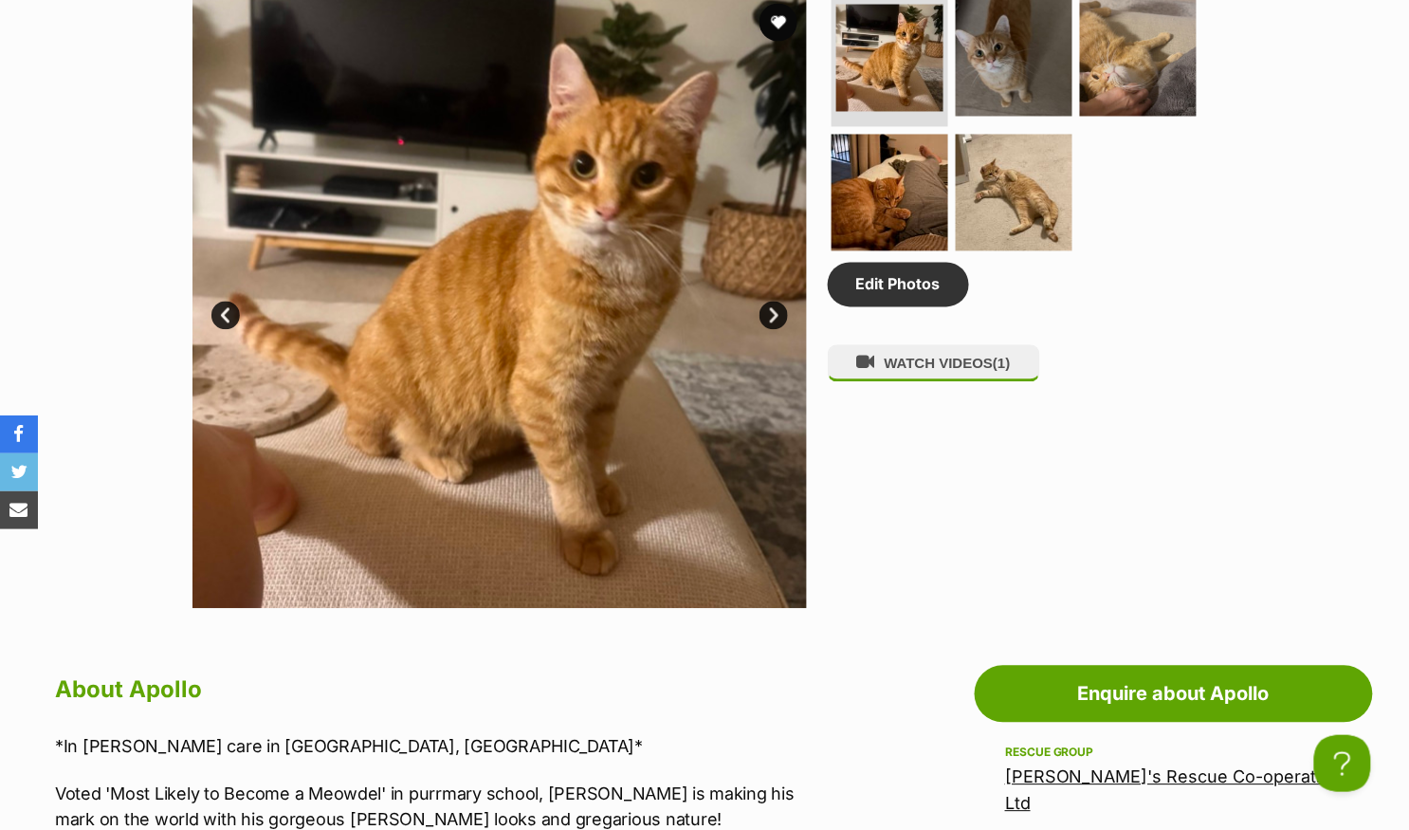
scroll to position [893, 0]
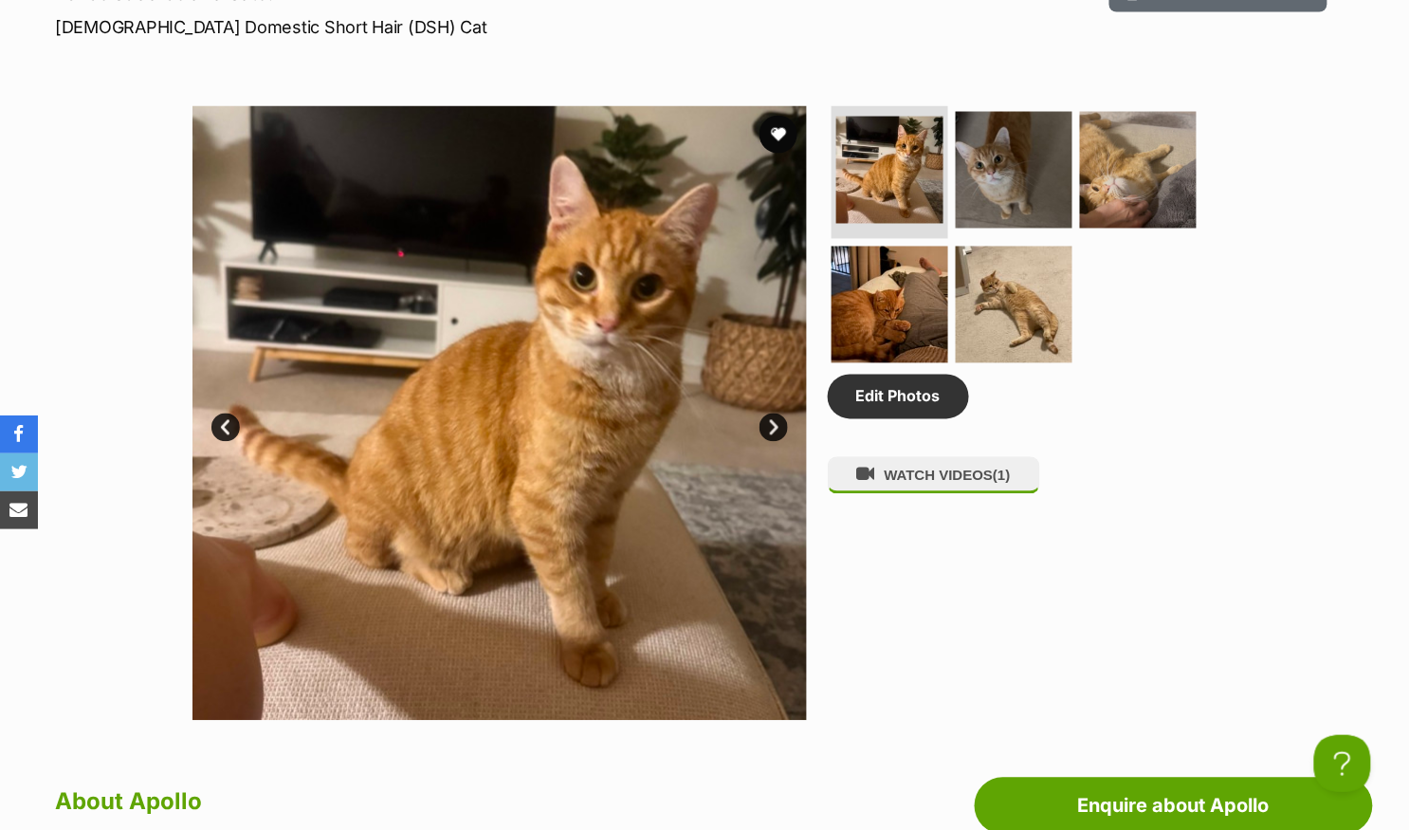
click at [776, 418] on link "Next" at bounding box center [773, 427] width 28 height 28
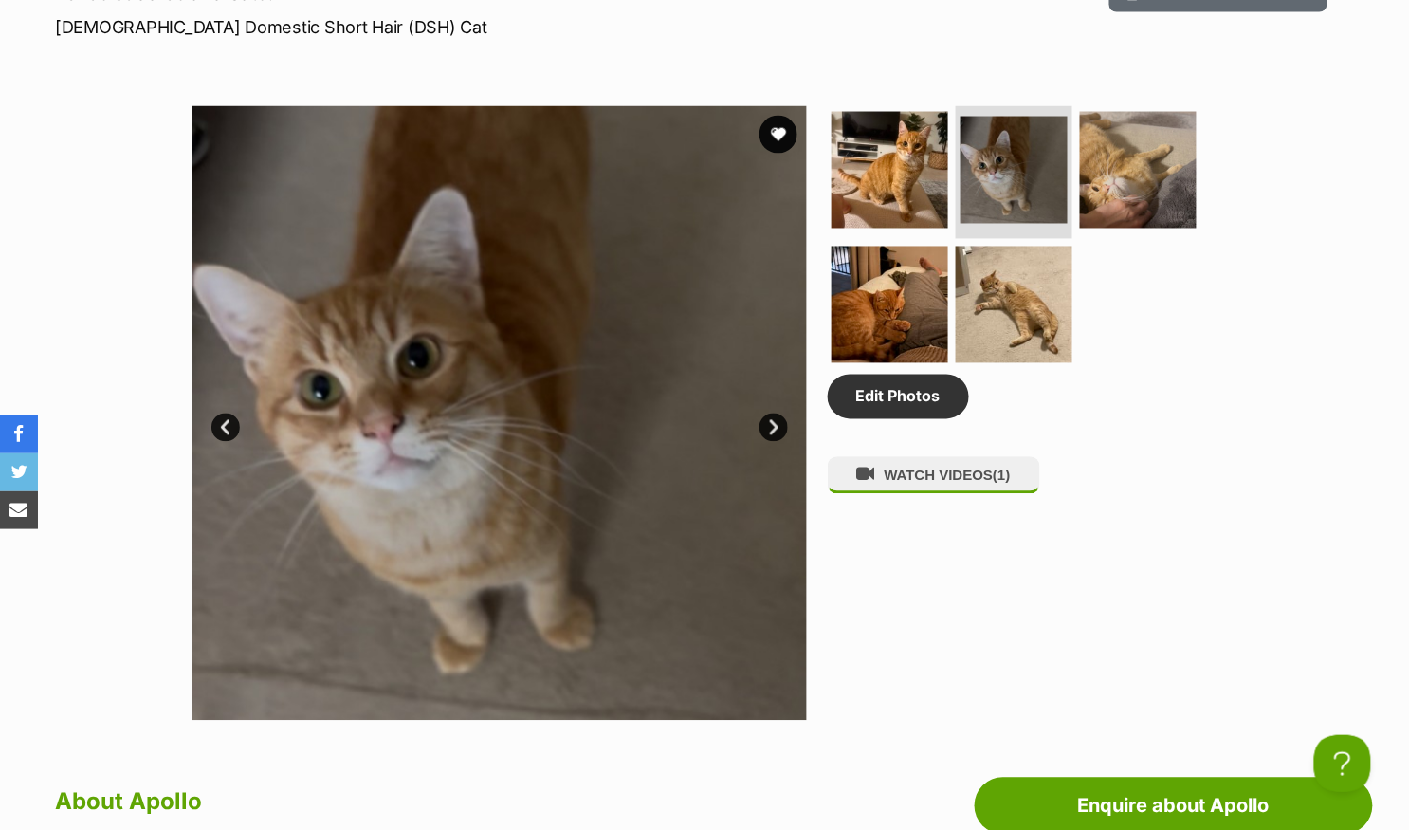
click at [776, 418] on link "Next" at bounding box center [773, 427] width 28 height 28
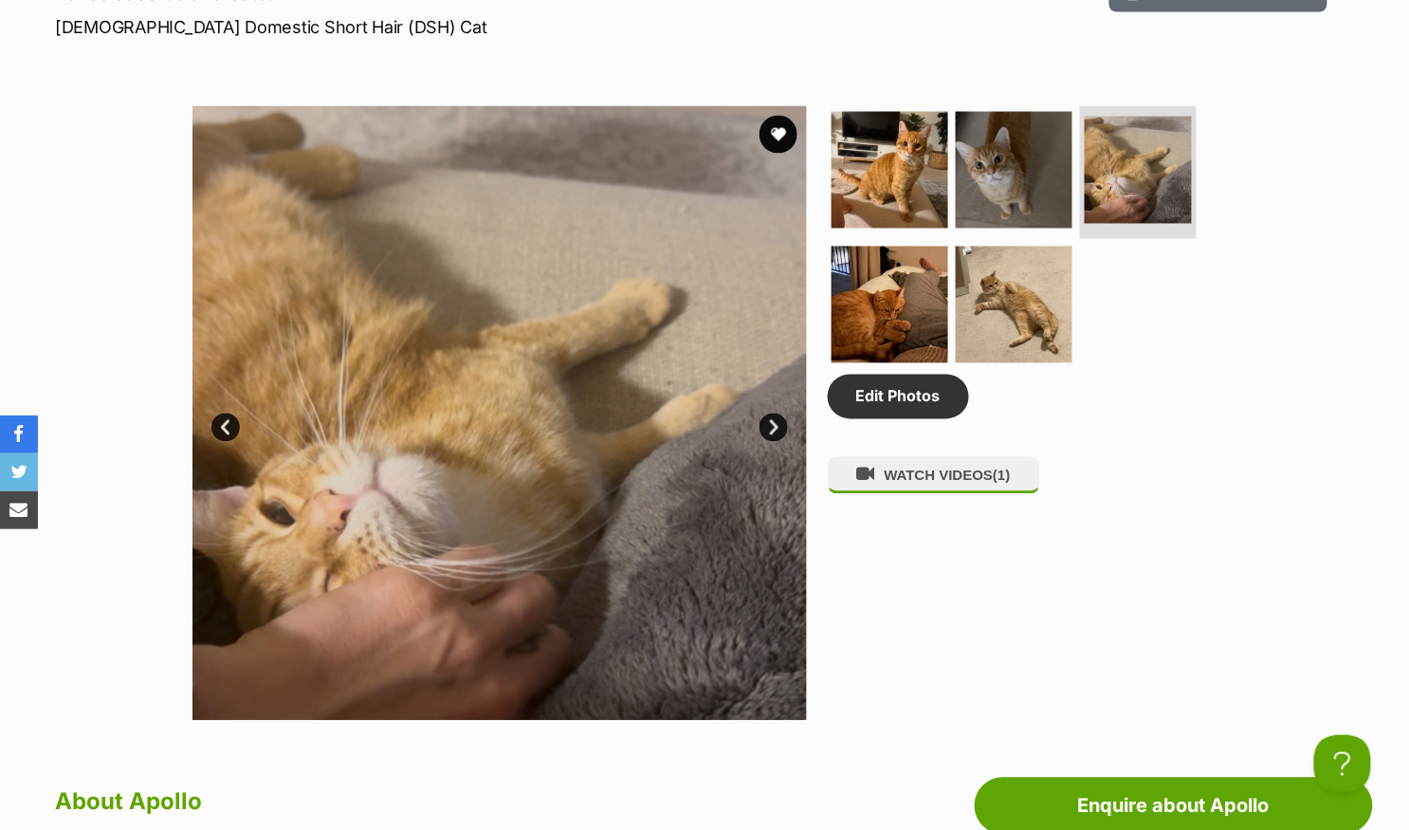
click at [776, 418] on link "Next" at bounding box center [773, 427] width 28 height 28
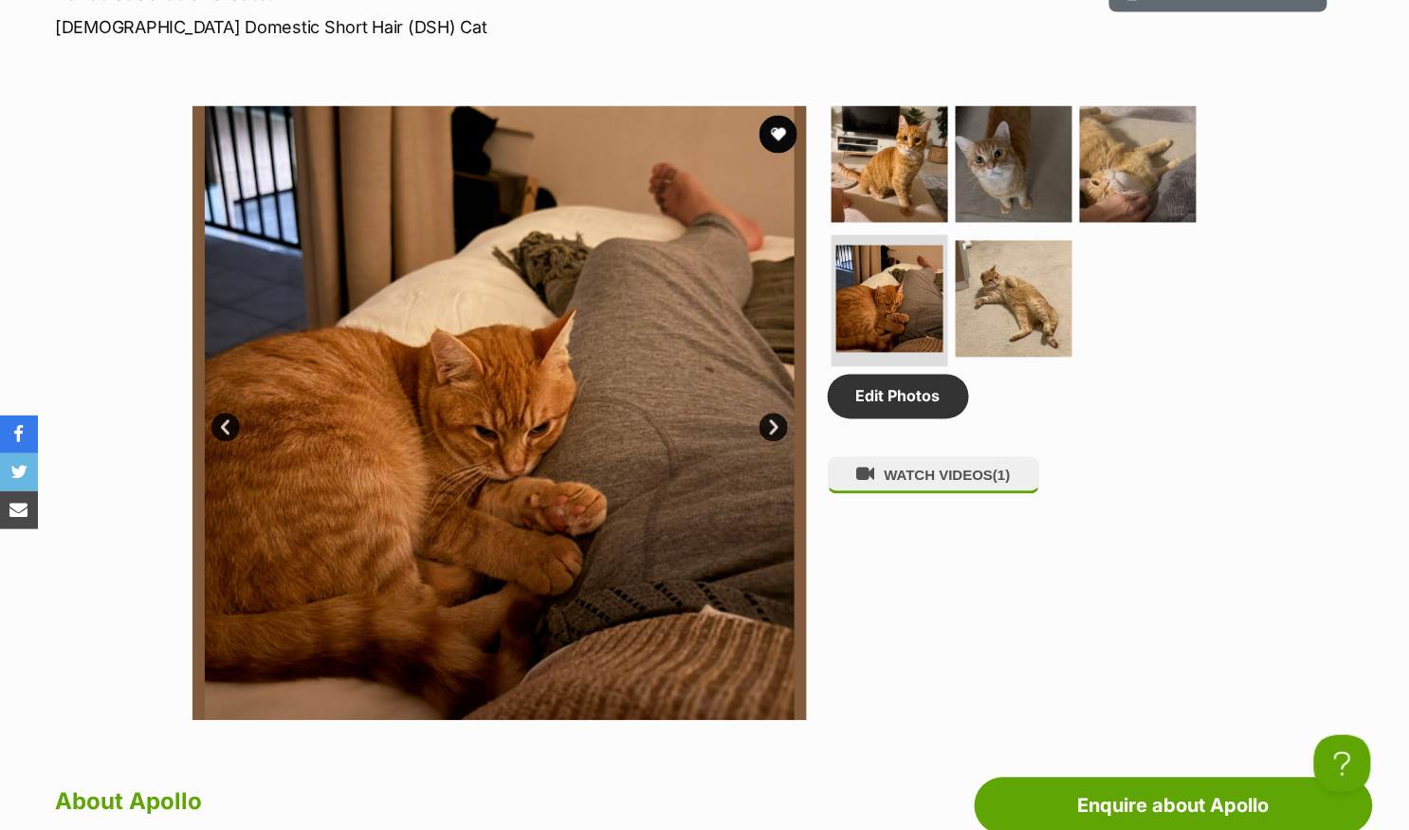
click at [776, 418] on link "Next" at bounding box center [773, 427] width 28 height 28
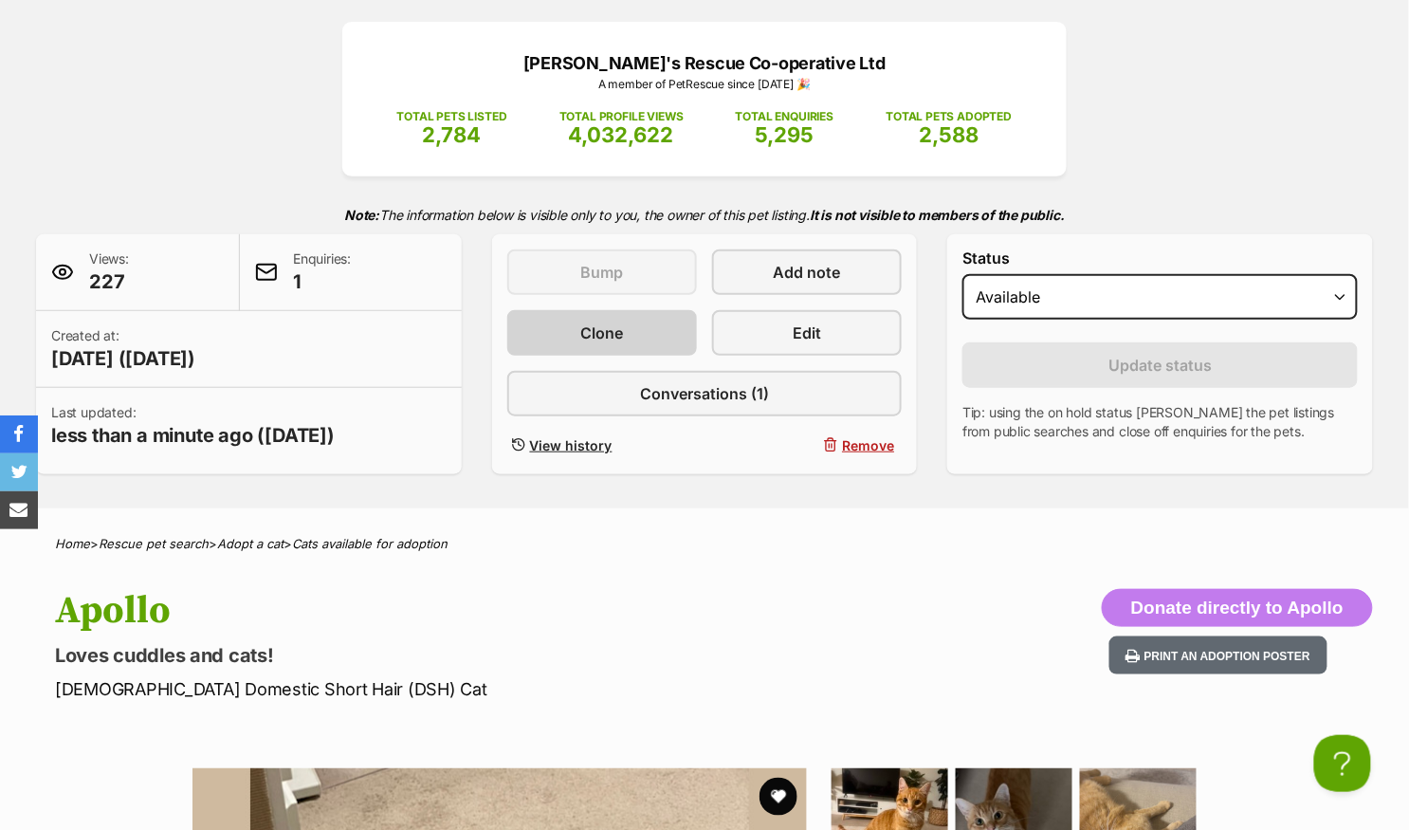
scroll to position [116, 0]
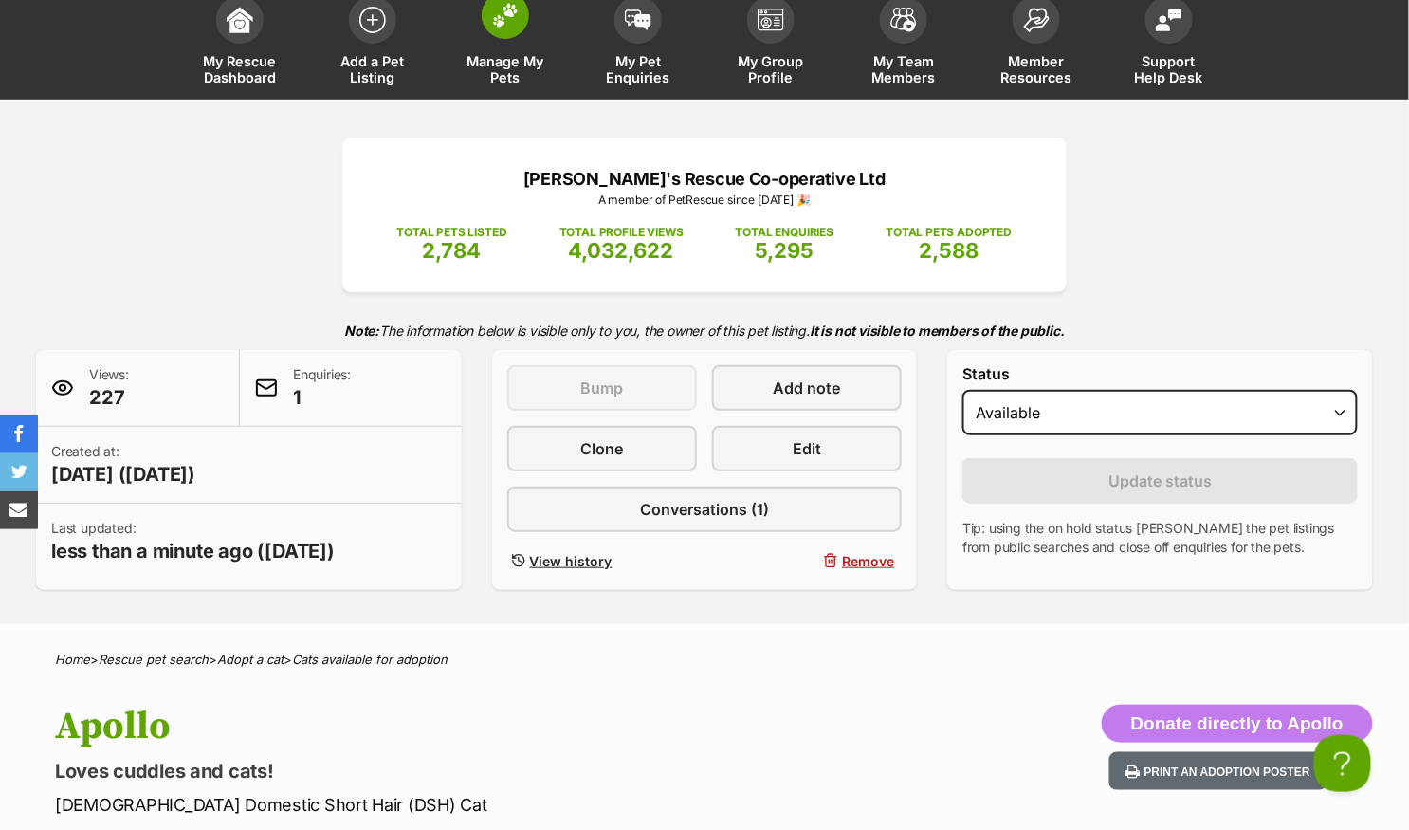
click at [498, 27] on img at bounding box center [505, 15] width 27 height 25
